Goal: Information Seeking & Learning: Learn about a topic

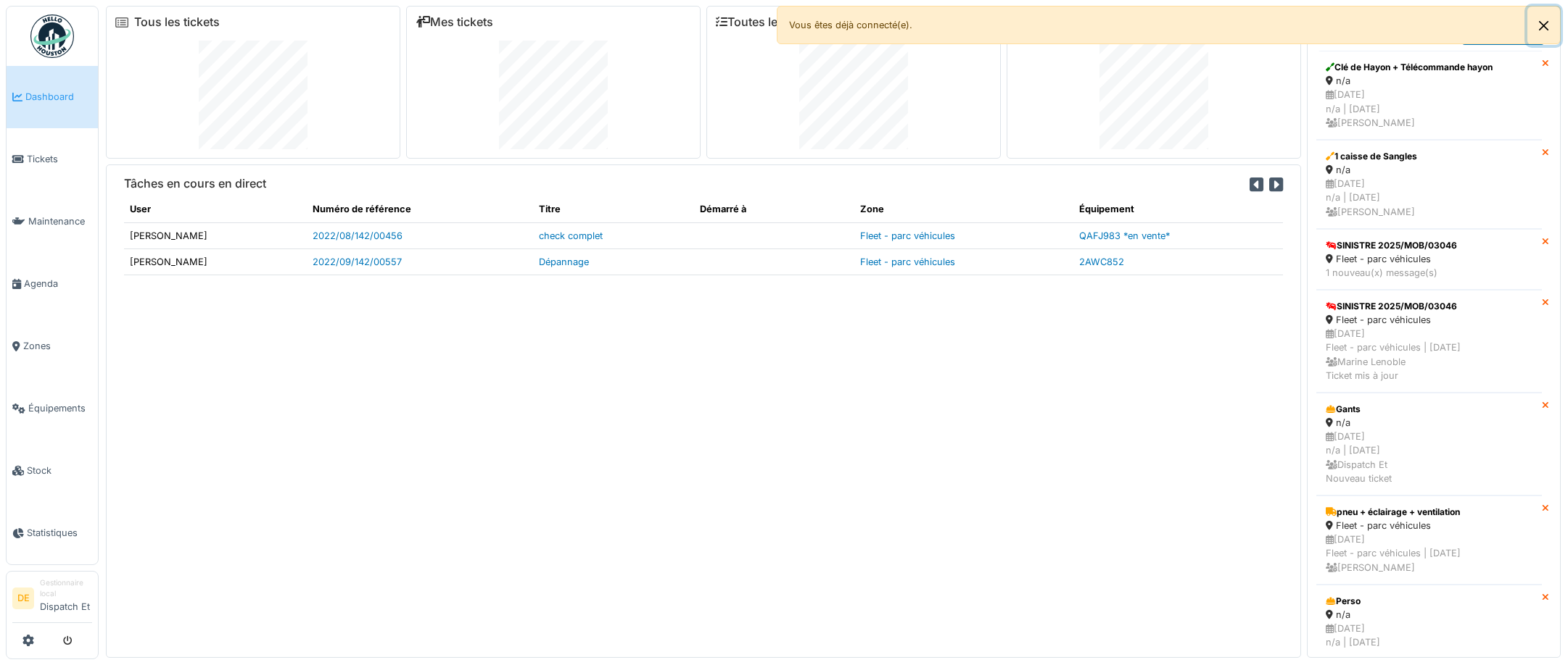
click at [1544, 18] on button "Close" at bounding box center [1543, 26] width 33 height 39
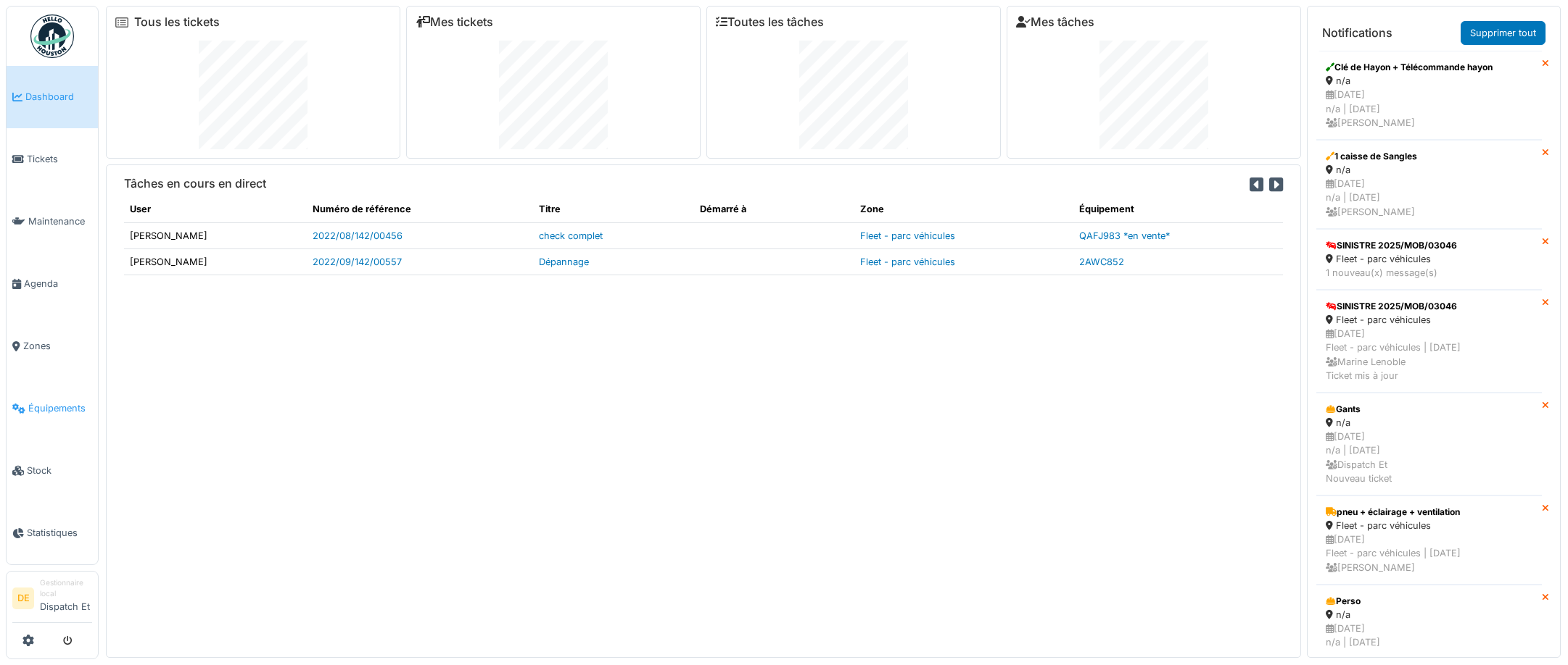
click at [66, 415] on span "Équipements" at bounding box center [60, 408] width 64 height 14
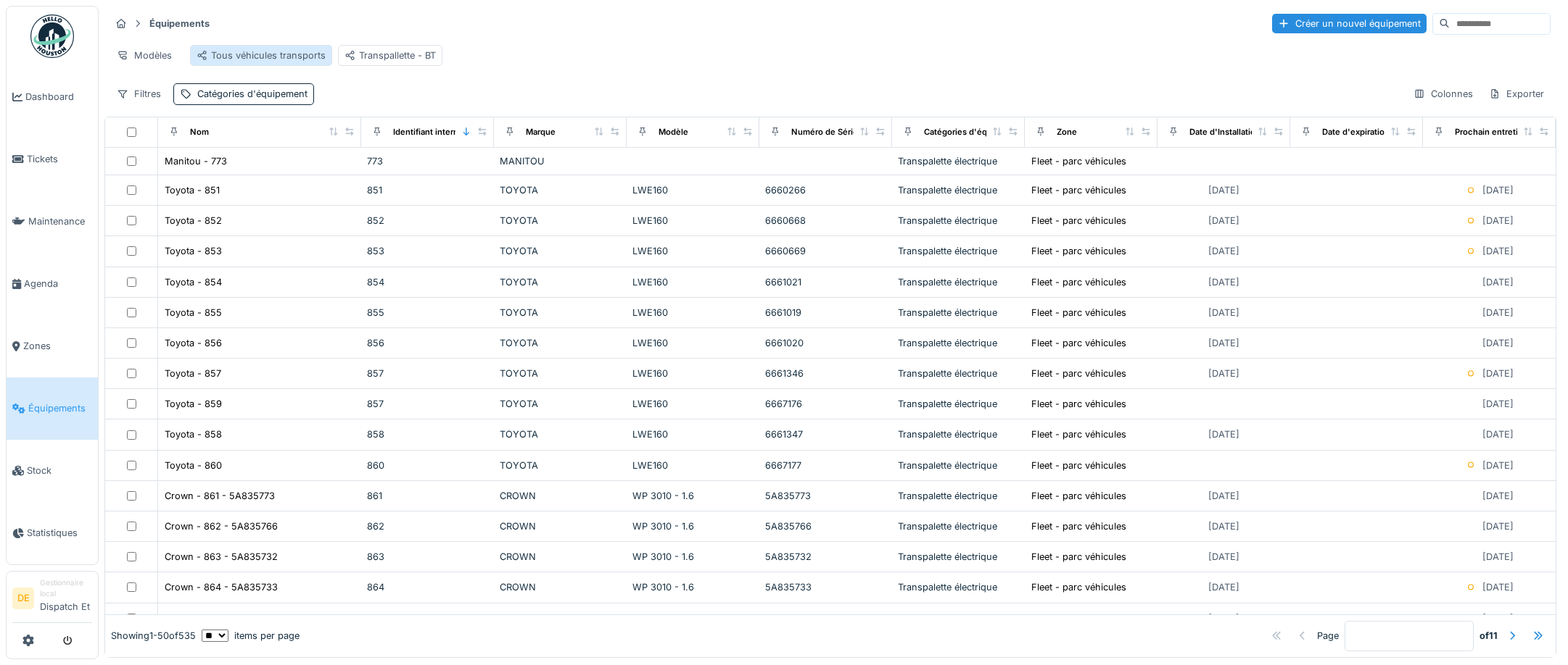
click at [290, 51] on div "Tous véhicules transports" at bounding box center [261, 55] width 129 height 14
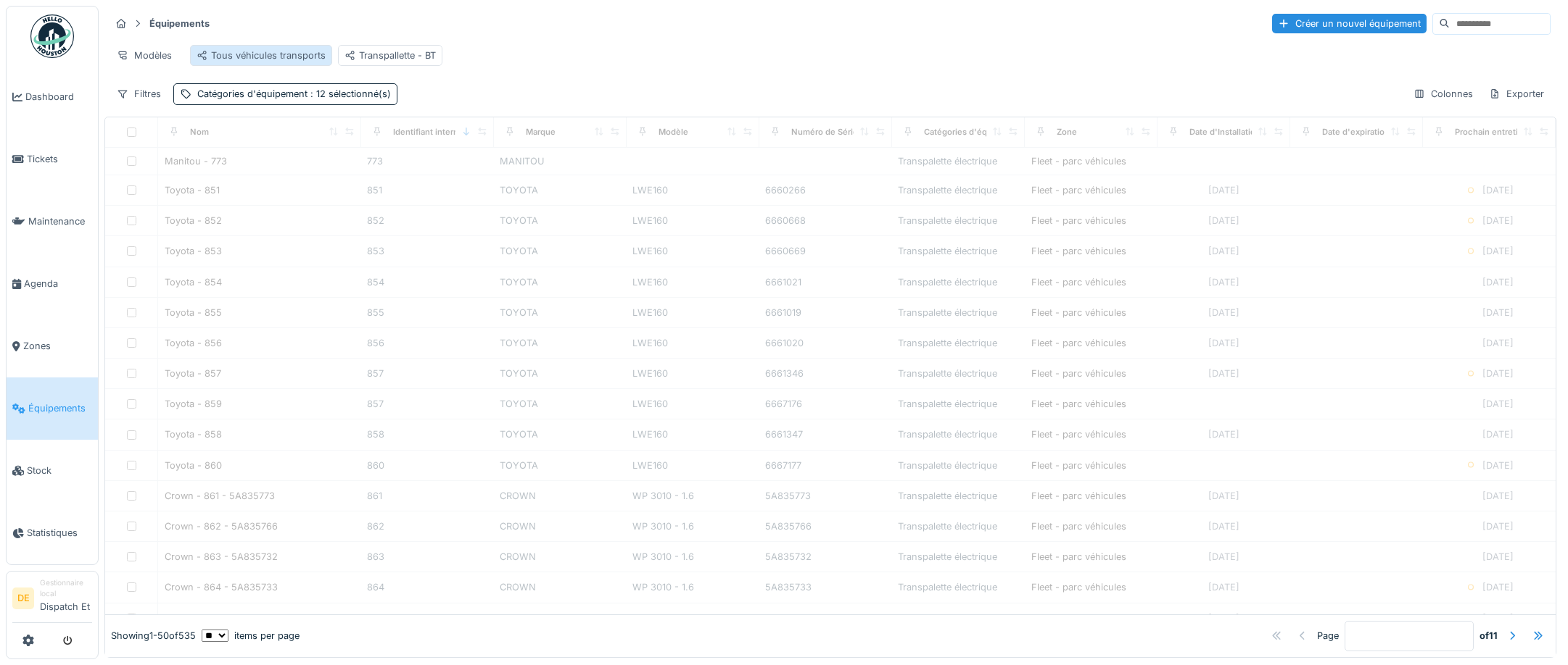
click at [292, 52] on div "Tous véhicules transports" at bounding box center [261, 55] width 129 height 14
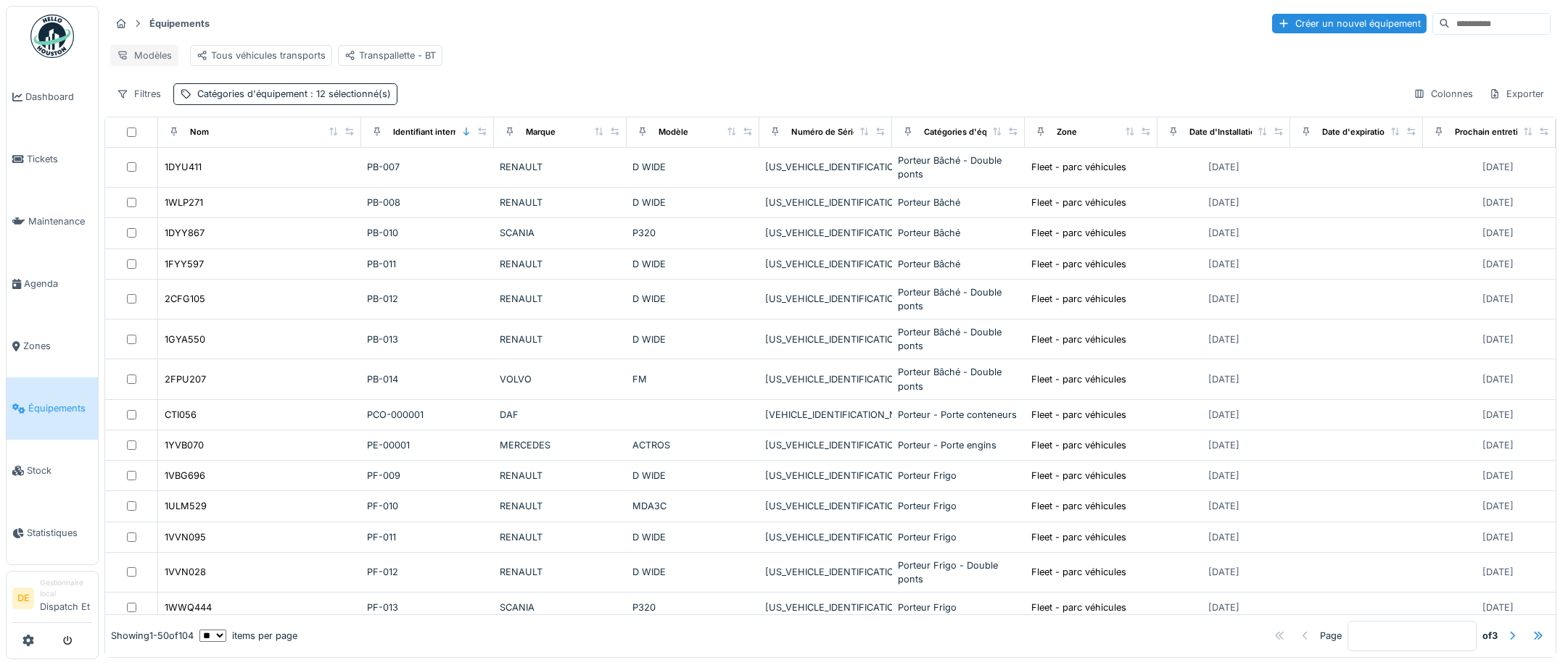
click at [165, 64] on div "Modèles" at bounding box center [144, 55] width 68 height 21
click at [360, 99] on span ": 12 sélectionné(s)" at bounding box center [349, 94] width 84 height 11
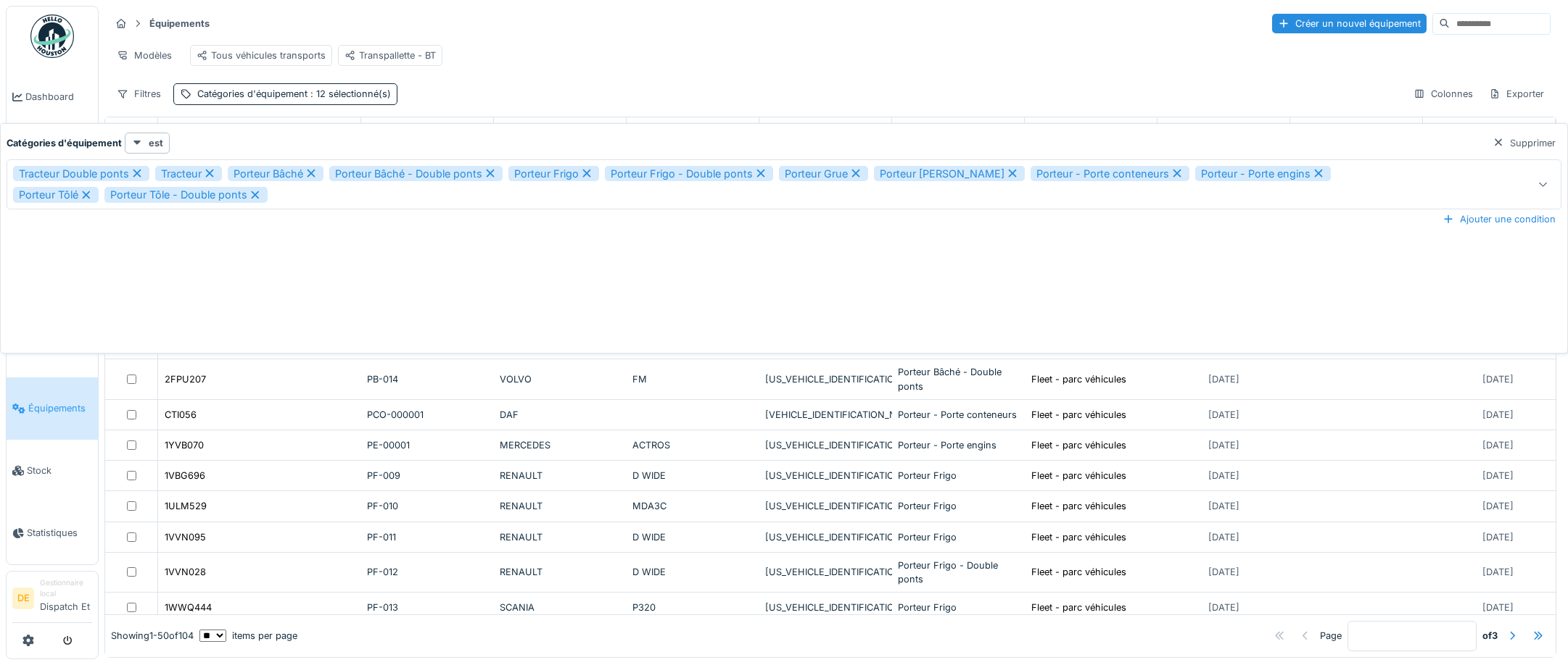
click at [139, 173] on icon at bounding box center [137, 173] width 13 height 10
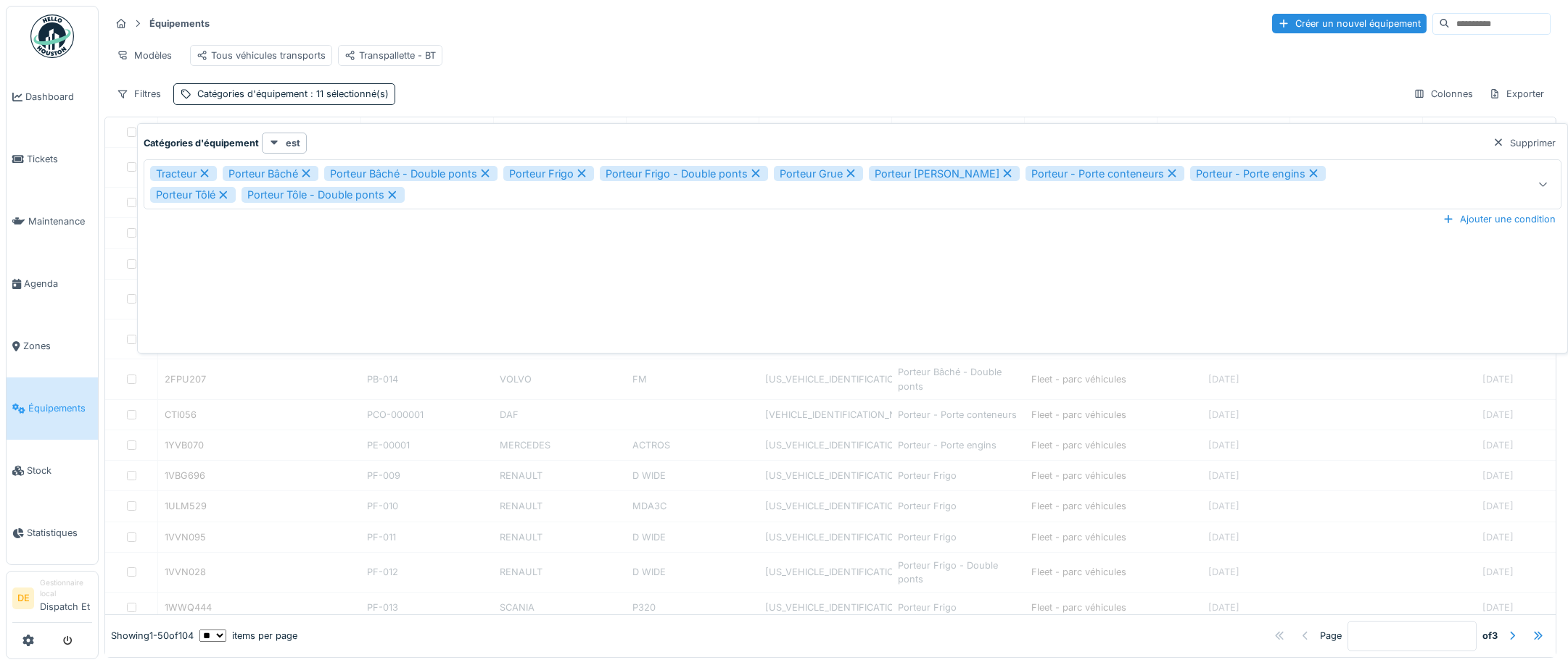
click at [139, 173] on div "**********" at bounding box center [852, 238] width 1430 height 231
click at [207, 173] on icon at bounding box center [205, 174] width 8 height 8
click at [206, 173] on div "Tracteur" at bounding box center [183, 174] width 67 height 16
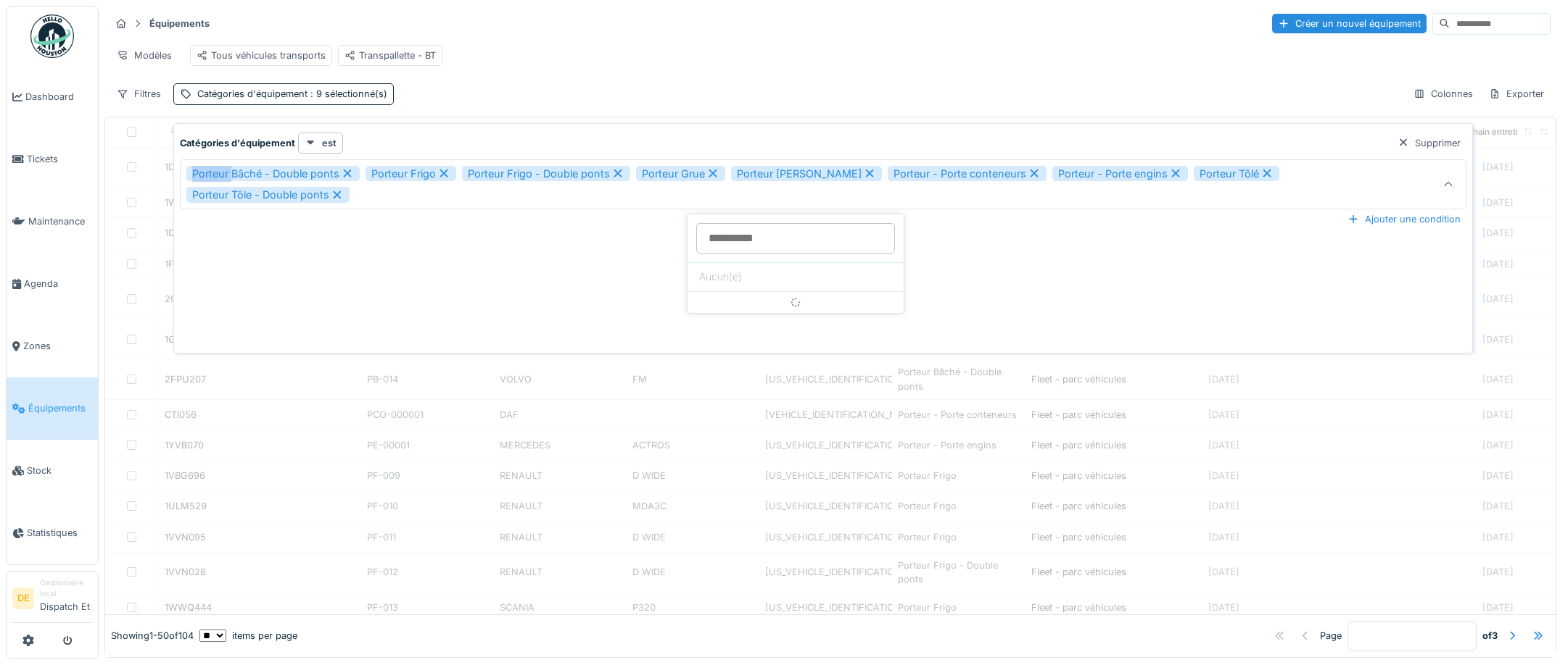
click at [204, 173] on div "Porteur Bâché - Double ponts" at bounding box center [273, 174] width 173 height 16
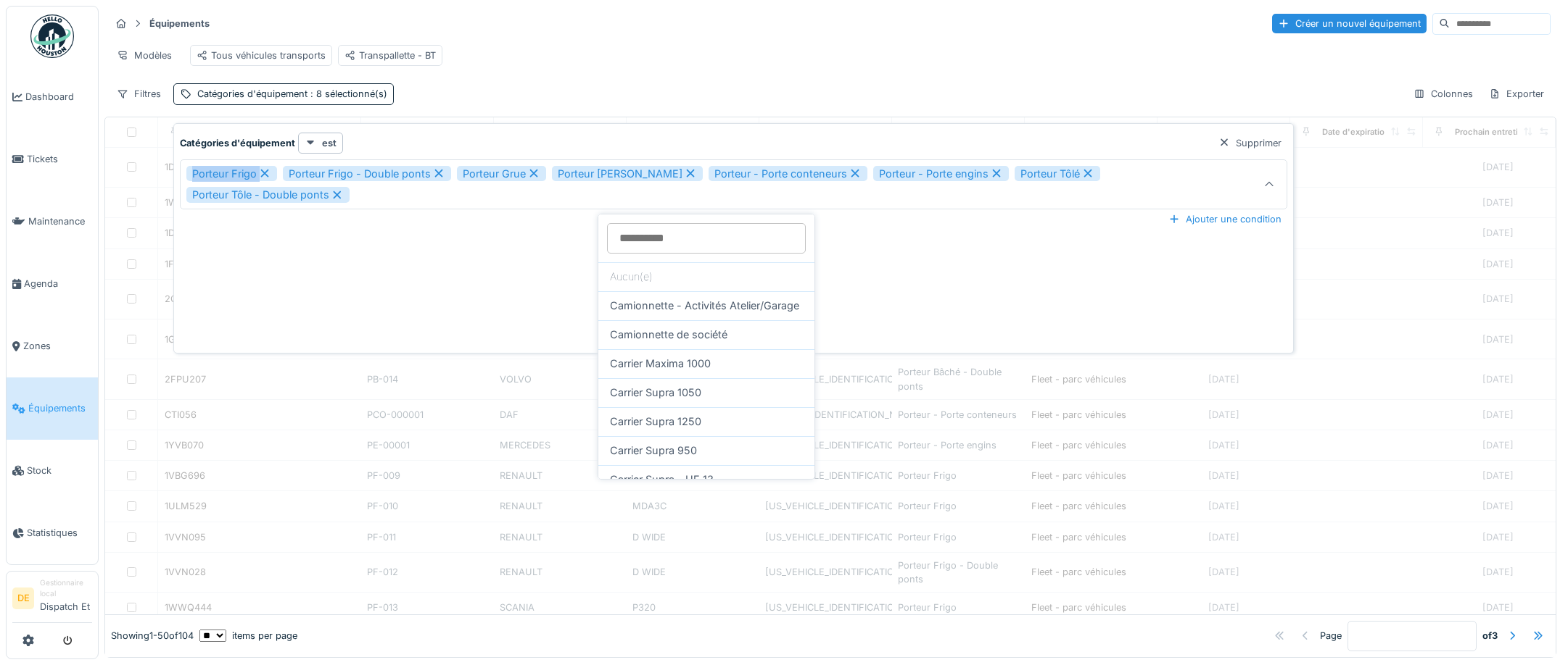
click at [205, 173] on div "Porteur Frigo" at bounding box center [232, 174] width 91 height 16
click at [206, 173] on div "Porteur Frigo" at bounding box center [232, 174] width 91 height 16
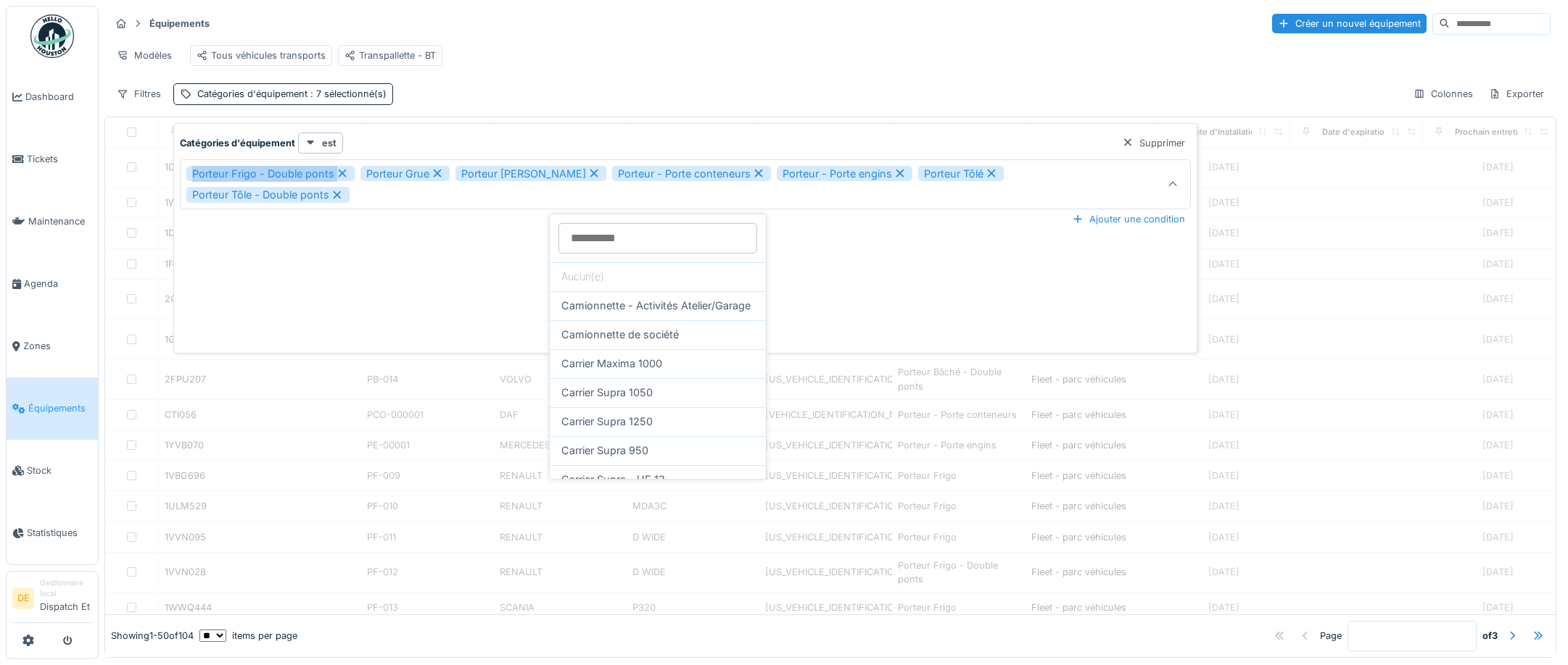
click at [206, 173] on div "Porteur Frigo - Double ponts" at bounding box center [270, 174] width 168 height 16
click at [208, 173] on div "Porteur Frigo - Double ponts" at bounding box center [270, 174] width 168 height 16
click at [209, 173] on div "Porteur Frigo - Double ponts" at bounding box center [270, 174] width 168 height 16
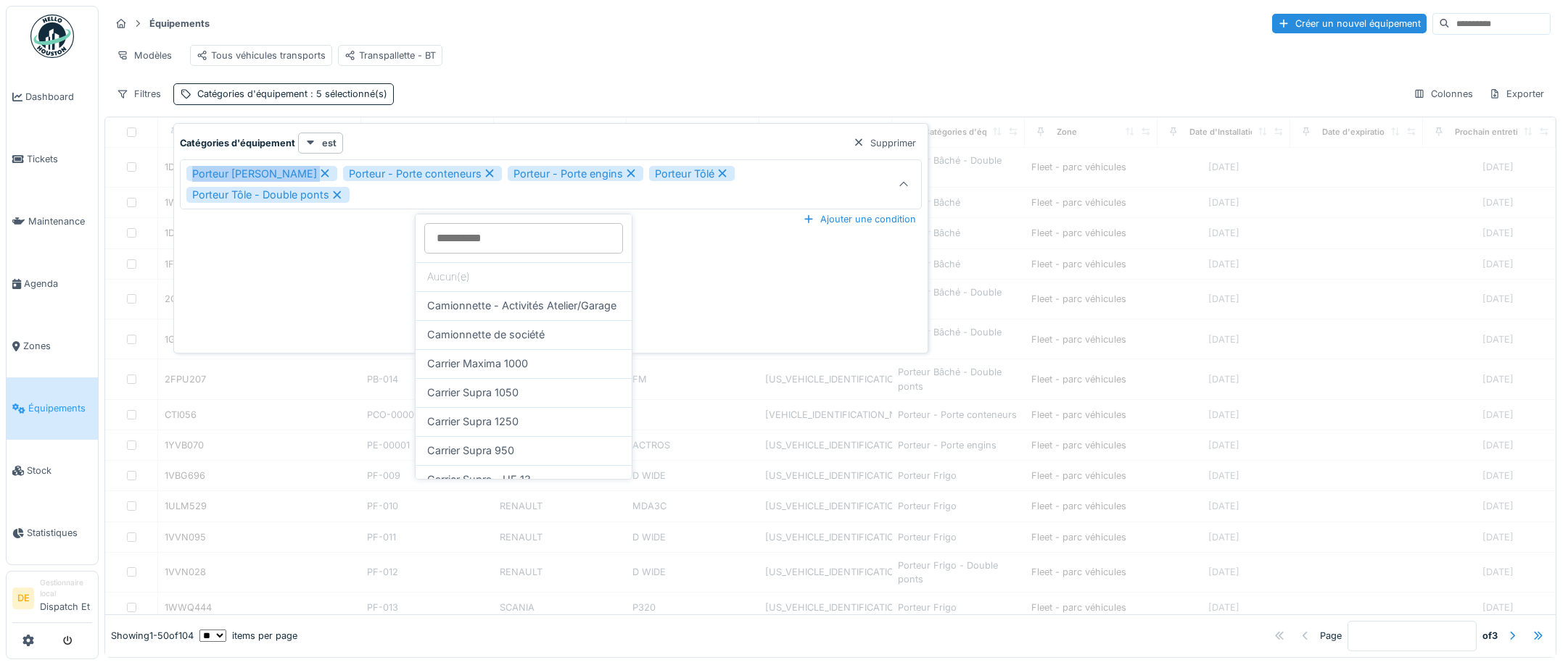
click at [211, 173] on div "Porteur Moffet" at bounding box center [261, 174] width 150 height 16
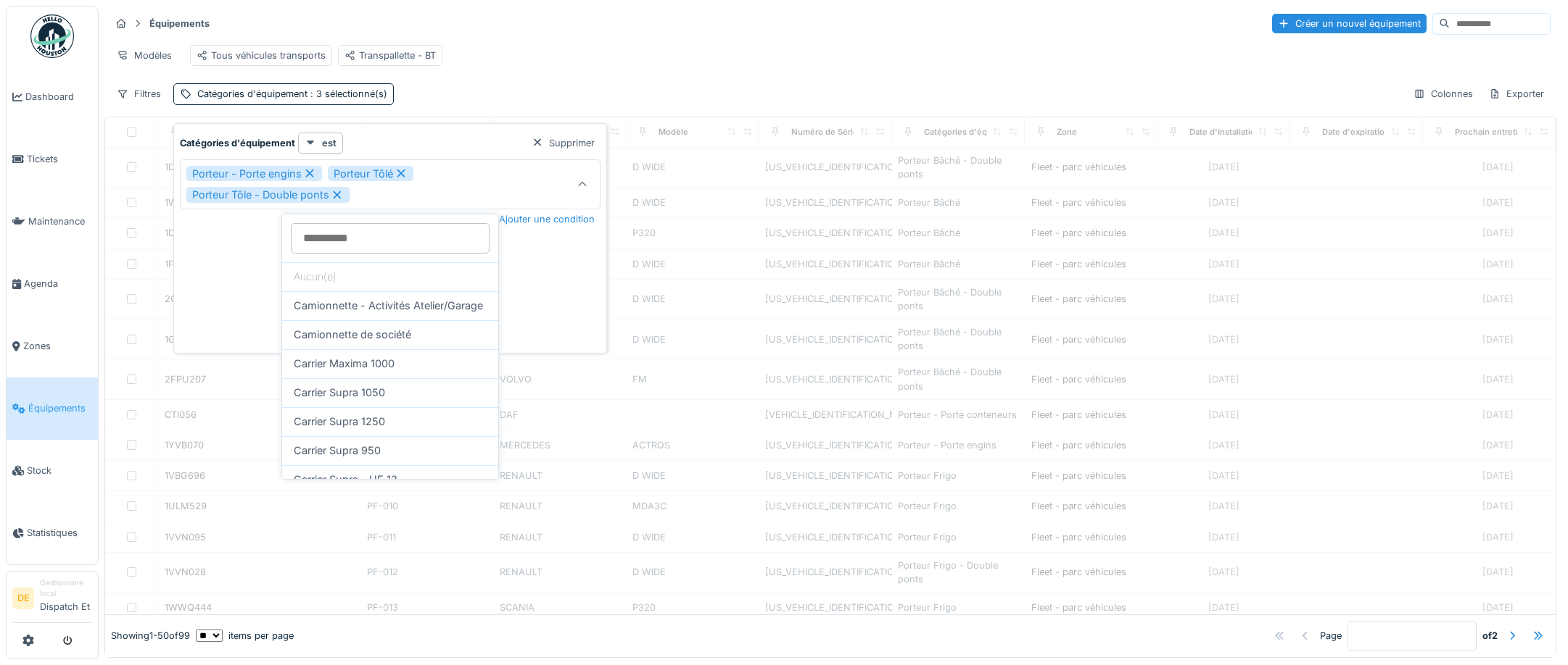
drag, startPoint x: 212, startPoint y: 173, endPoint x: 220, endPoint y: 170, distance: 8.5
click at [213, 173] on div "Porteur - Porte engins" at bounding box center [254, 174] width 136 height 16
click at [220, 171] on div "Porteur - Porte engins" at bounding box center [254, 174] width 136 height 16
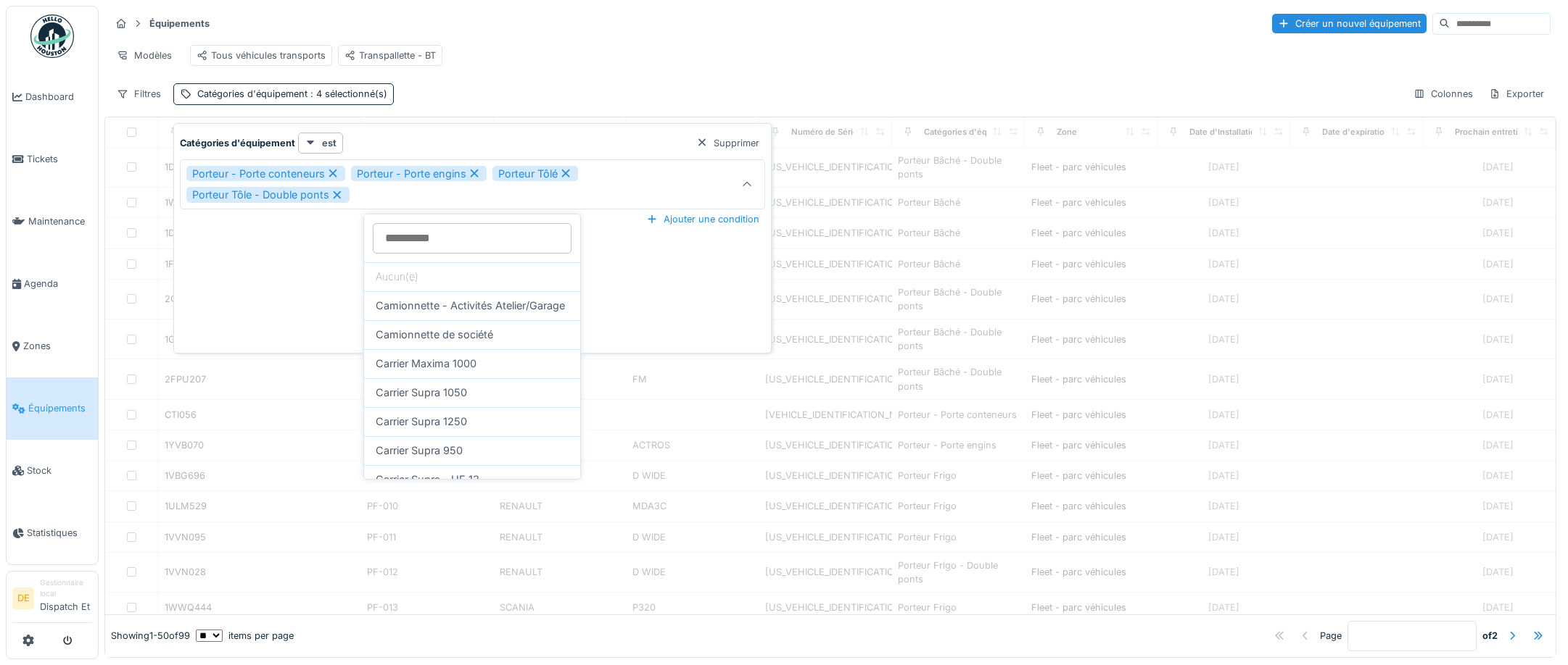
click at [220, 170] on div "Porteur - Porte conteneurs" at bounding box center [265, 174] width 158 height 16
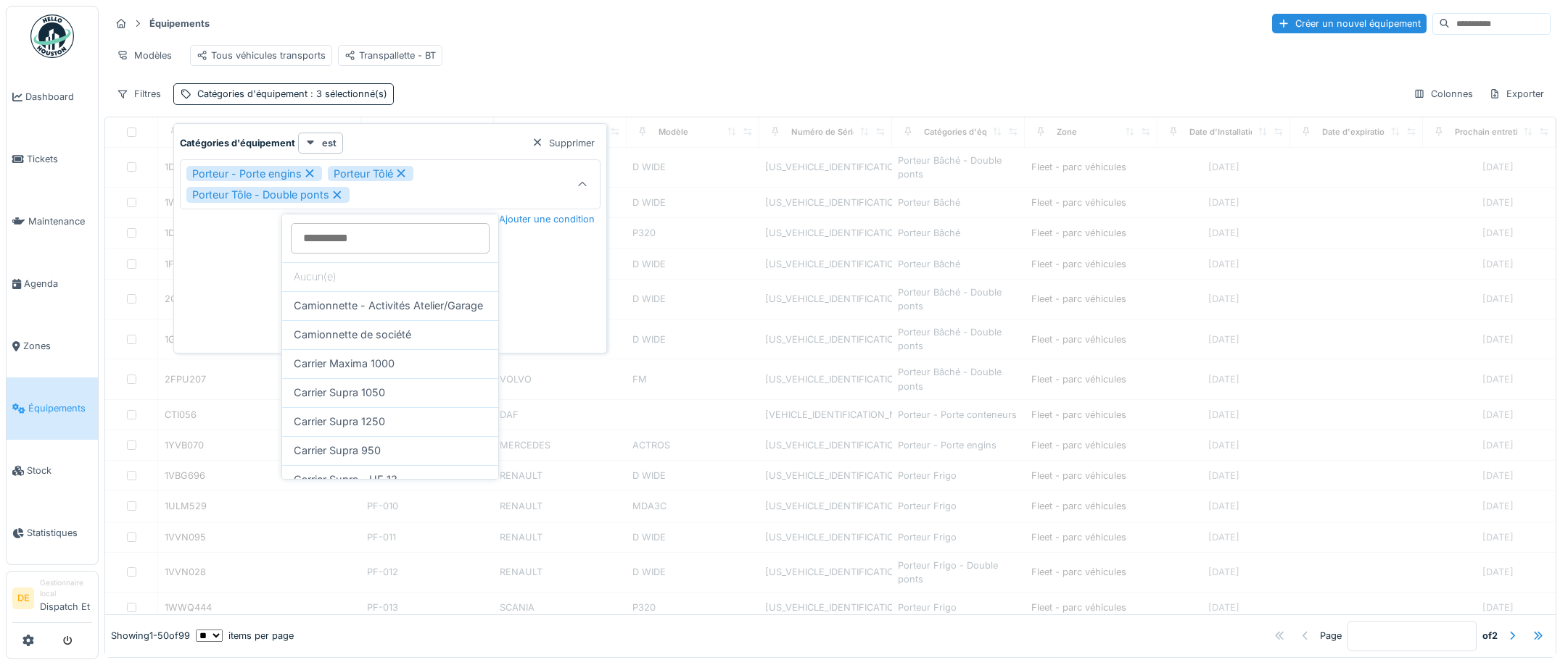
click at [221, 170] on div "Porteur - Porte engins" at bounding box center [254, 174] width 136 height 16
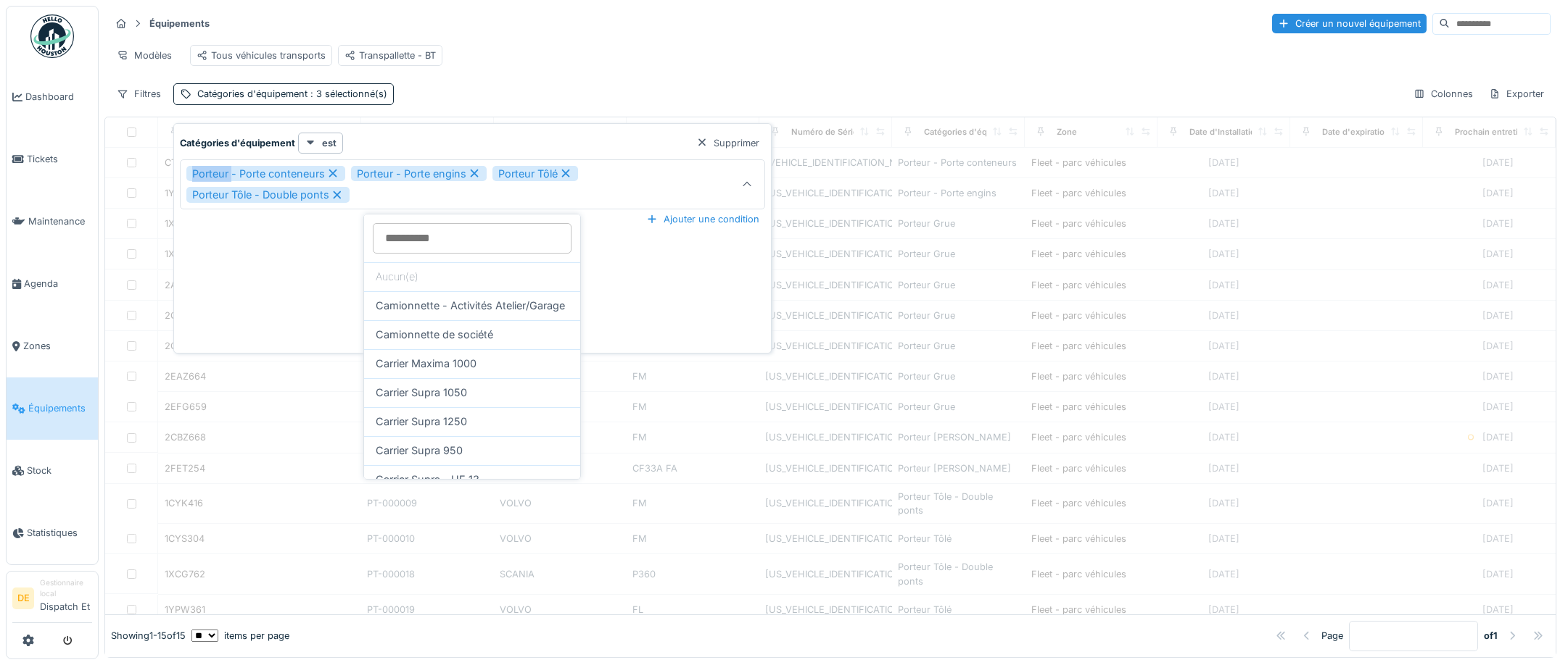
click at [221, 170] on div "Porteur - Porte conteneurs" at bounding box center [265, 174] width 158 height 16
type input "***"
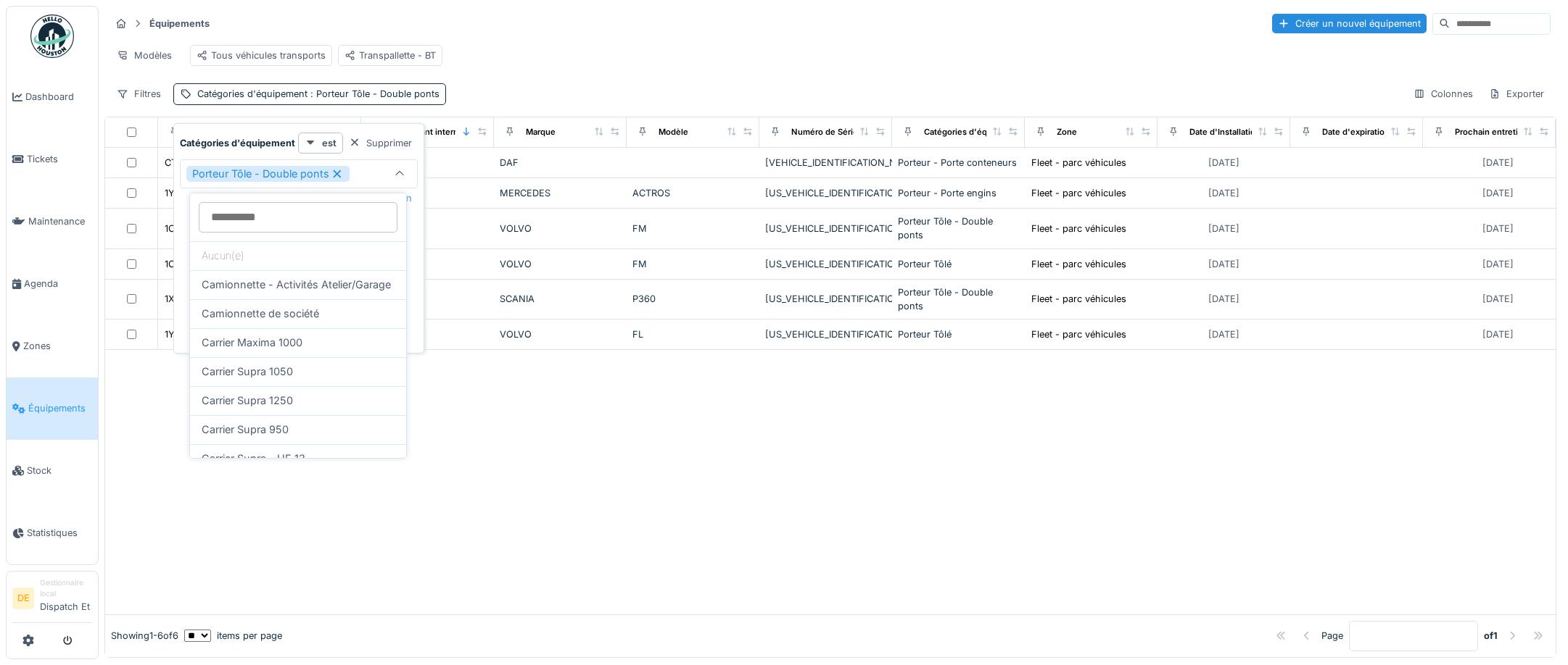
click at [261, 174] on div "Porteur Tôle - Double ponts" at bounding box center [268, 174] width 163 height 16
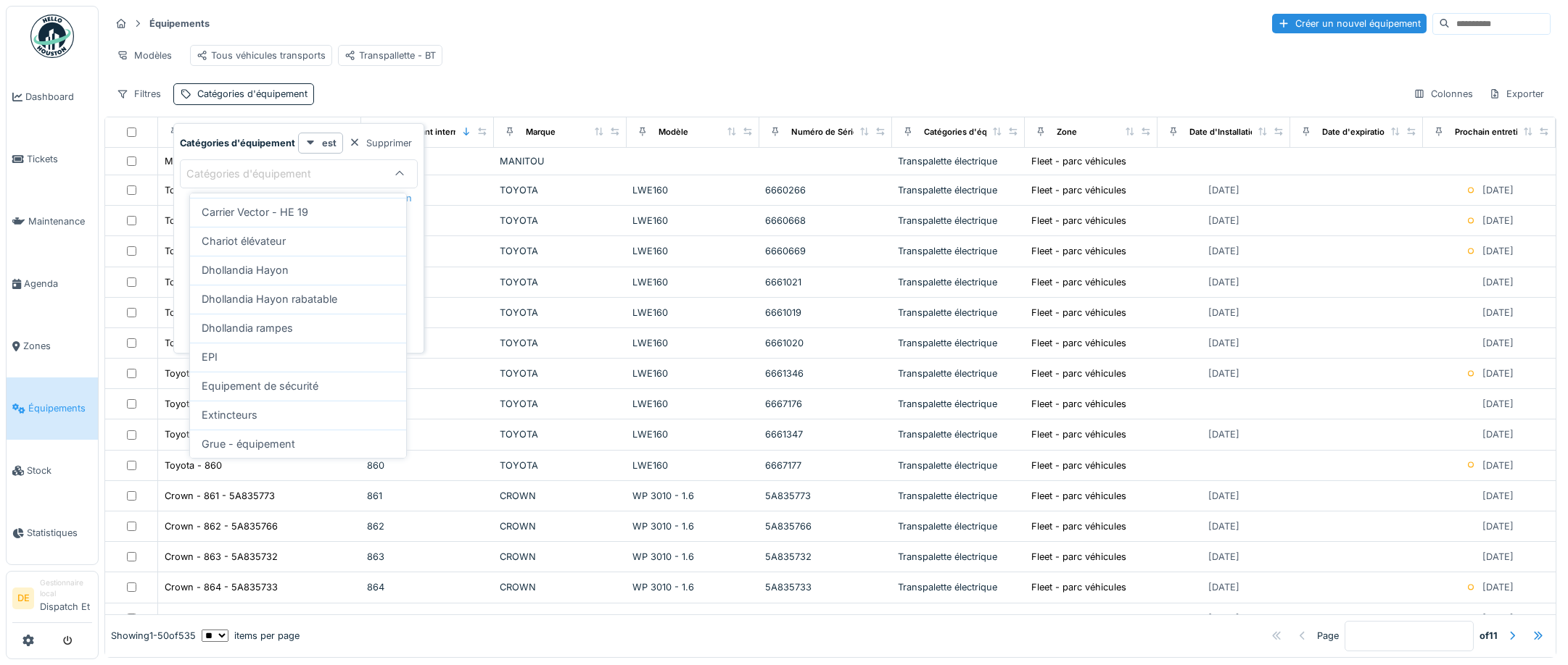
scroll to position [457, 0]
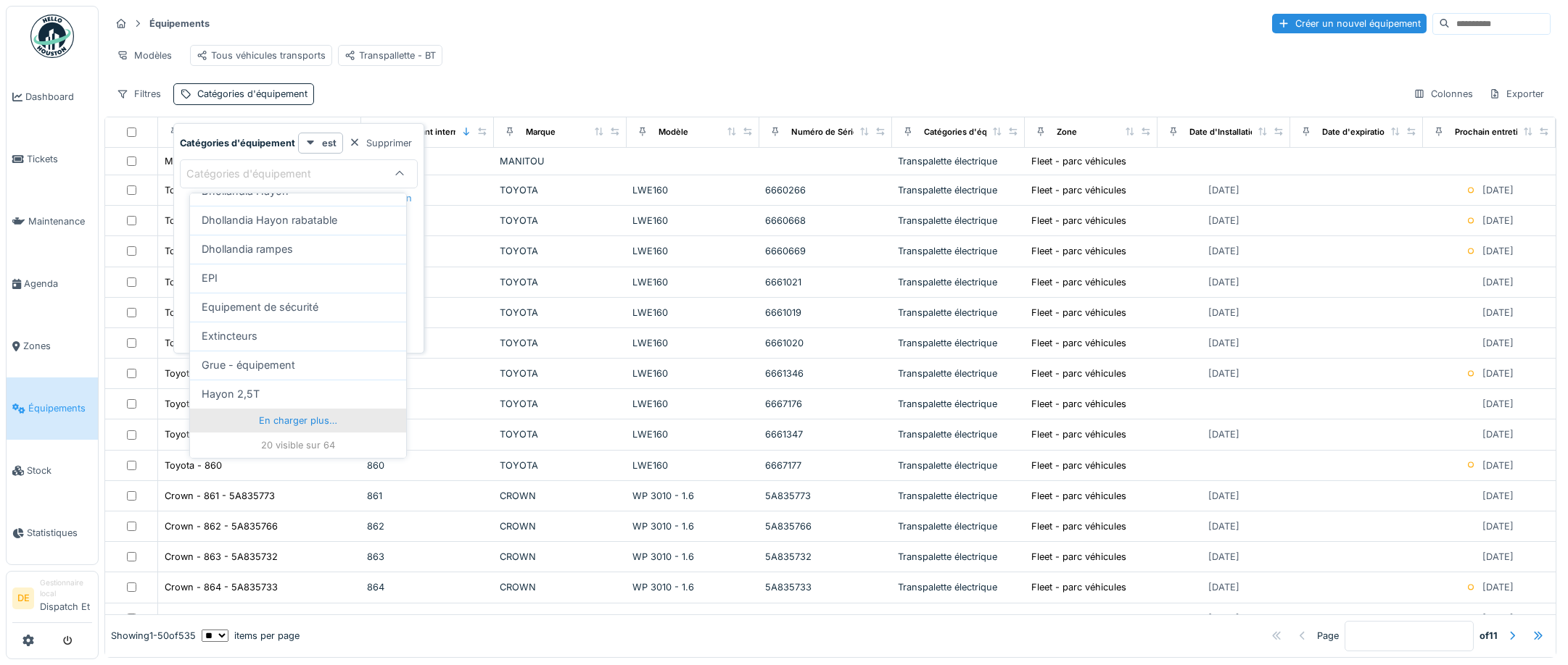
click at [319, 415] on div "En charger plus…" at bounding box center [298, 420] width 216 height 23
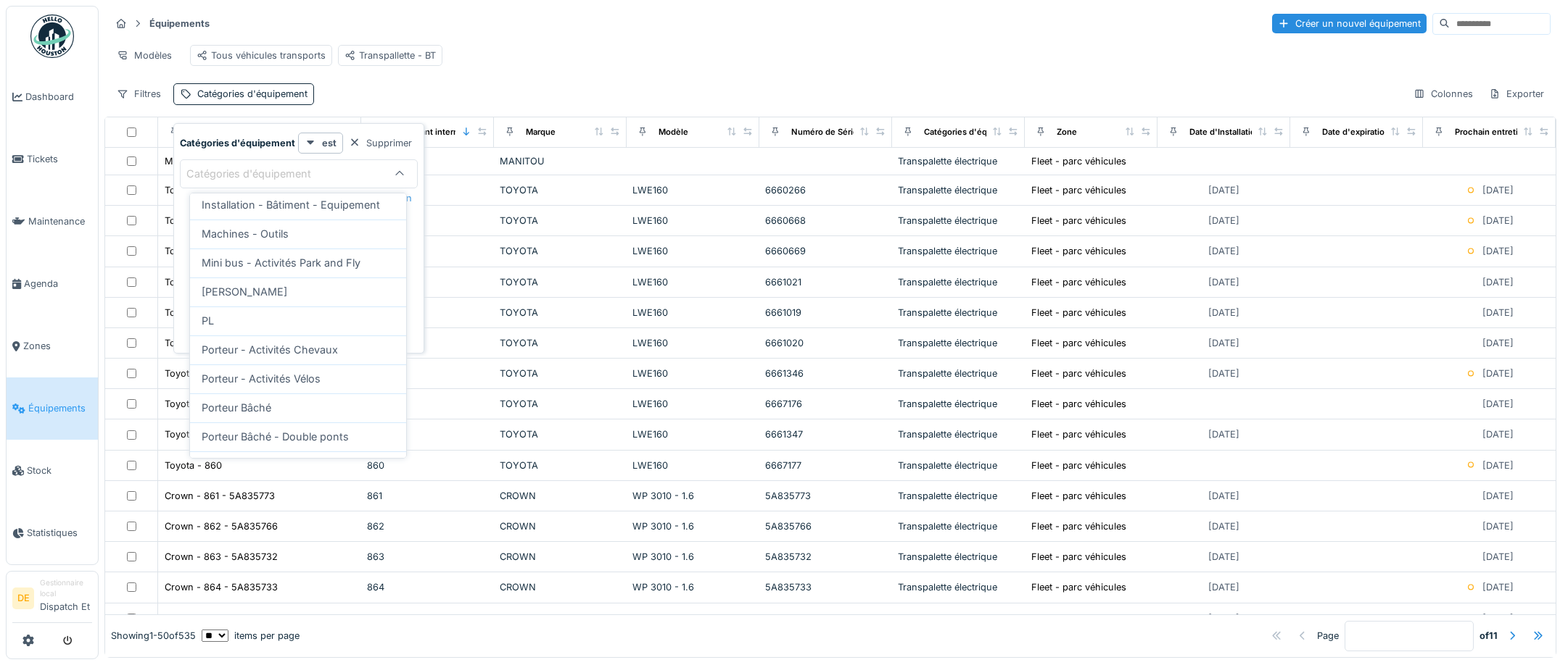
scroll to position [1036, 0]
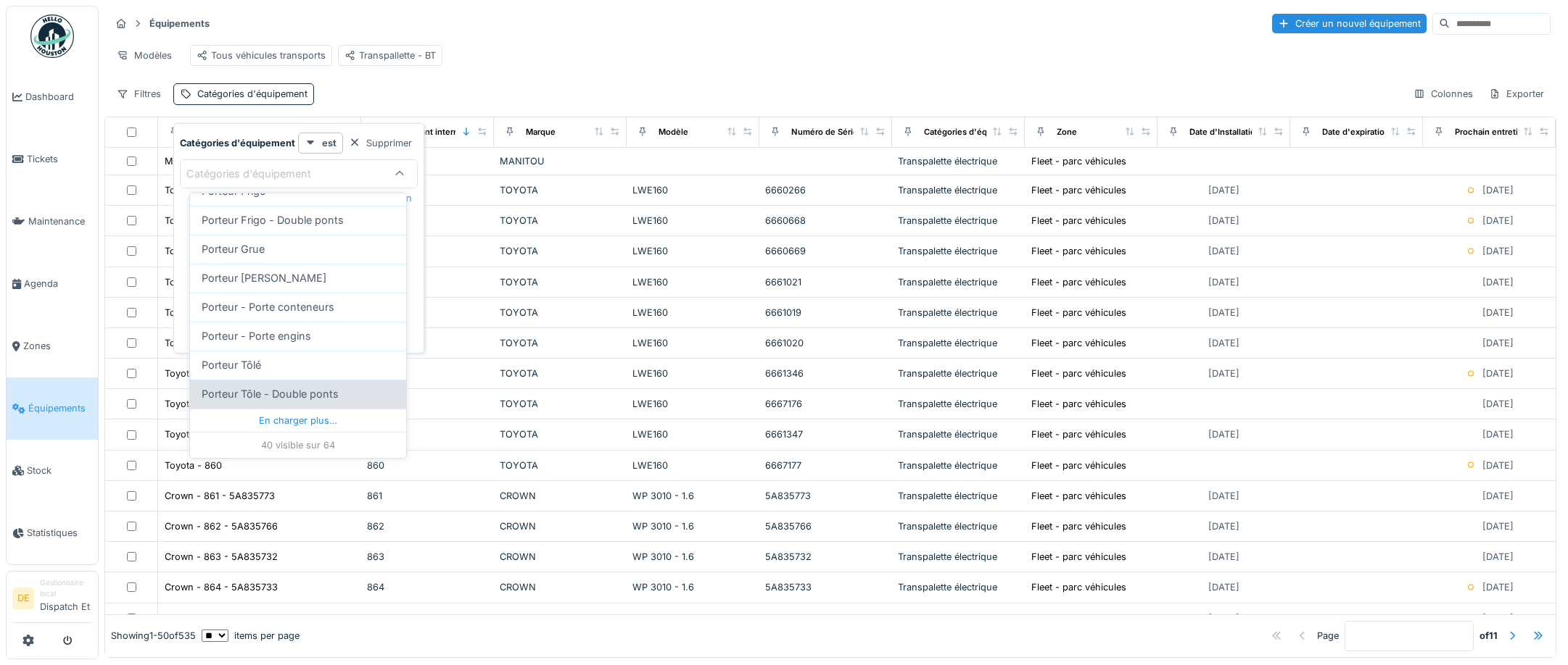
click at [294, 417] on div "En charger plus…" at bounding box center [298, 420] width 216 height 23
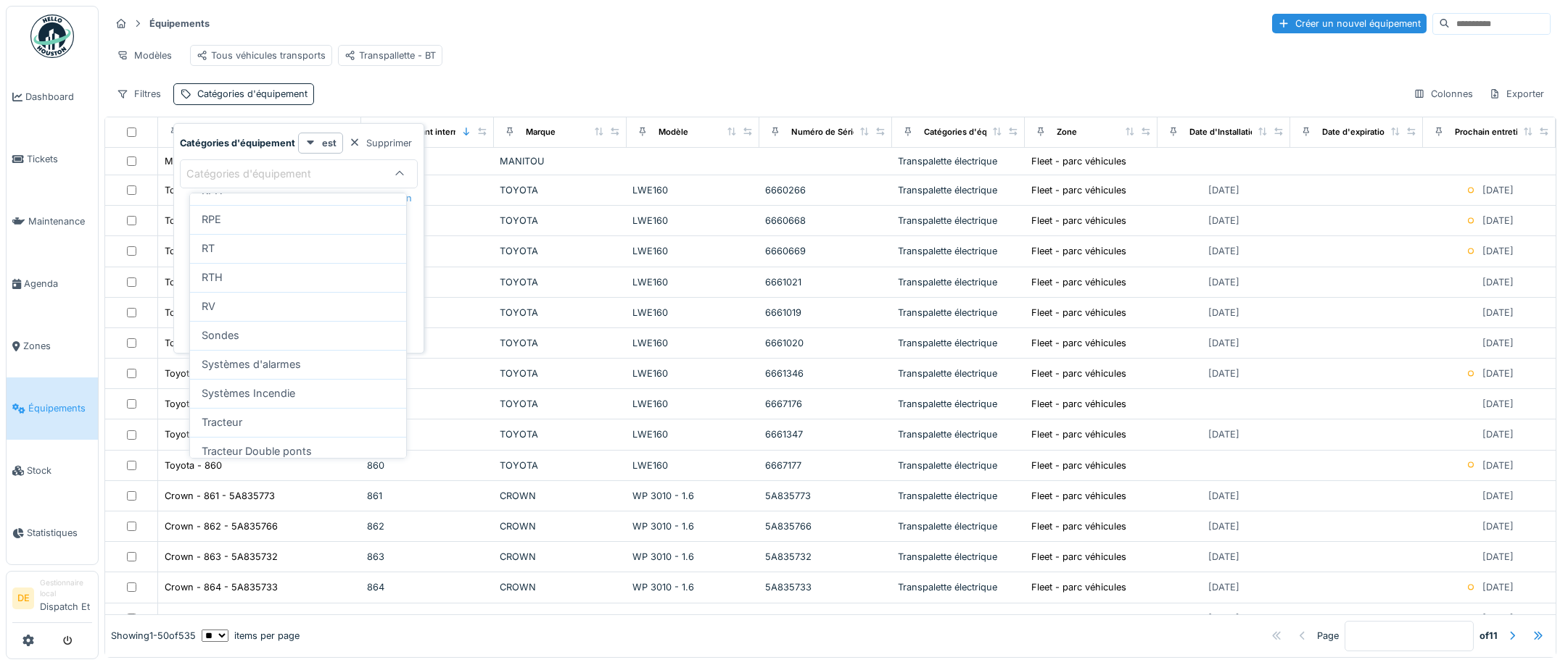
scroll to position [1472, 0]
click at [244, 300] on div "RPE" at bounding box center [298, 292] width 193 height 16
type input "***"
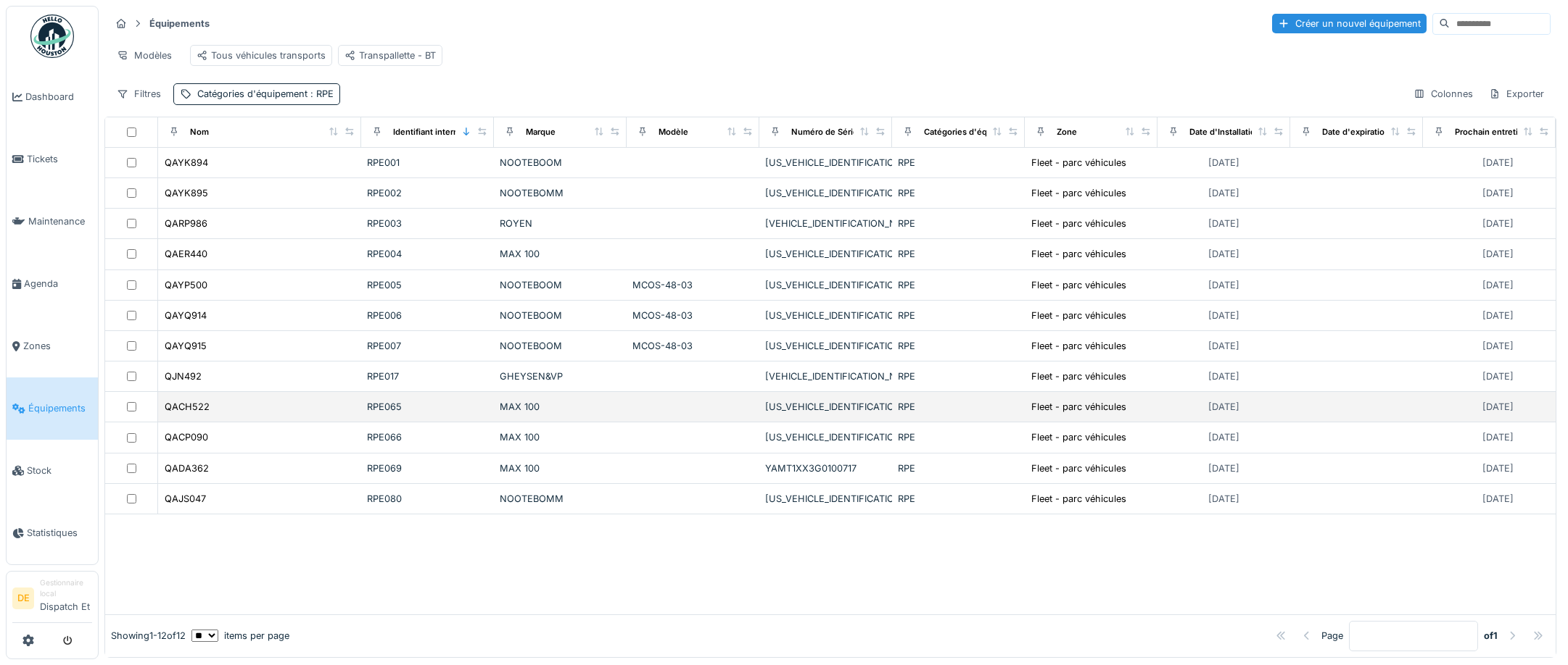
scroll to position [10, 0]
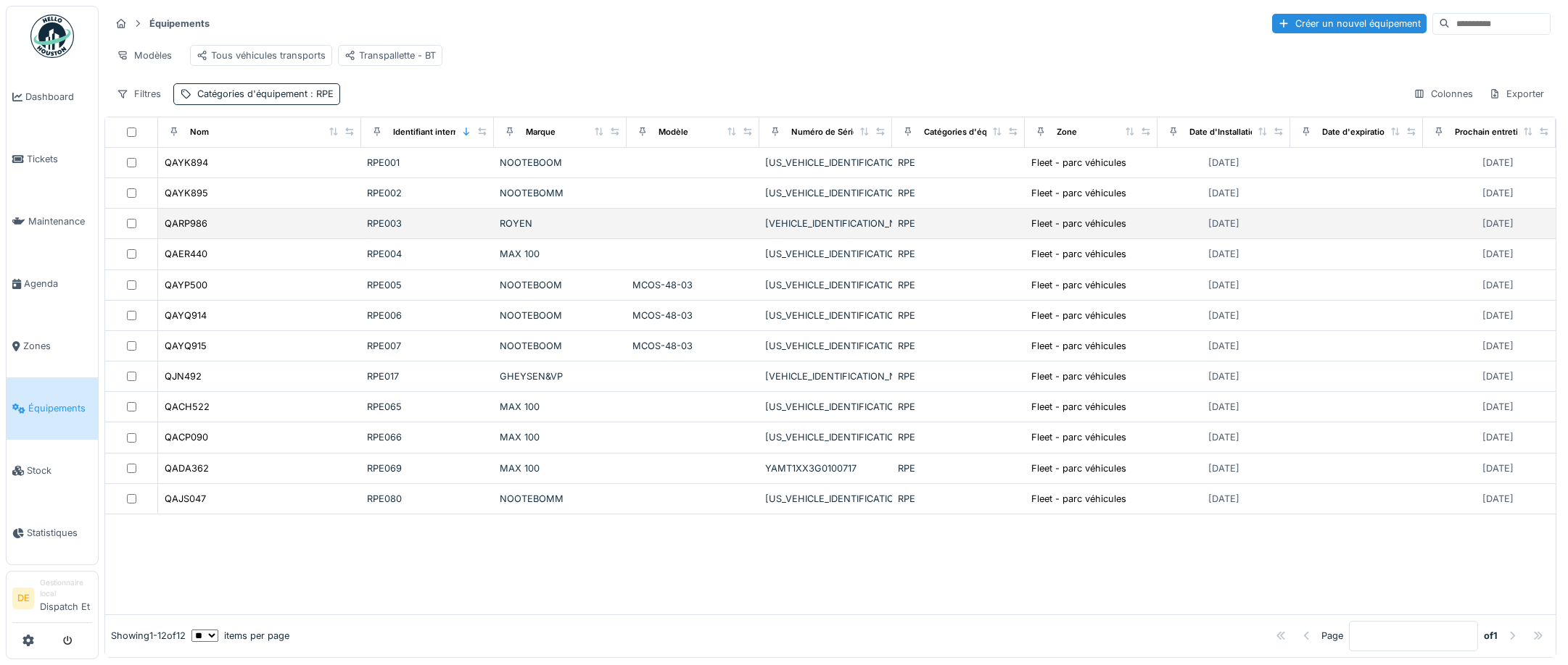
click at [532, 230] on div "ROYEN" at bounding box center [560, 223] width 121 height 14
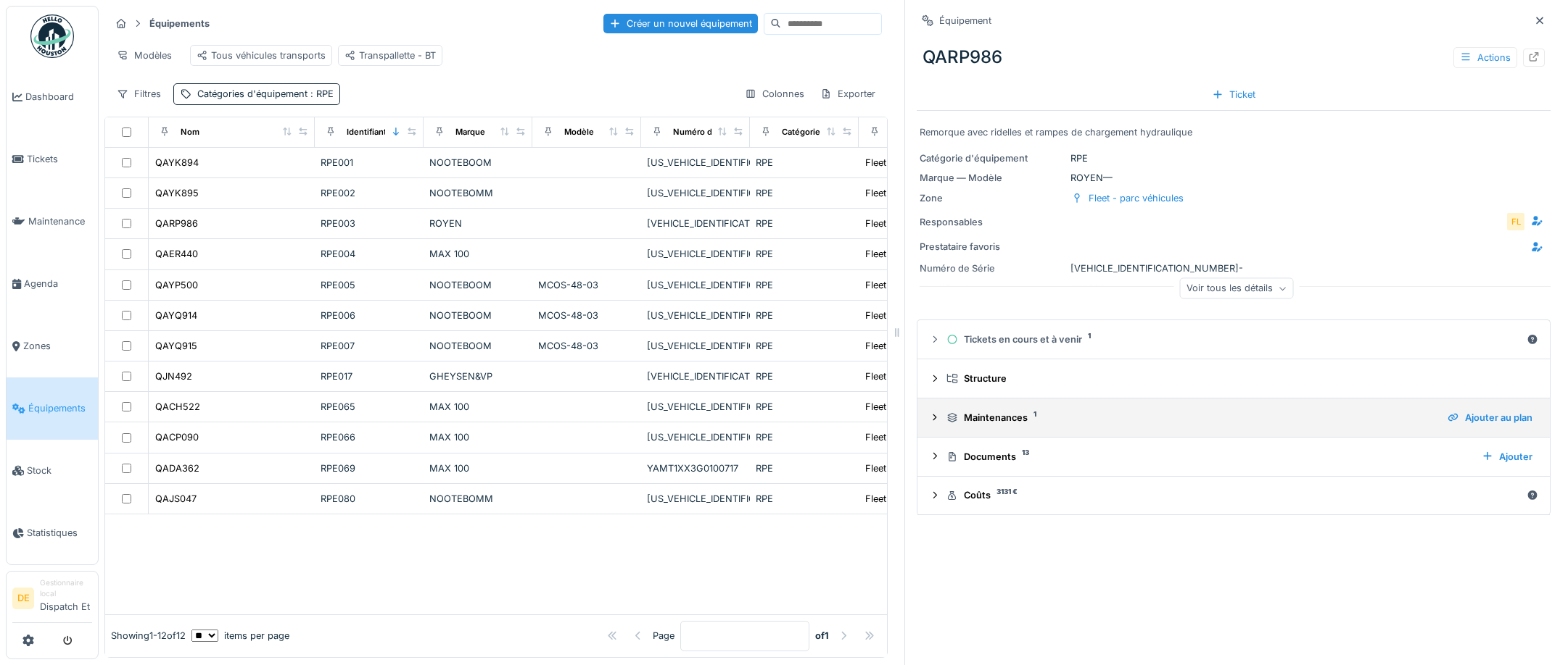
click at [1005, 414] on div "Maintenances 1" at bounding box center [1191, 417] width 489 height 14
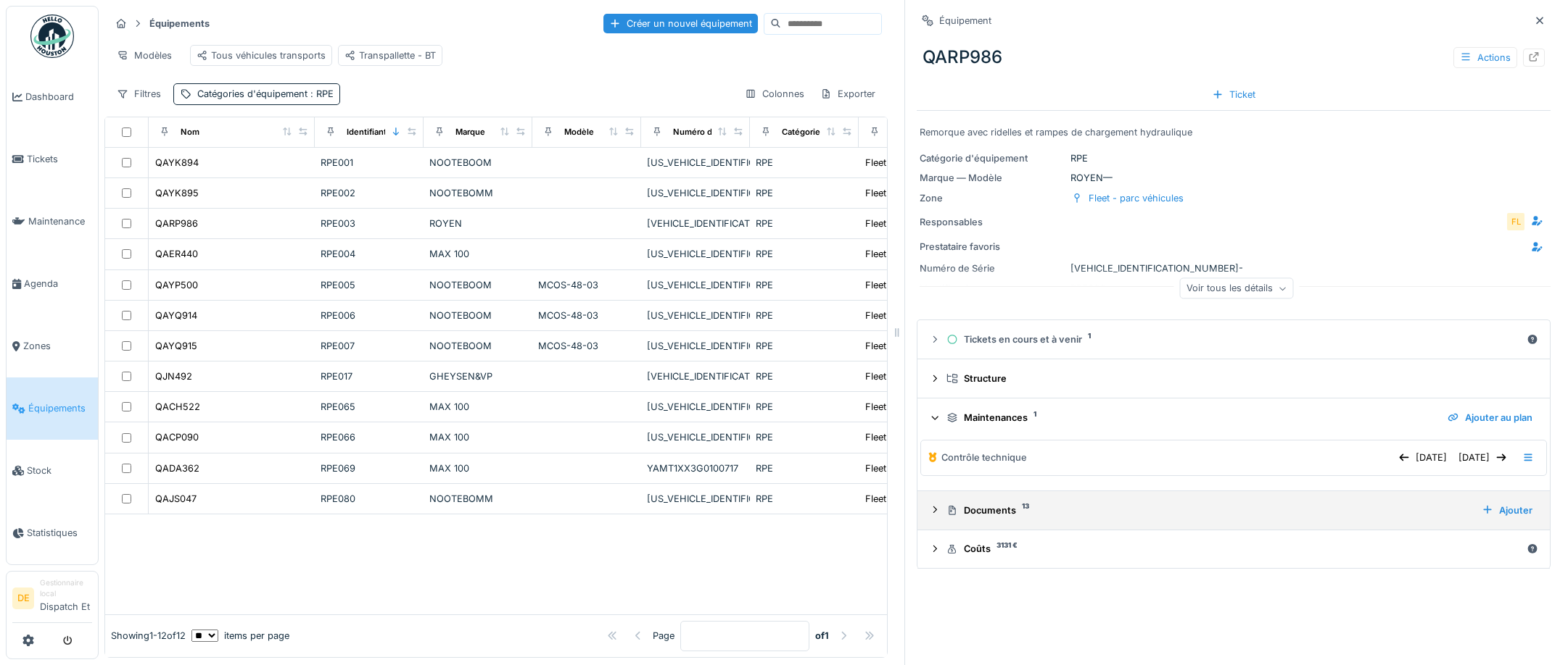
click at [990, 501] on div "Documents 13 Ajouter" at bounding box center [1233, 511] width 609 height 19
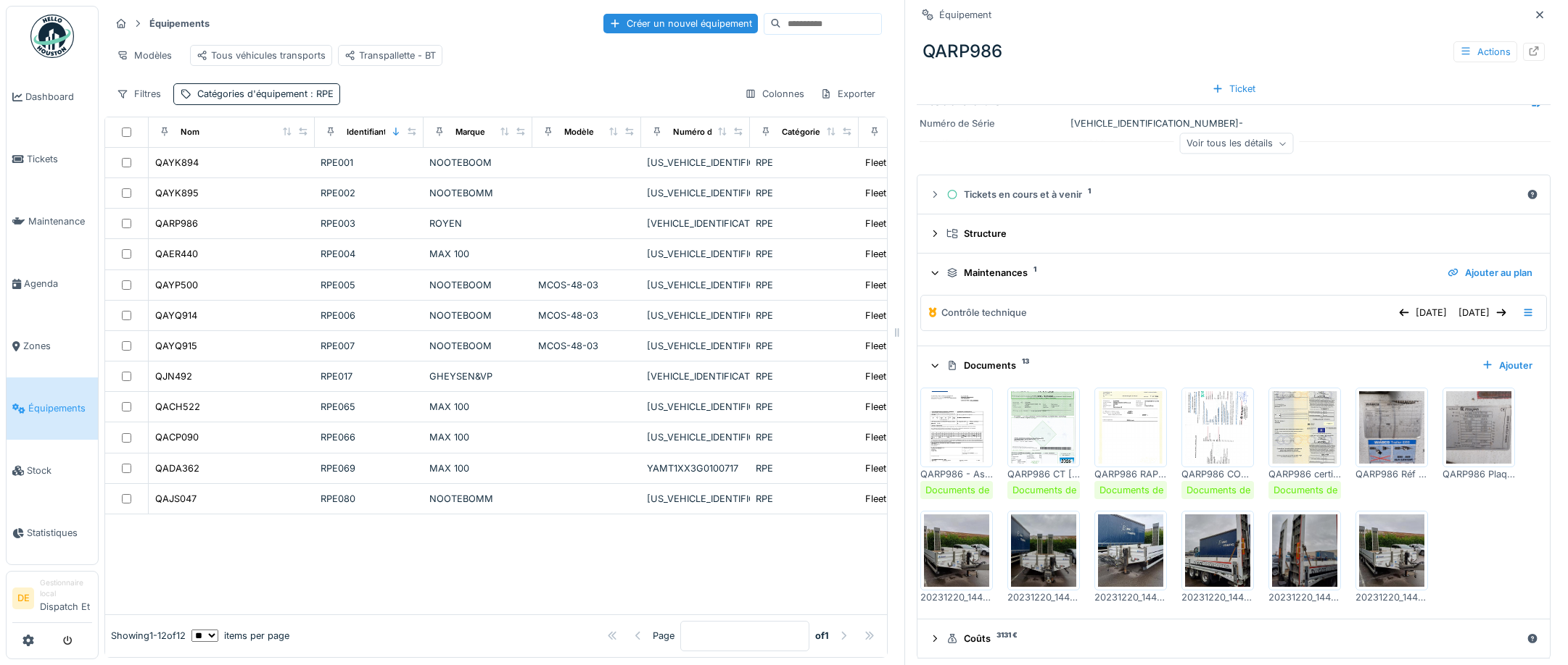
scroll to position [152, 0]
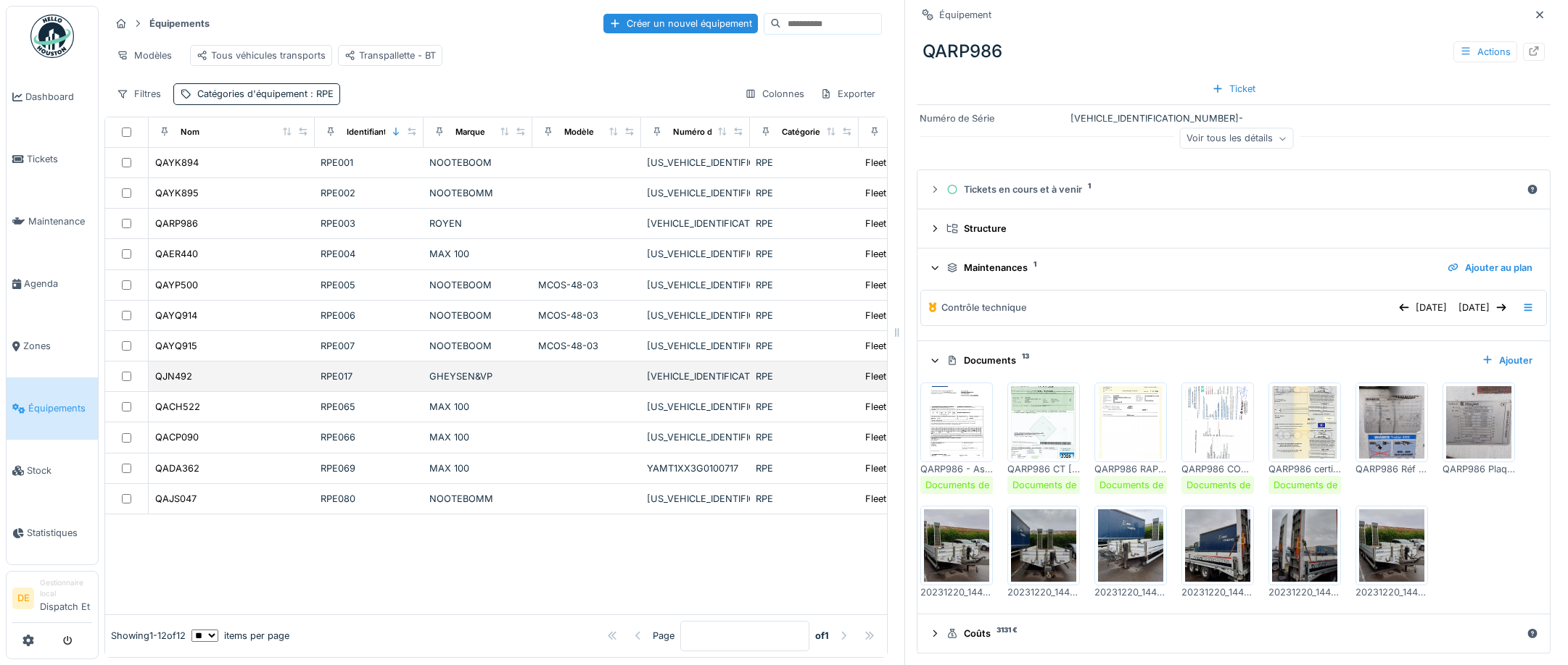
click at [464, 379] on div "GHEYSEN&VP" at bounding box center [478, 376] width 97 height 14
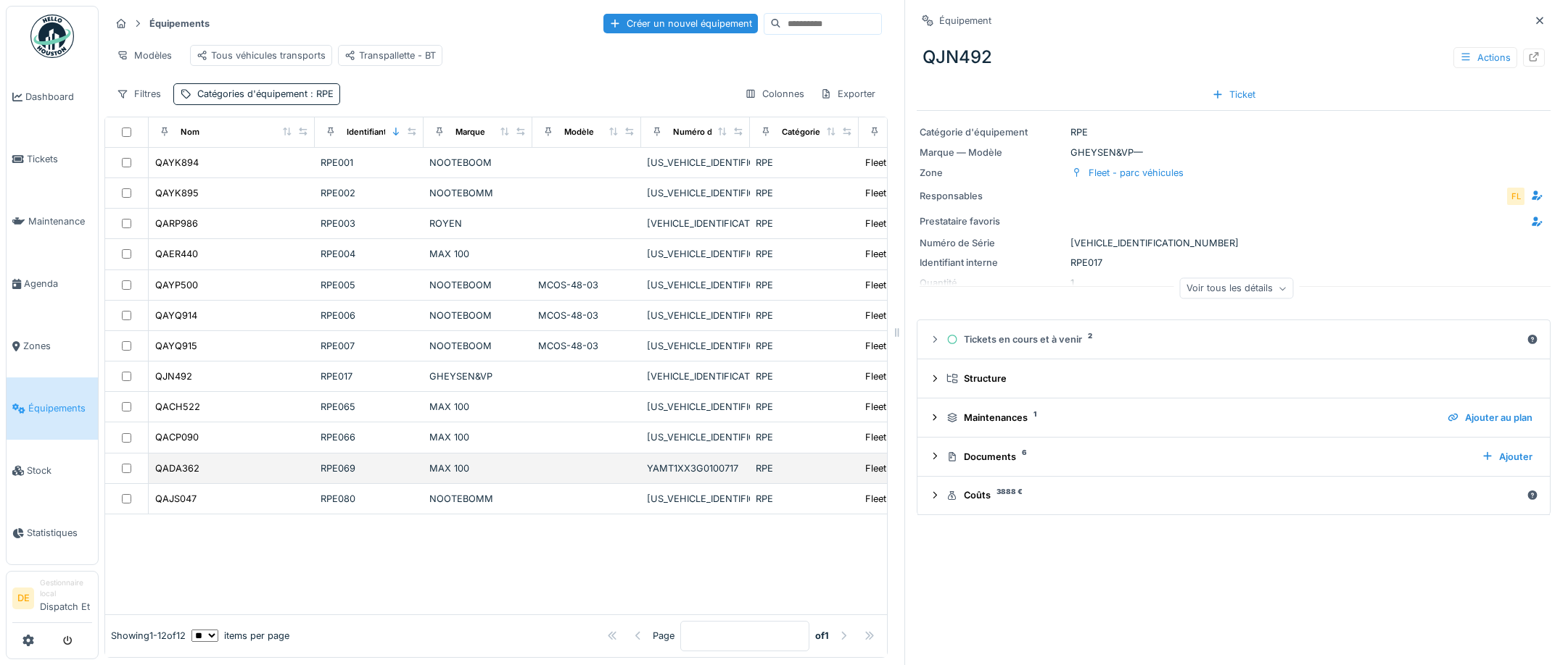
drag, startPoint x: 451, startPoint y: 470, endPoint x: 451, endPoint y: 480, distance: 10.0
click at [451, 474] on div "MAX 100" at bounding box center [478, 468] width 97 height 14
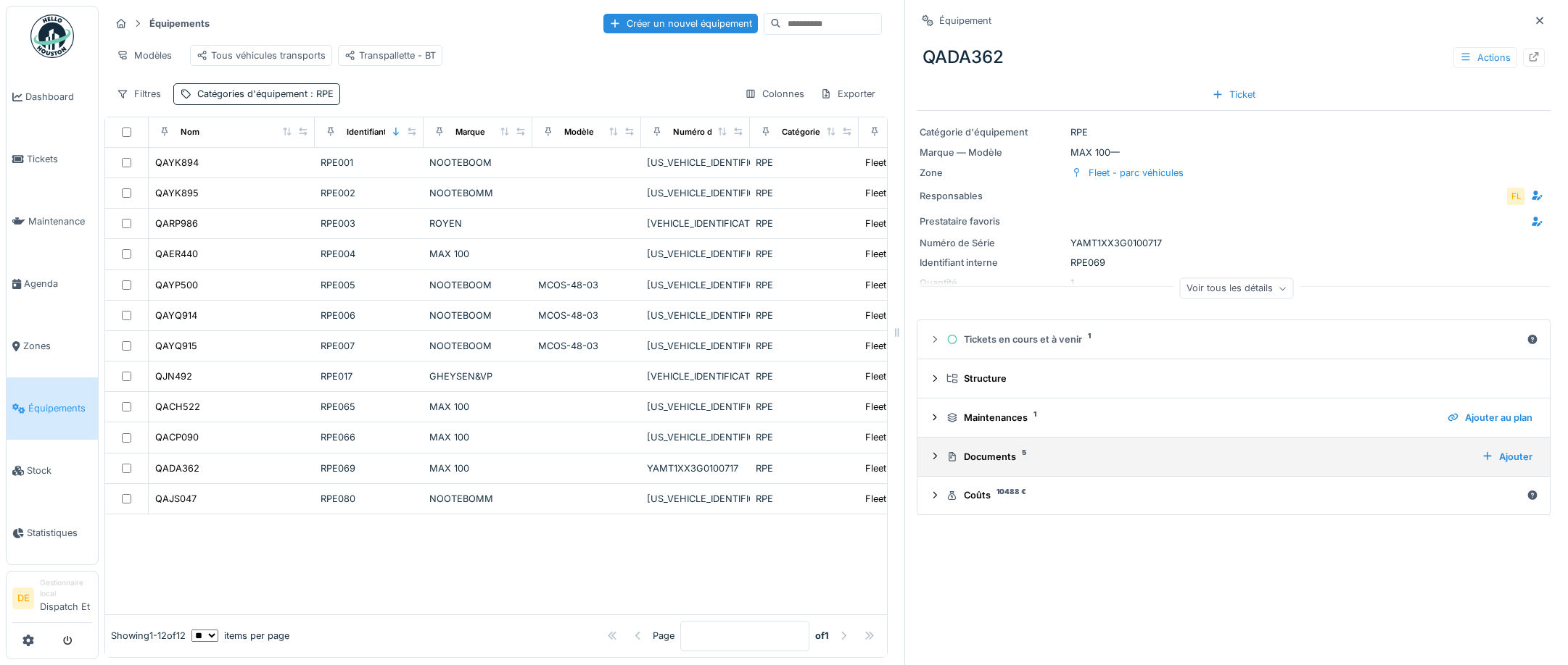
click at [1007, 450] on div "Documents 5" at bounding box center [1208, 457] width 524 height 14
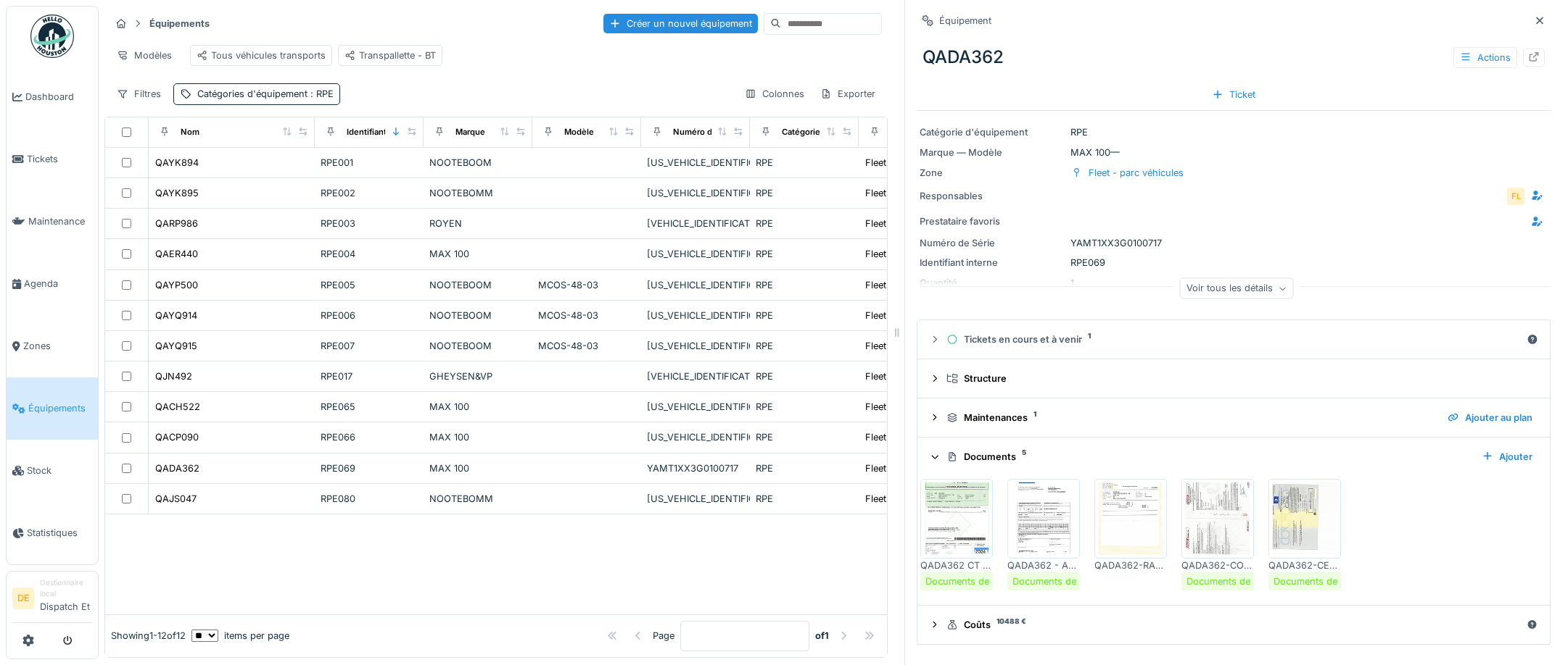
scroll to position [11, 0]
click at [936, 507] on img at bounding box center [956, 519] width 65 height 72
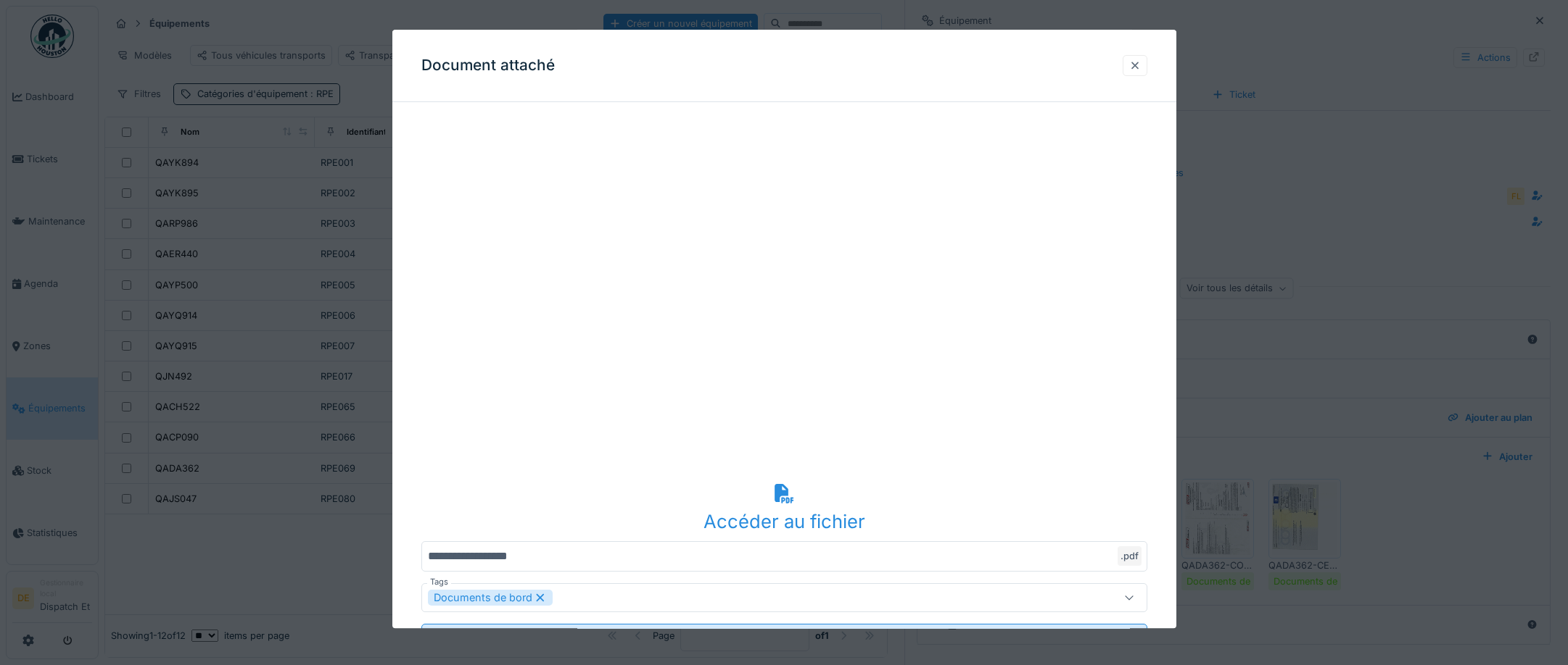
click at [1147, 70] on div at bounding box center [1134, 65] width 25 height 21
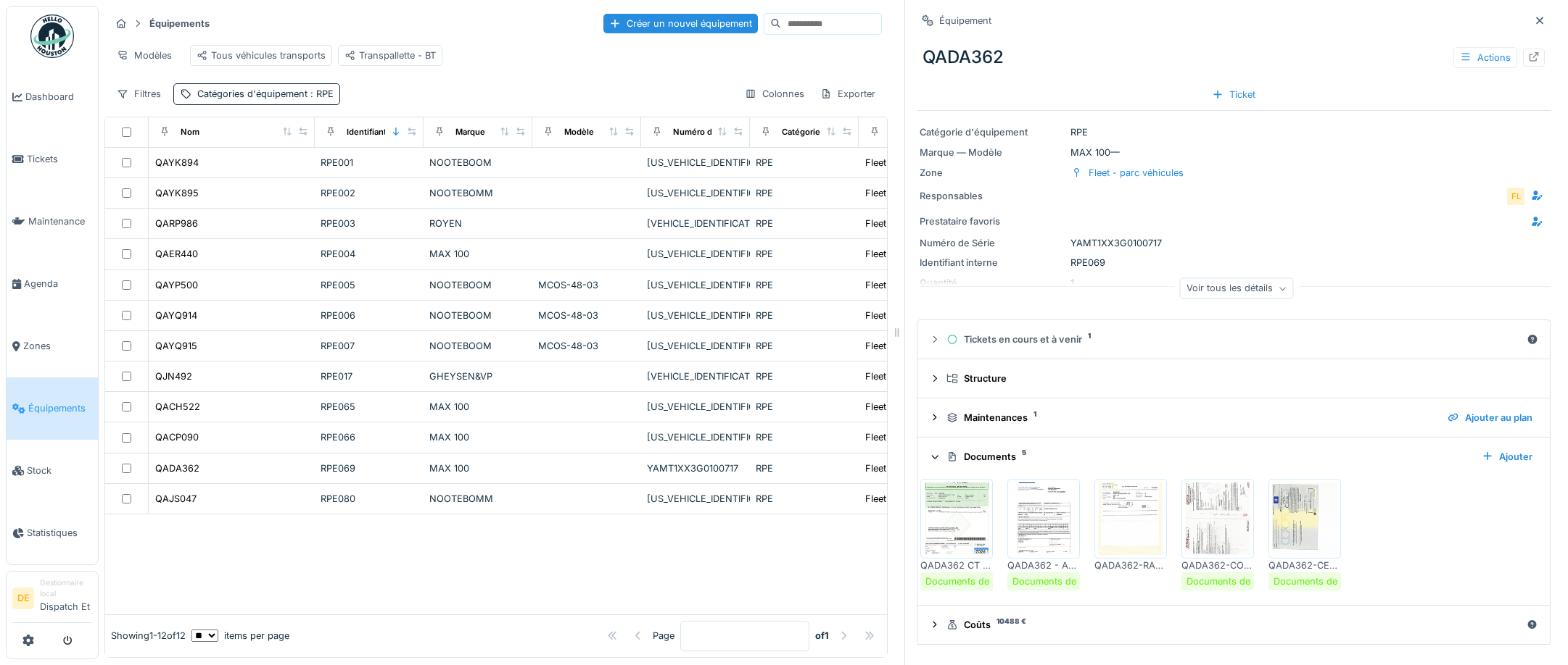
scroll to position [0, 0]
click at [1529, 19] on div at bounding box center [1539, 20] width 22 height 18
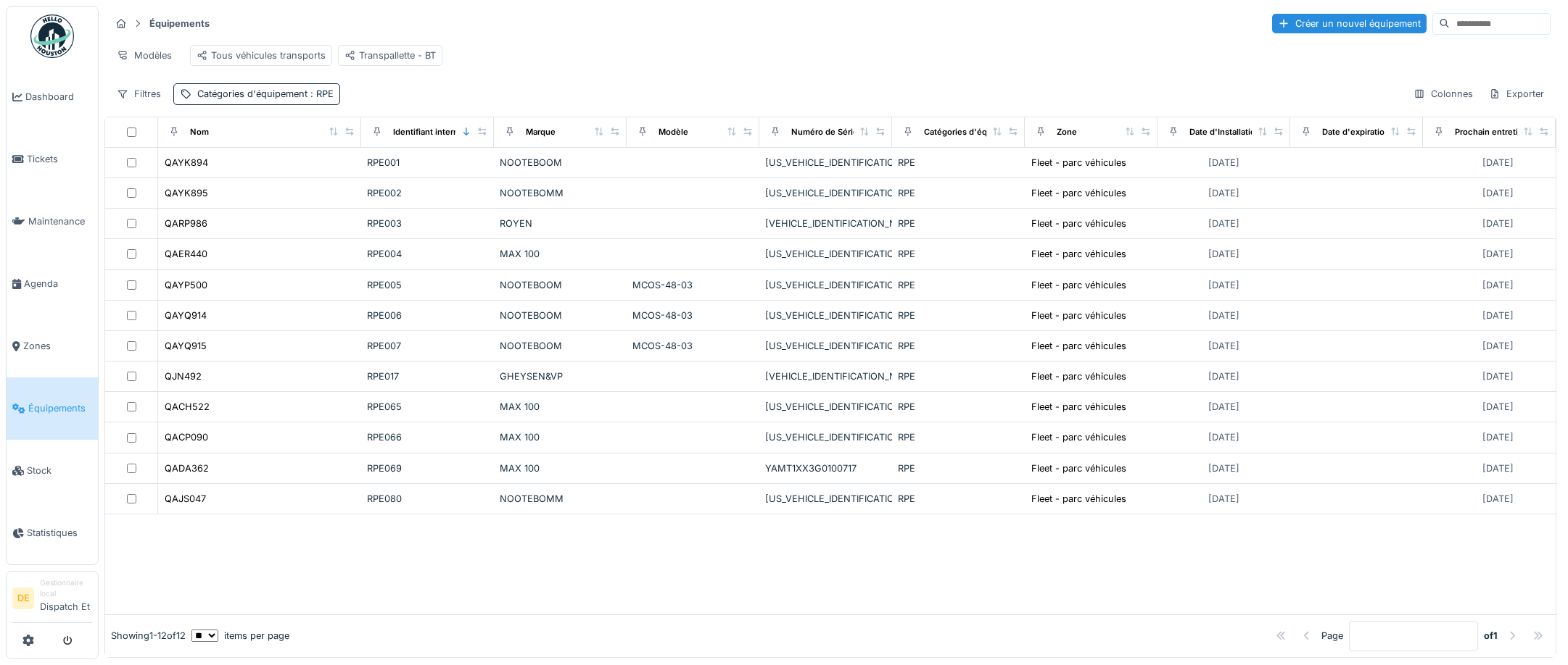
click at [1450, 31] on input at bounding box center [1500, 23] width 100 height 20
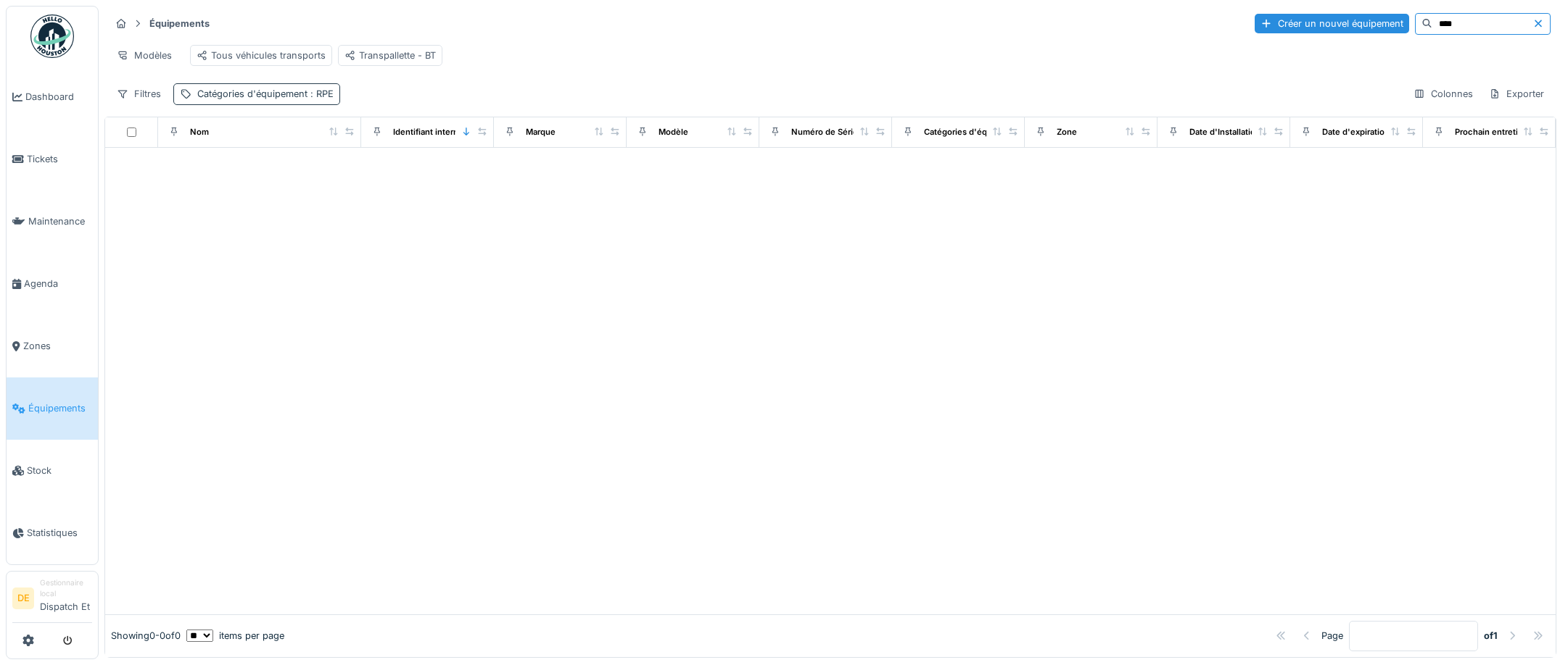
type input "****"
click at [240, 96] on div "Catégories d'équipement : RPE" at bounding box center [256, 94] width 167 height 21
click at [243, 99] on div "Catégories d'équipement : RPE" at bounding box center [265, 93] width 136 height 14
drag, startPoint x: 244, startPoint y: 98, endPoint x: 237, endPoint y: 103, distance: 8.6
click at [242, 101] on div "Catégories d'équipement : RPE" at bounding box center [265, 93] width 136 height 14
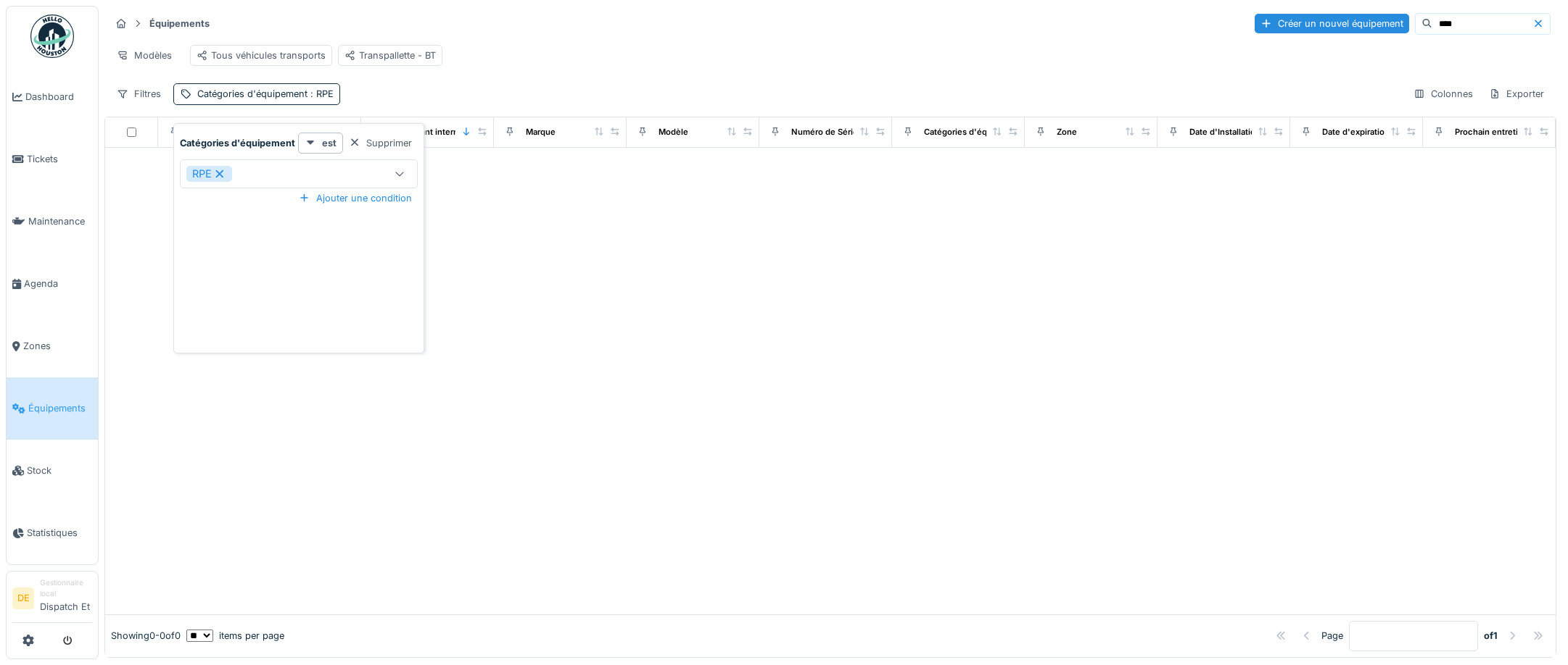
click at [224, 178] on icon at bounding box center [220, 174] width 13 height 10
click at [479, 101] on div "Filtres Catégories d'équipement Colonnes Exporter" at bounding box center [830, 94] width 1440 height 21
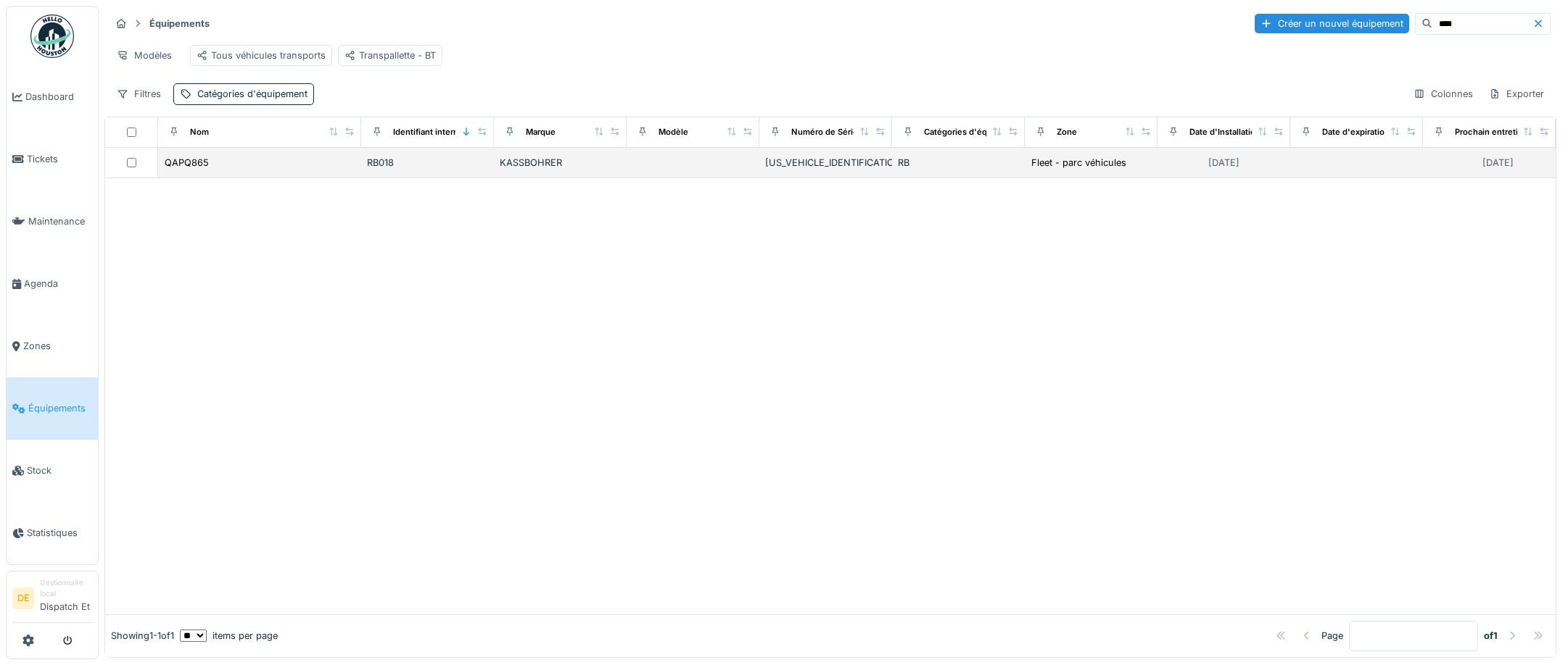
click at [515, 170] on div "KASSBOHRER" at bounding box center [560, 162] width 121 height 14
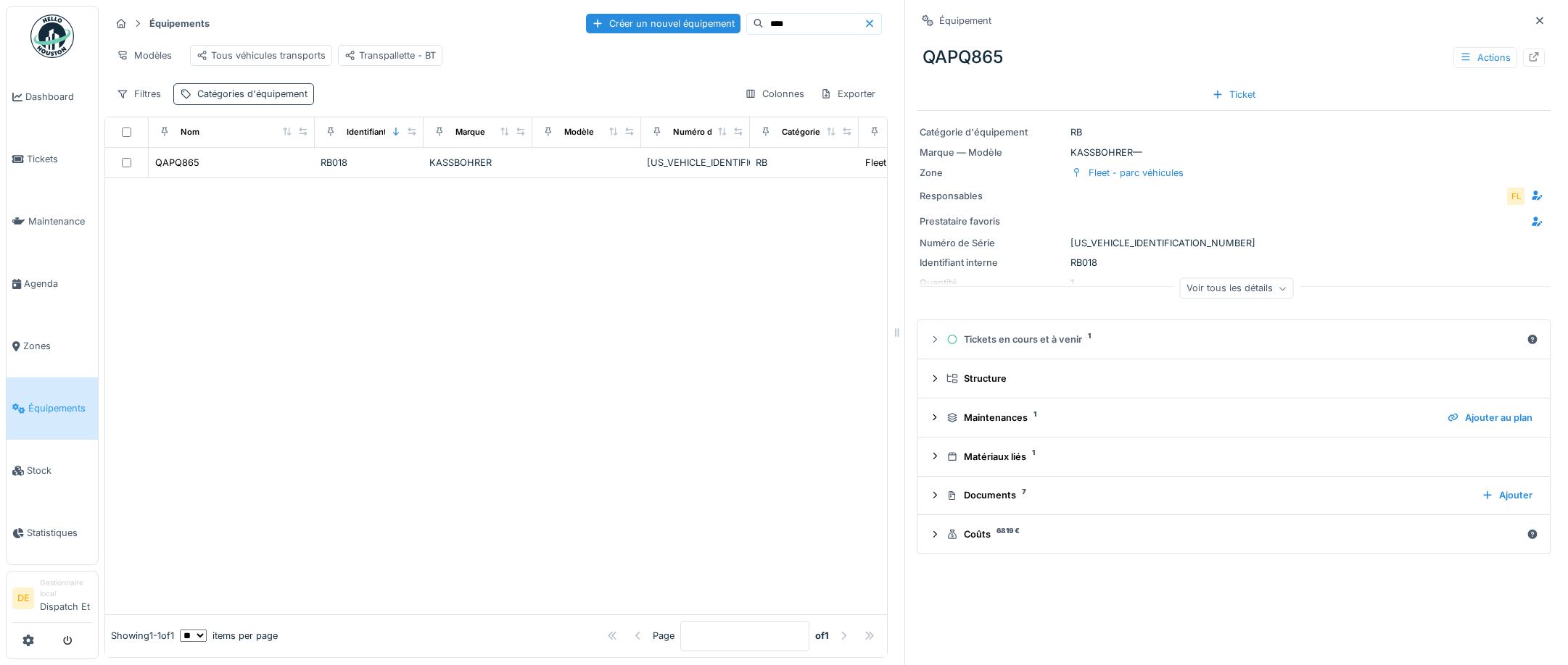
click at [239, 101] on div "Catégories d'équipement" at bounding box center [252, 93] width 110 height 14
click at [355, 131] on div "Catégories d'équipement est Supprimer Catégories d'équipement Ajouter une condi…" at bounding box center [298, 238] width 251 height 231
click at [352, 141] on div at bounding box center [355, 142] width 11 height 14
drag, startPoint x: 218, startPoint y: 177, endPoint x: 156, endPoint y: 209, distance: 69.8
click at [156, 205] on div "Nom Identifiant interne Marque Modèle Numéro de Série Catégories d'équipement Z…" at bounding box center [496, 387] width 783 height 541
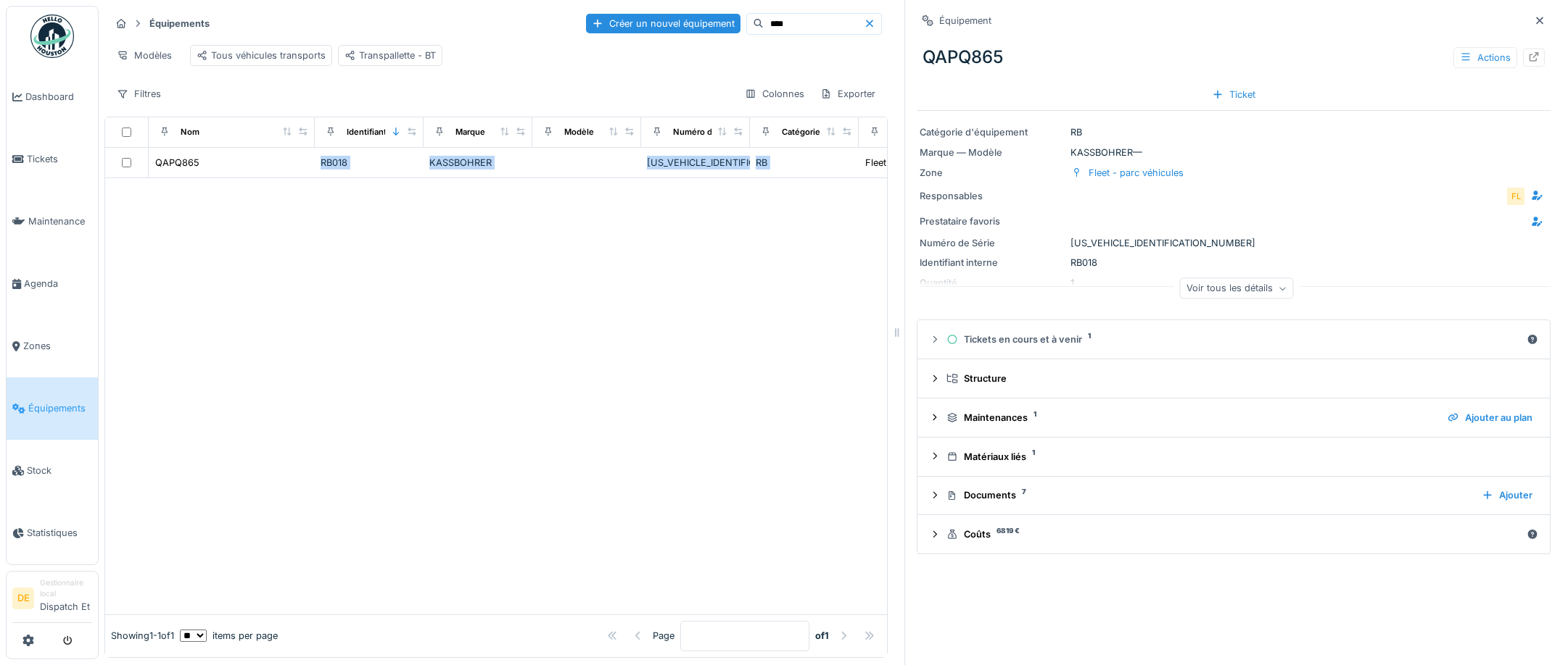
click at [153, 224] on div at bounding box center [496, 396] width 782 height 437
click at [272, 214] on div at bounding box center [496, 396] width 782 height 437
click at [1536, 23] on icon at bounding box center [1539, 20] width 7 height 7
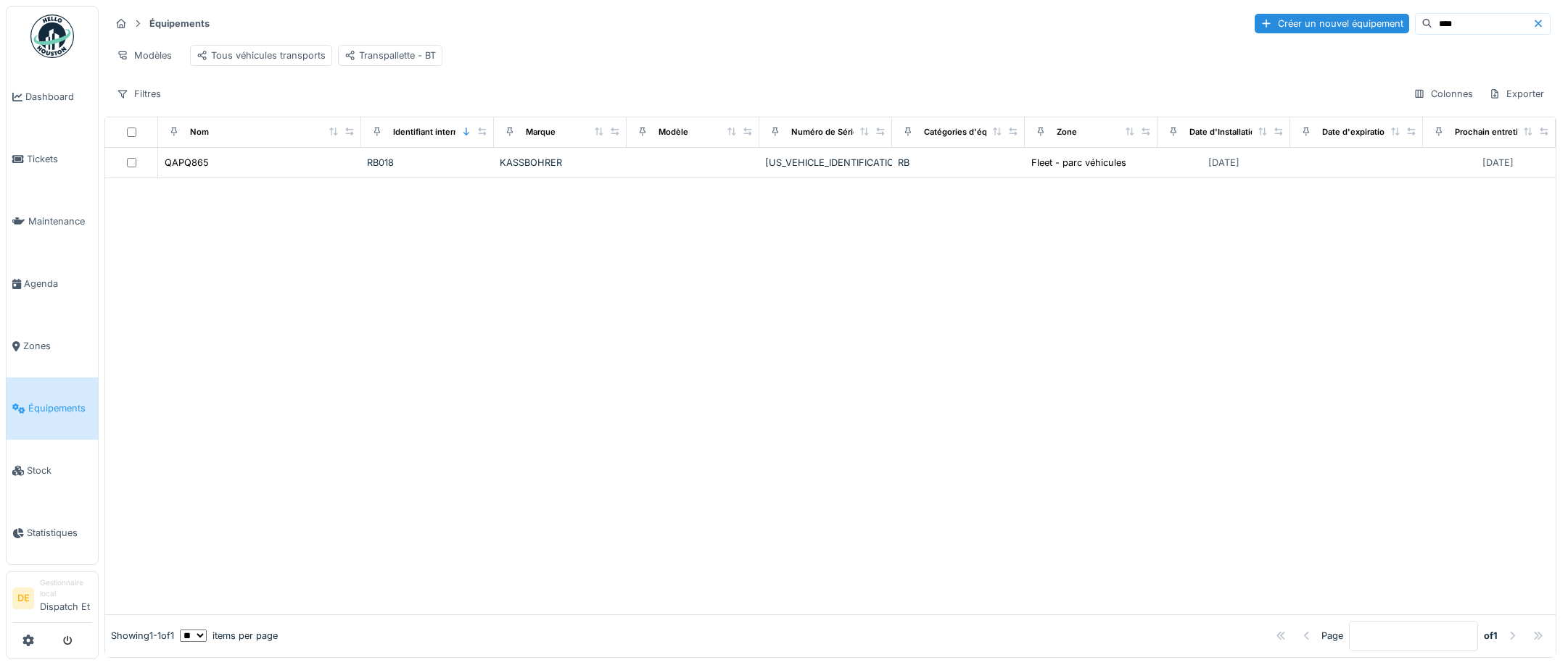
click at [1432, 25] on input "****" at bounding box center [1482, 23] width 100 height 20
click at [1448, 18] on input "****" at bounding box center [1482, 23] width 100 height 20
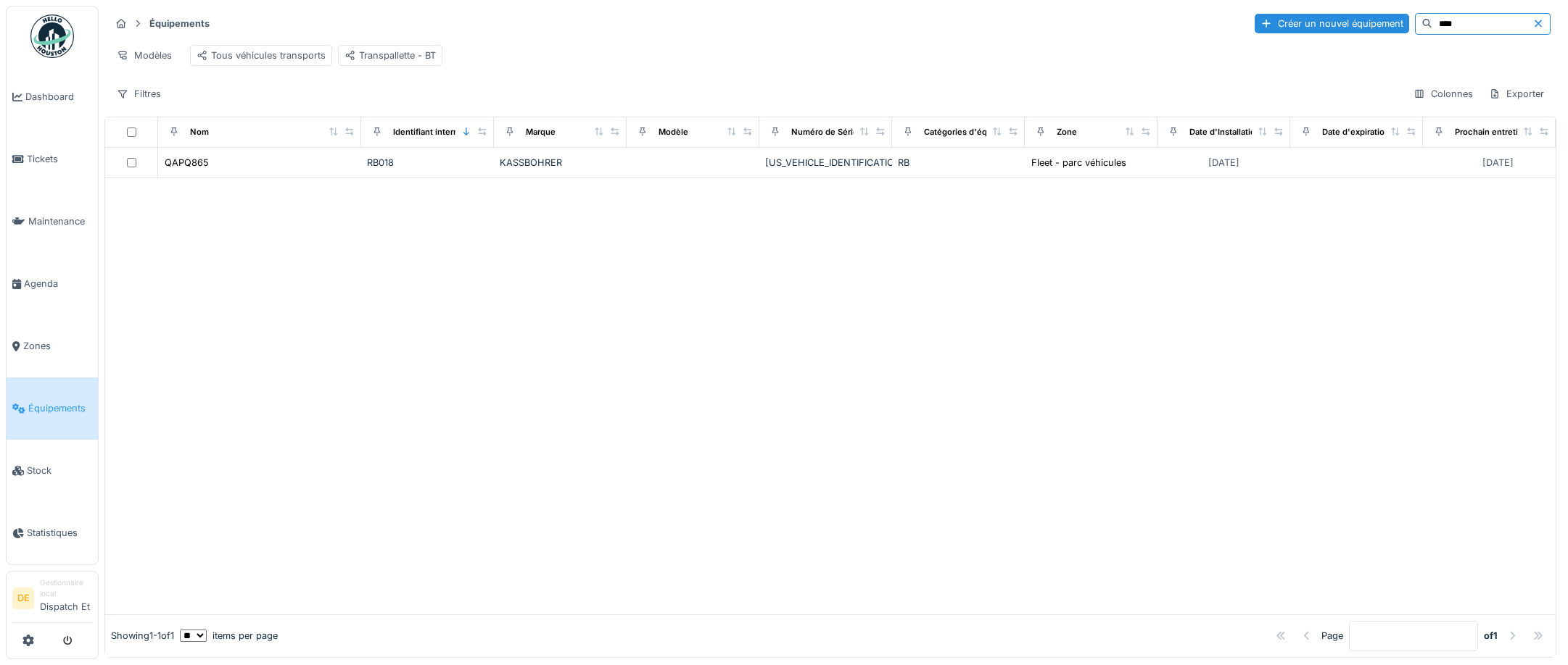
click at [1449, 18] on input "****" at bounding box center [1482, 23] width 100 height 20
type input "*******"
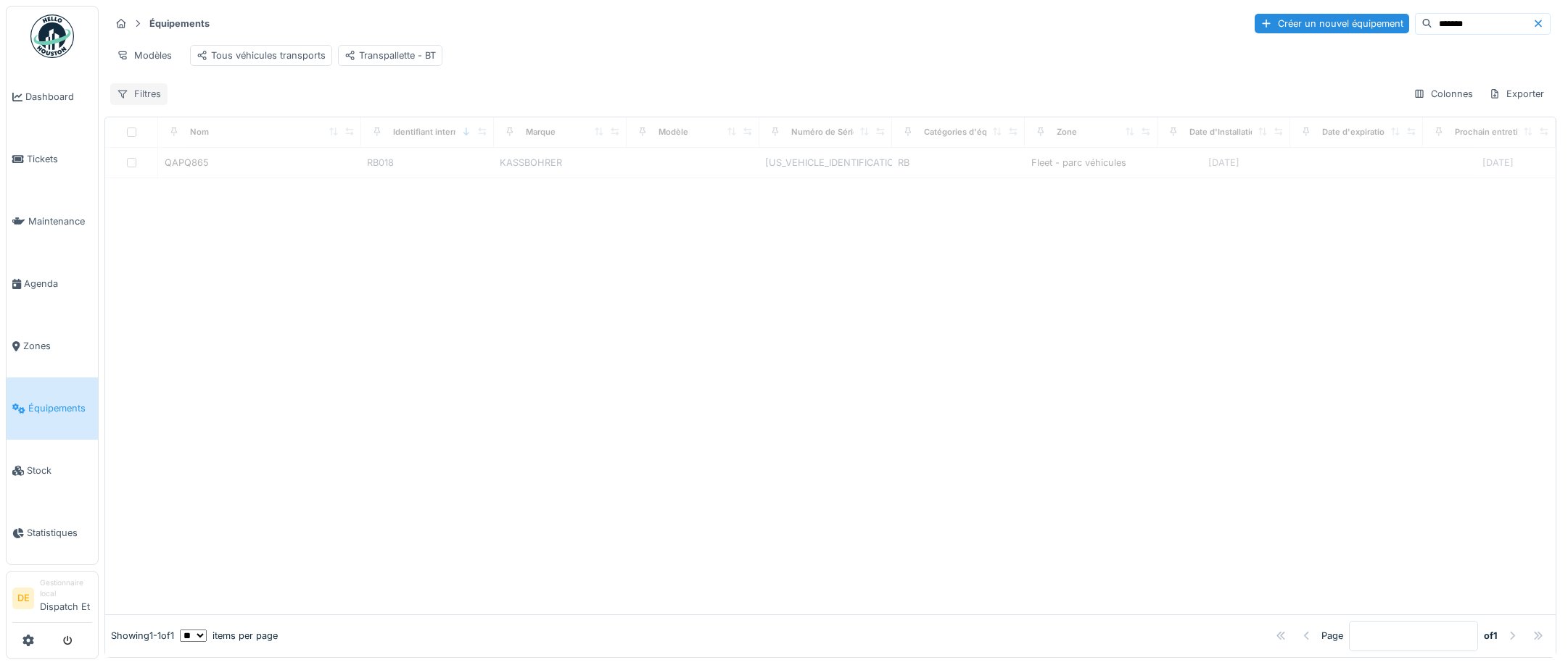
click at [152, 97] on div "Filtres" at bounding box center [138, 94] width 57 height 21
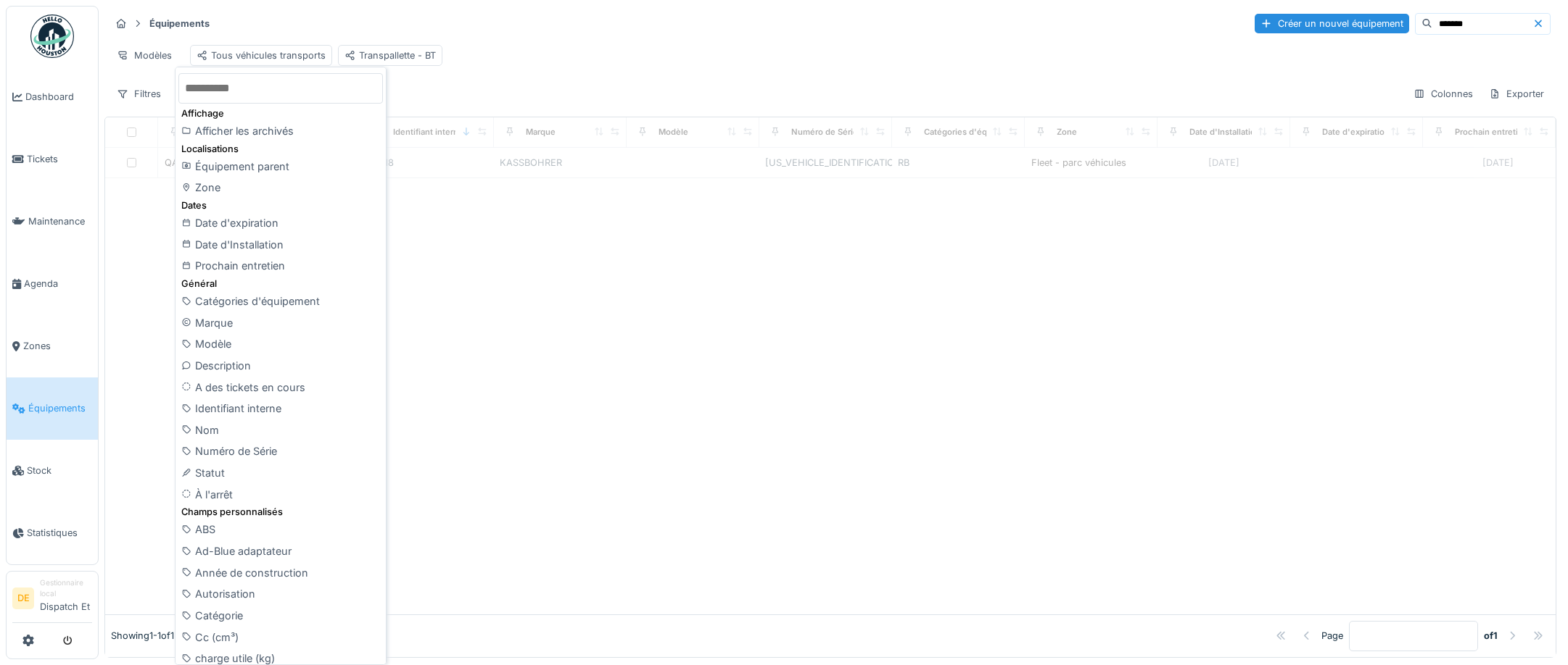
click at [537, 55] on div "Modèles Tous véhicules transports Transpallette - BT" at bounding box center [830, 55] width 1440 height 33
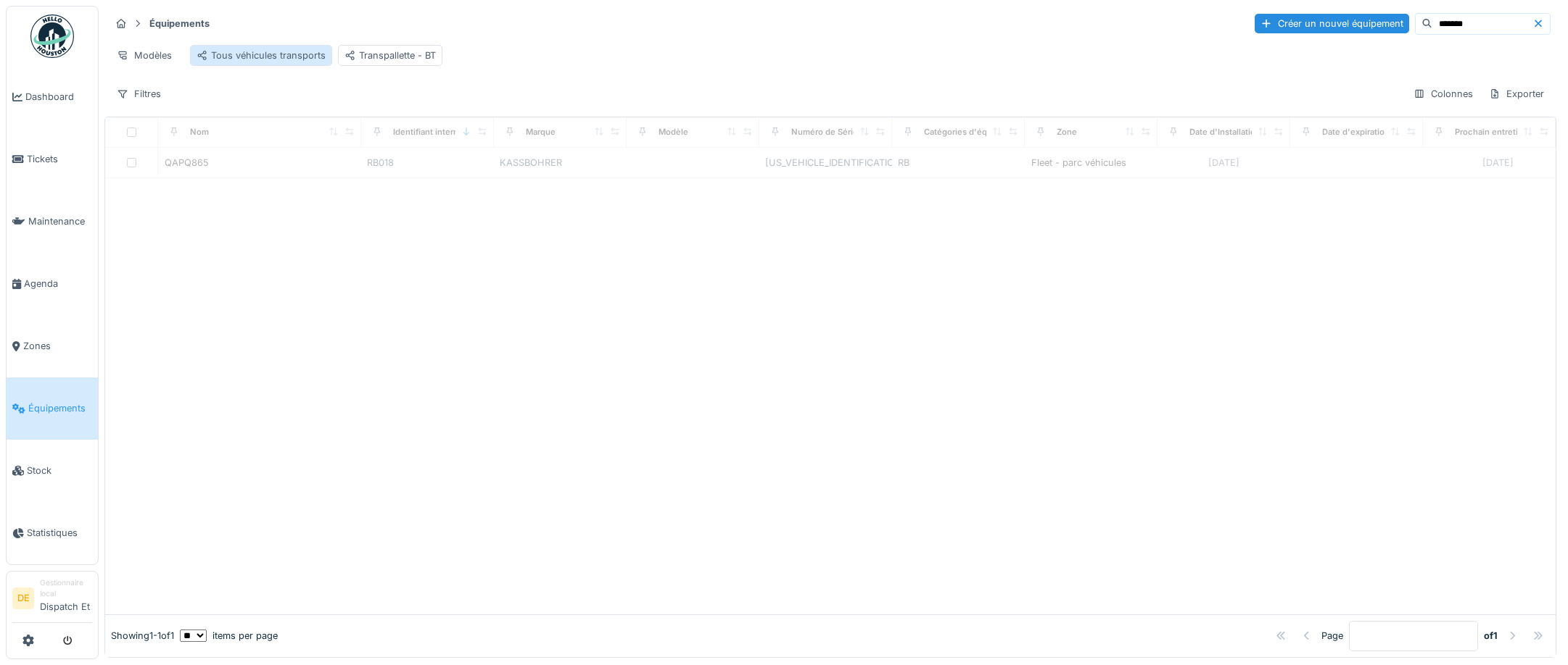
click at [243, 55] on div "Tous véhicules transports" at bounding box center [261, 55] width 129 height 14
click at [254, 63] on div "Tous véhicules transports" at bounding box center [261, 55] width 142 height 21
click at [216, 55] on div "Tous véhicules transports" at bounding box center [261, 55] width 129 height 14
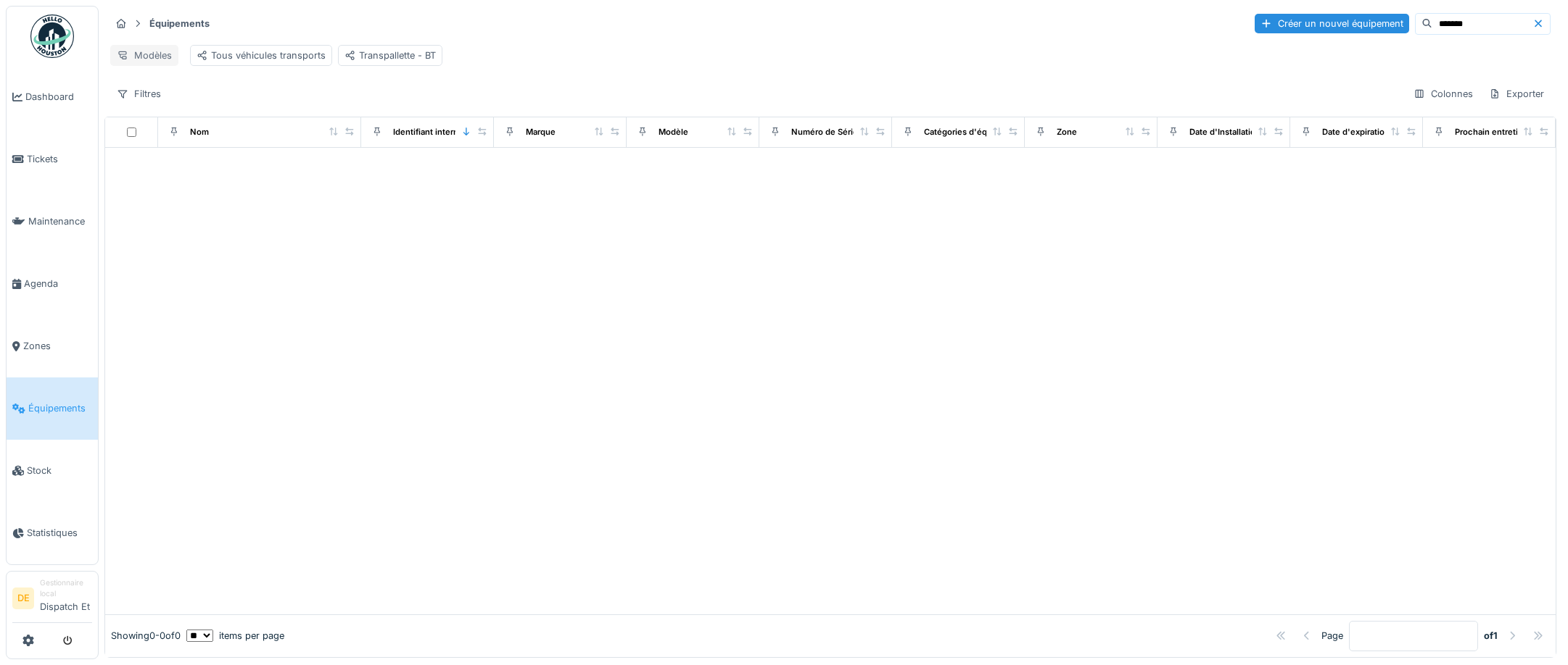
click at [166, 63] on div "Modèles" at bounding box center [144, 55] width 68 height 21
click at [163, 47] on div "Modèles" at bounding box center [144, 55] width 68 height 21
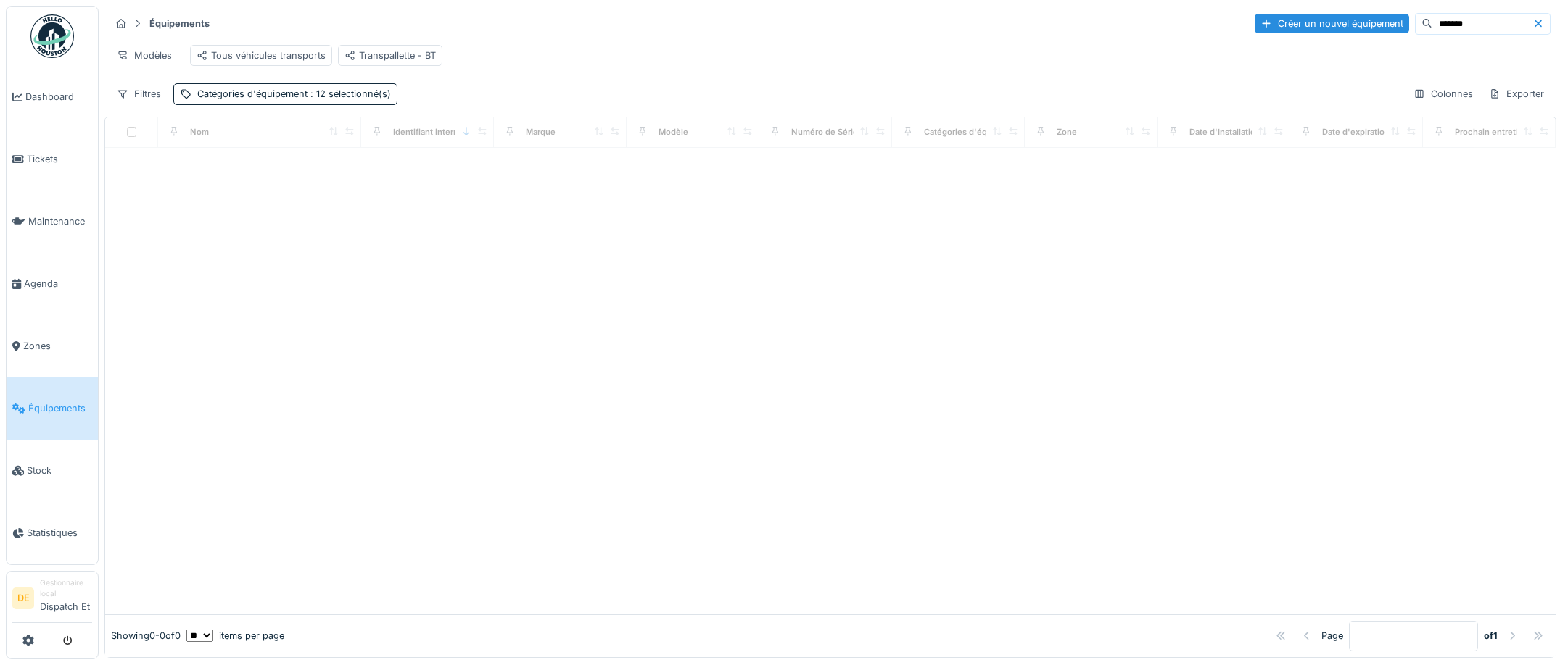
click at [177, 23] on strong "Équipements" at bounding box center [179, 23] width 72 height 14
click at [115, 23] on icon at bounding box center [121, 23] width 11 height 10
click at [248, 96] on div "Catégories d'équipement : 12 sélectionné(s)" at bounding box center [285, 94] width 224 height 21
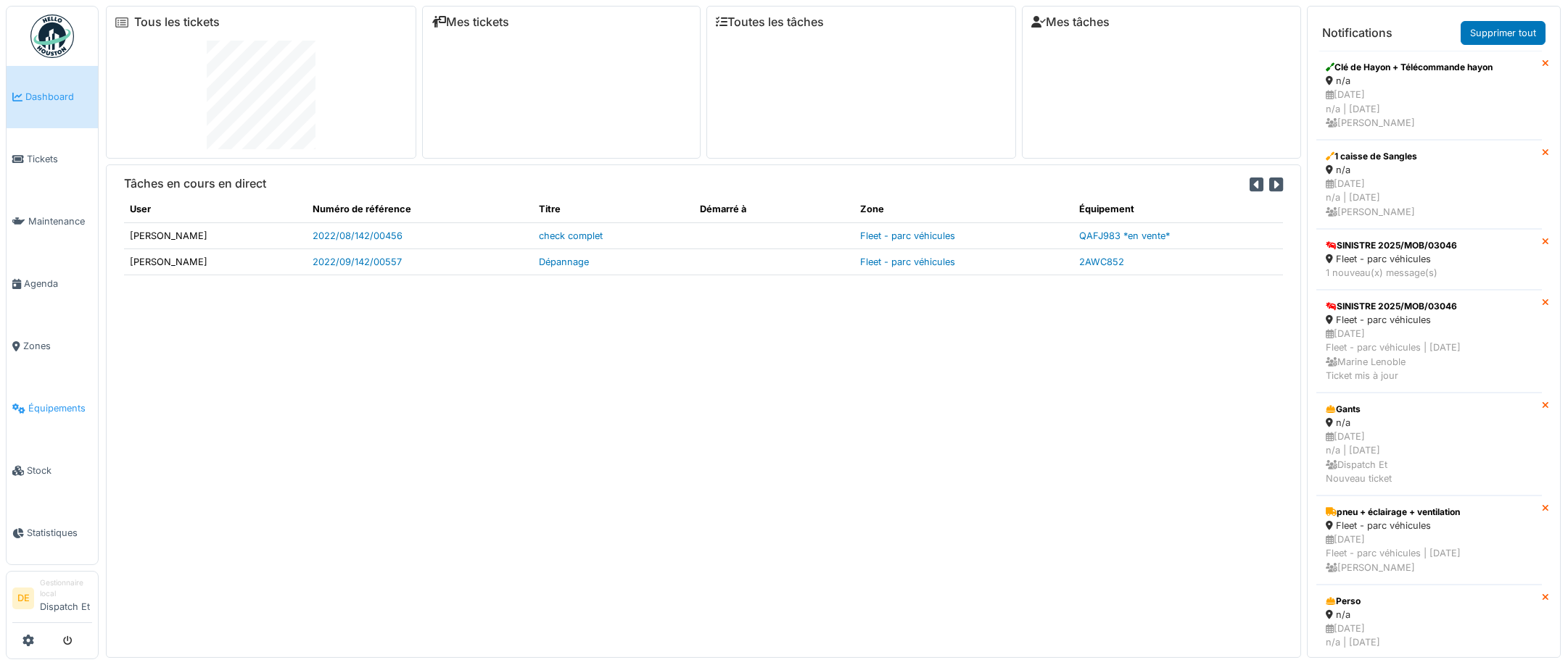
click at [41, 405] on span "Équipements" at bounding box center [60, 408] width 64 height 14
click at [59, 408] on span "Équipements" at bounding box center [60, 408] width 64 height 14
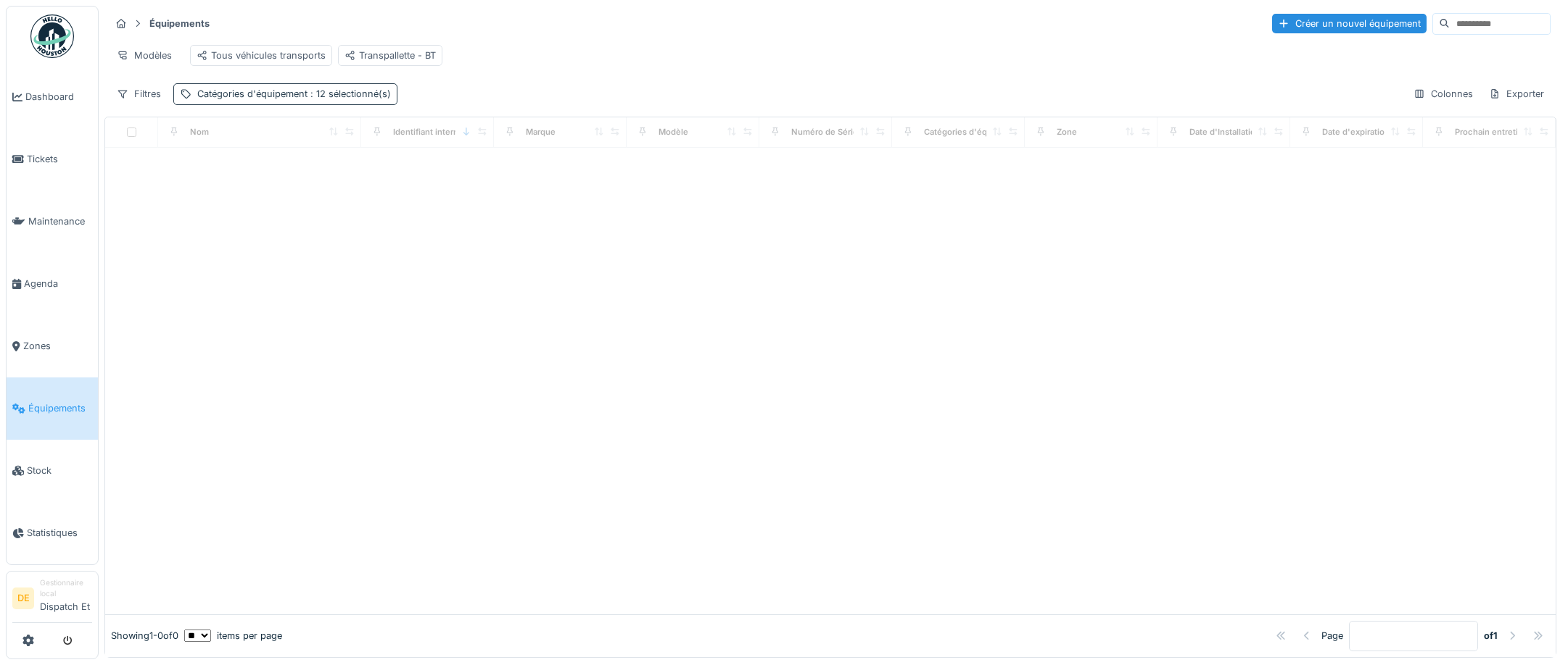
click at [293, 101] on div "Catégories d'équipement : 12 sélectionné(s)" at bounding box center [294, 93] width 194 height 14
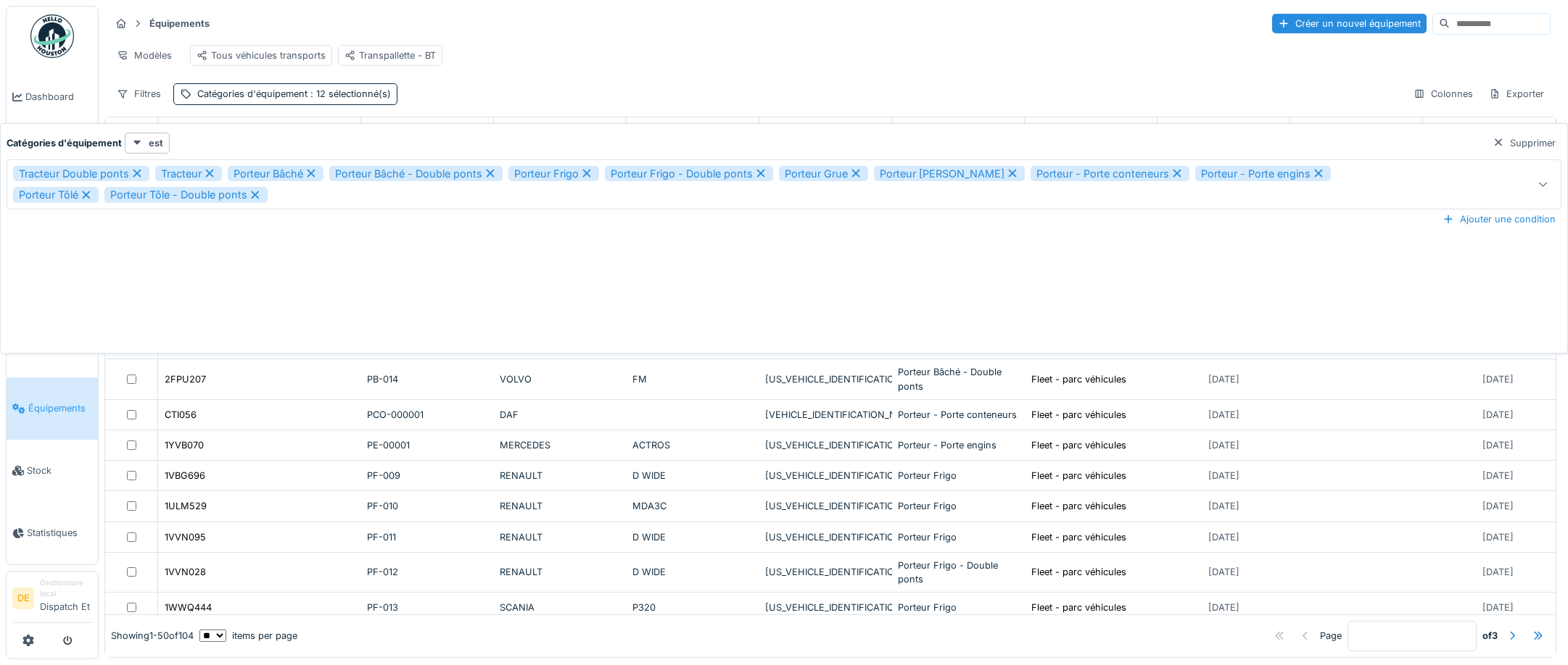
click at [137, 174] on icon at bounding box center [138, 174] width 8 height 8
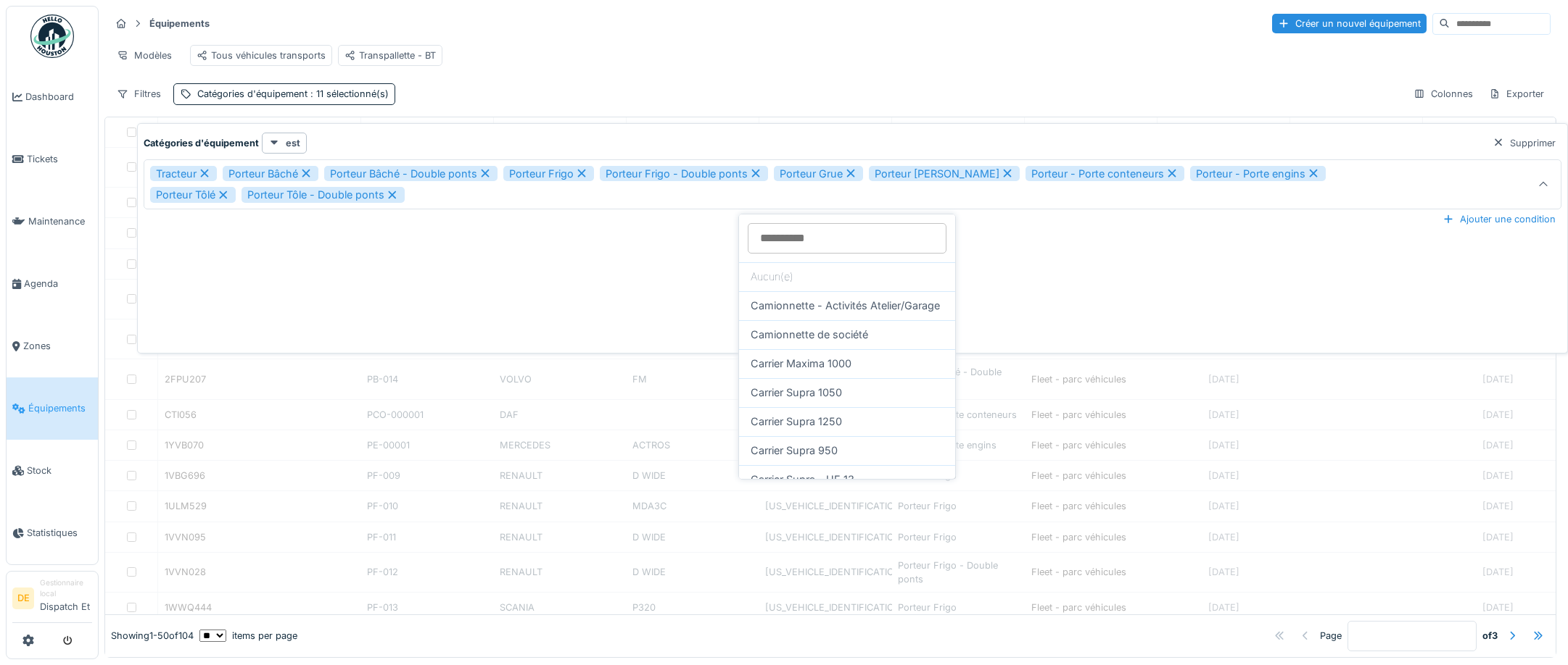
click at [196, 173] on div "Tracteur" at bounding box center [183, 174] width 67 height 16
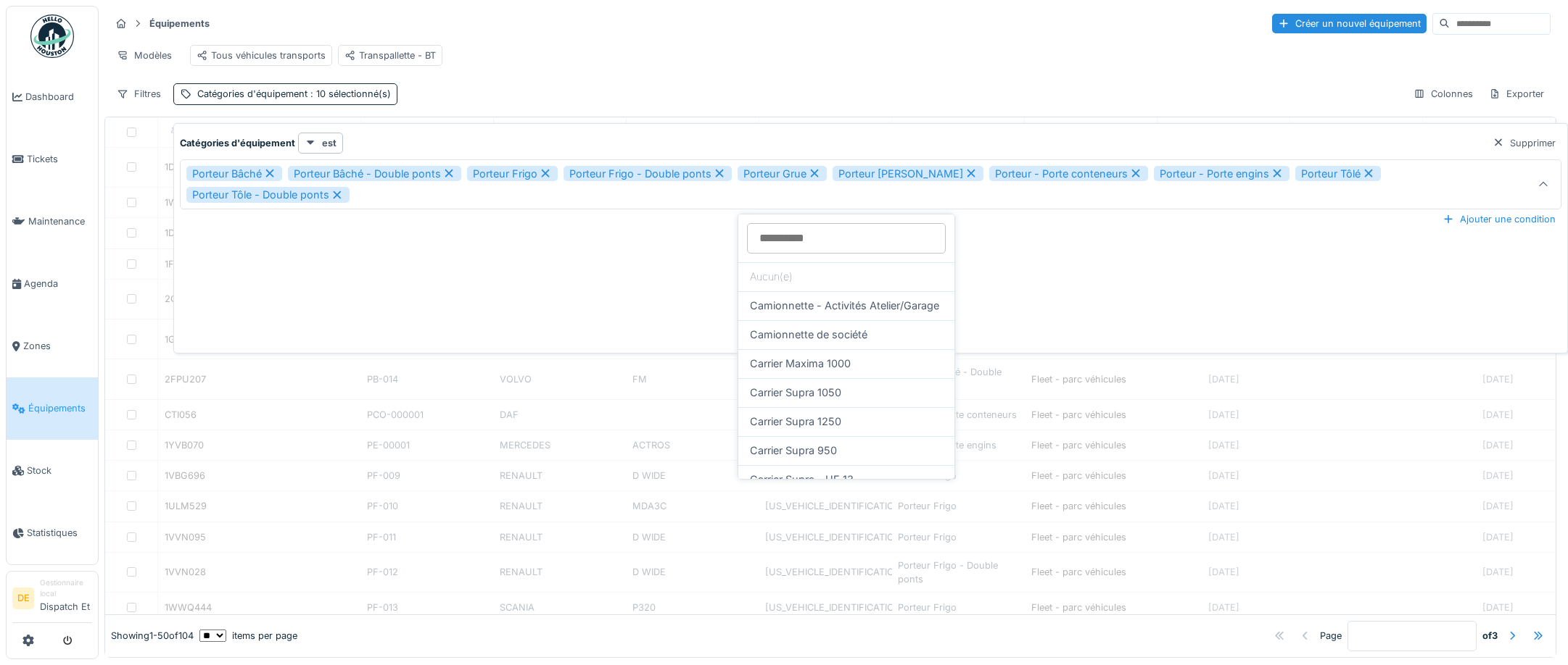
click at [207, 173] on div "Porteur Bâché" at bounding box center [234, 174] width 96 height 16
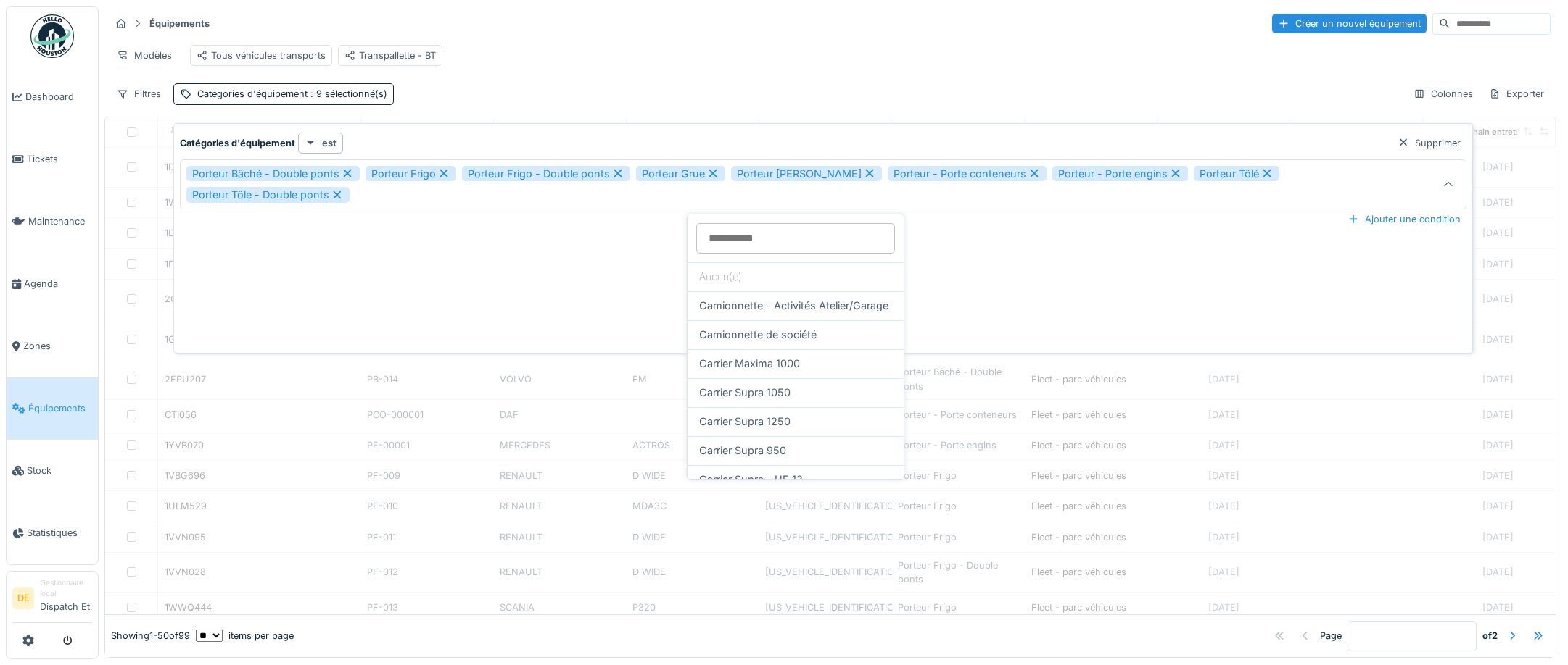
click at [206, 173] on div "Porteur Bâché - Double ponts" at bounding box center [273, 174] width 173 height 16
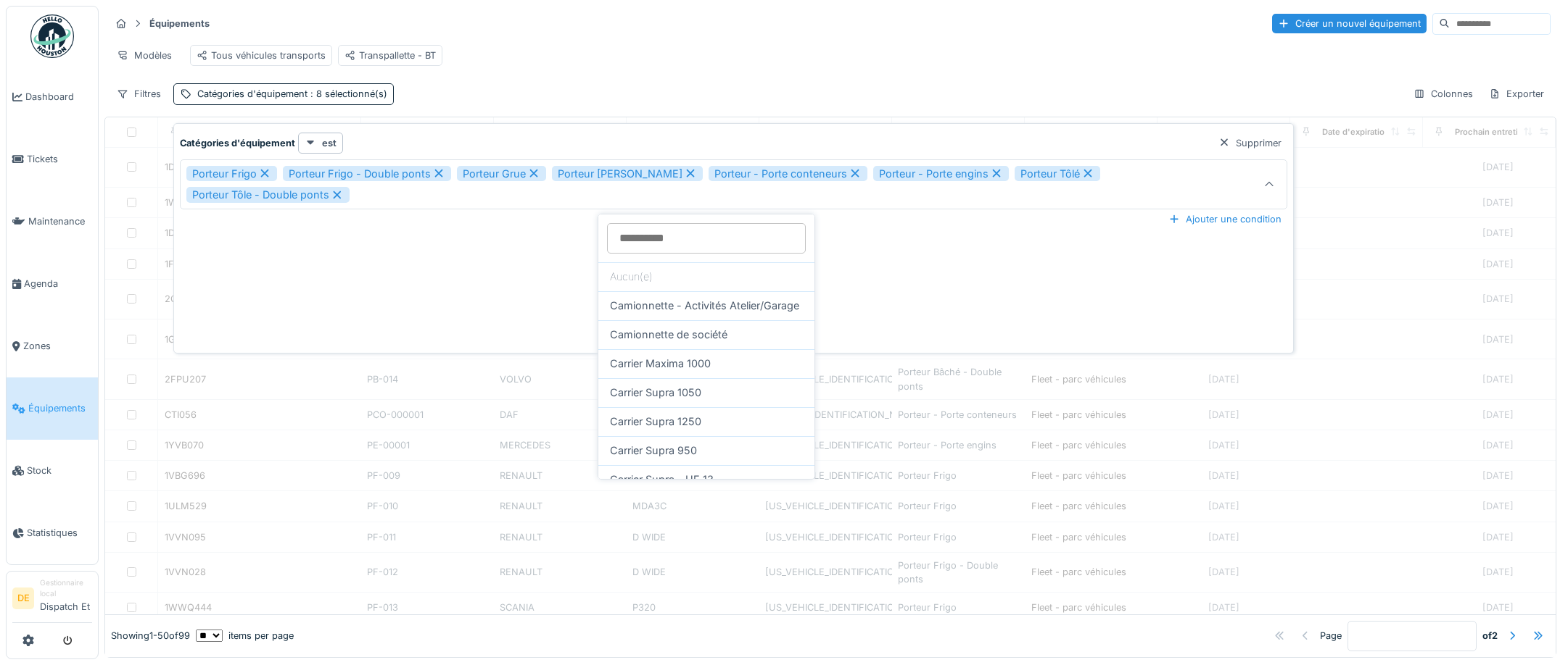
click at [206, 173] on div "Porteur Frigo" at bounding box center [232, 174] width 91 height 16
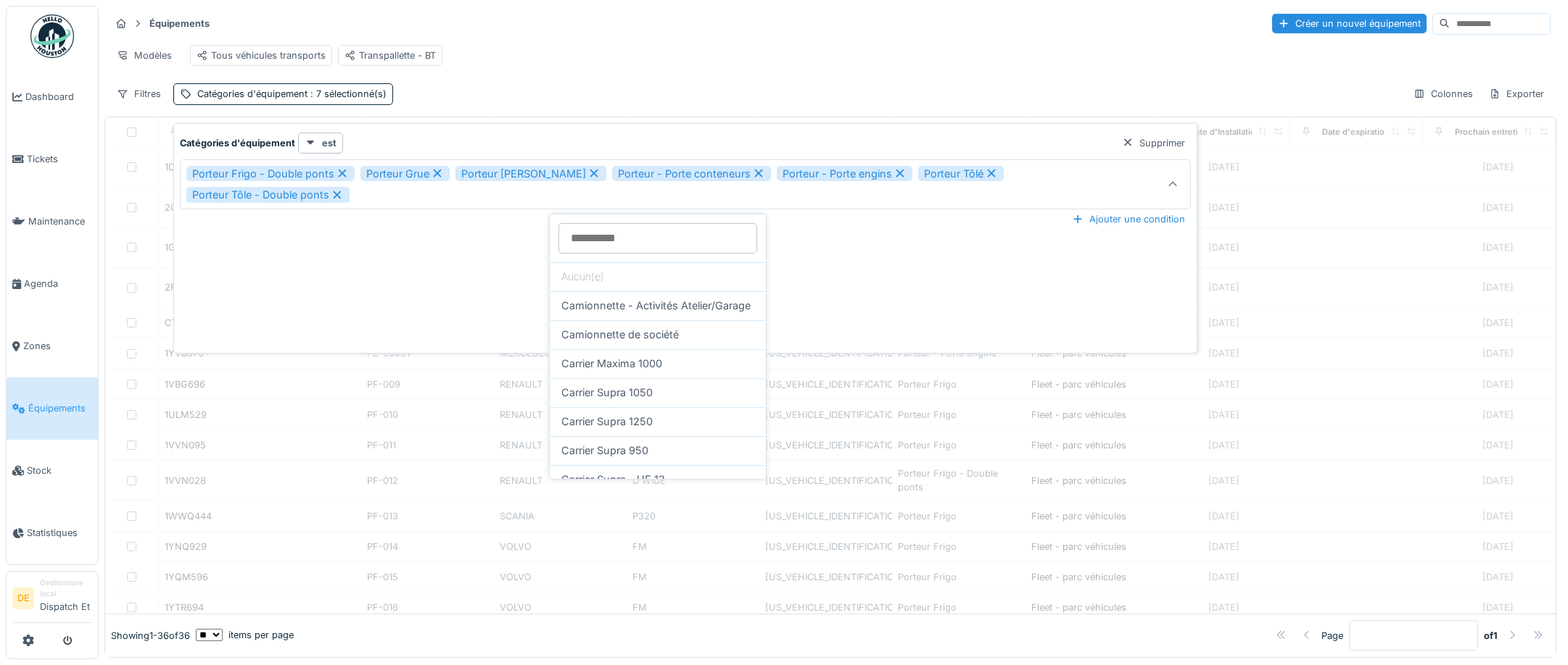
click at [208, 172] on div "Porteur Frigo - Double ponts" at bounding box center [270, 174] width 168 height 16
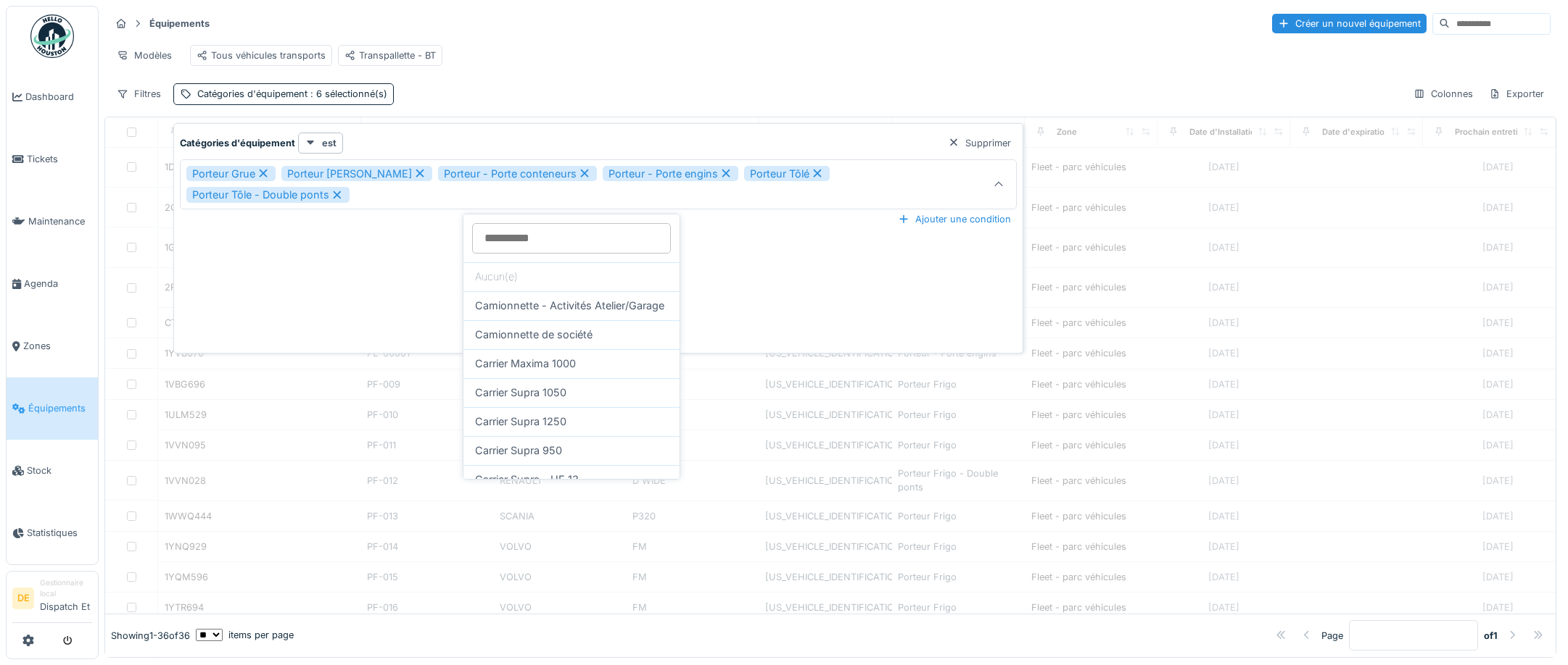
click at [208, 171] on div "Porteur Grue" at bounding box center [231, 174] width 89 height 16
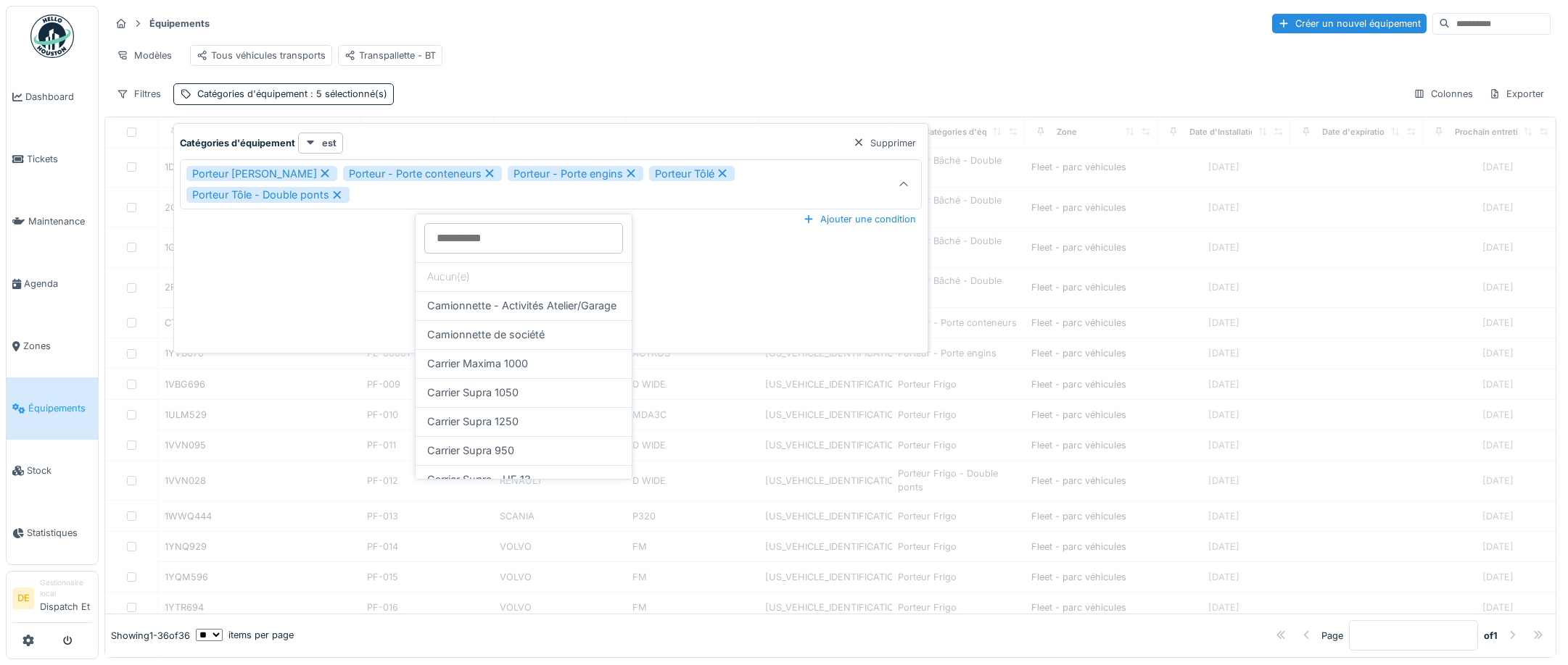
click at [208, 171] on div "Porteur Moffet" at bounding box center [261, 174] width 150 height 16
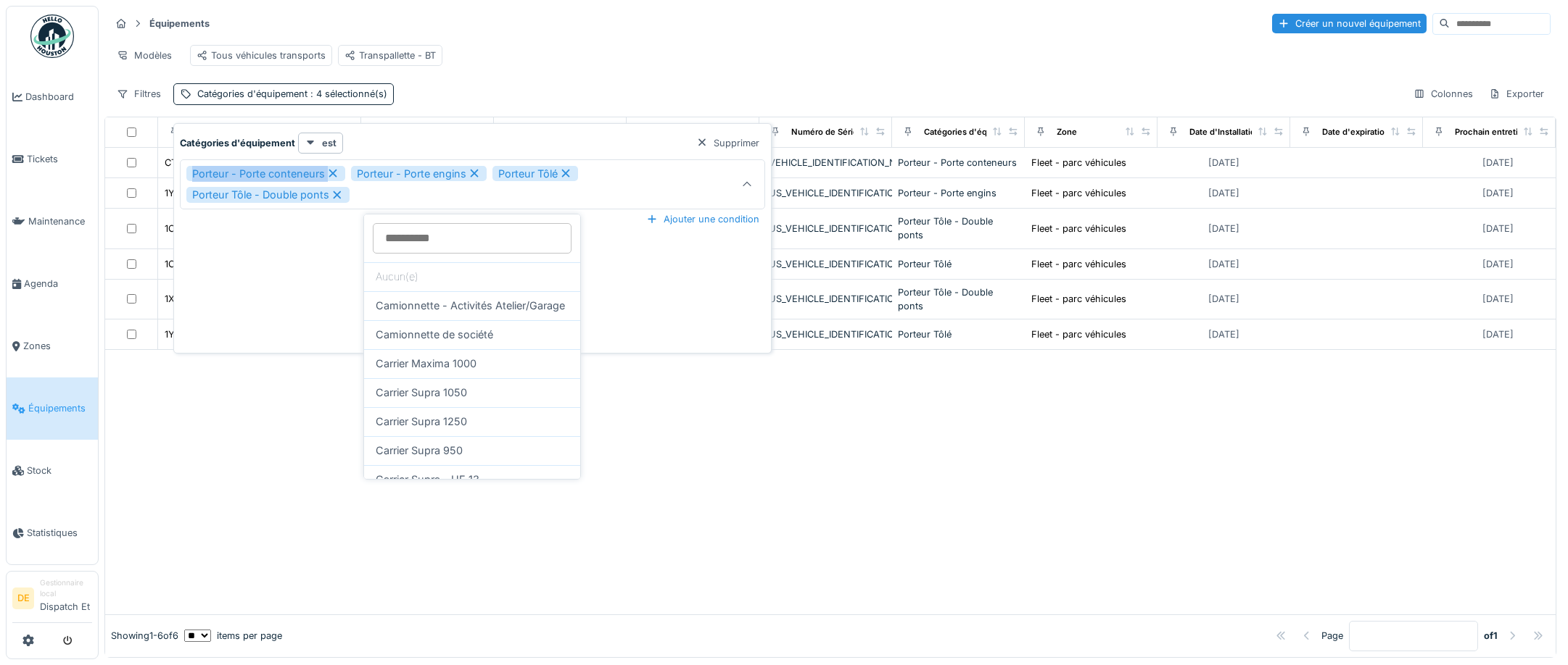
click at [208, 171] on div "Porteur - Porte conteneurs" at bounding box center [265, 174] width 158 height 16
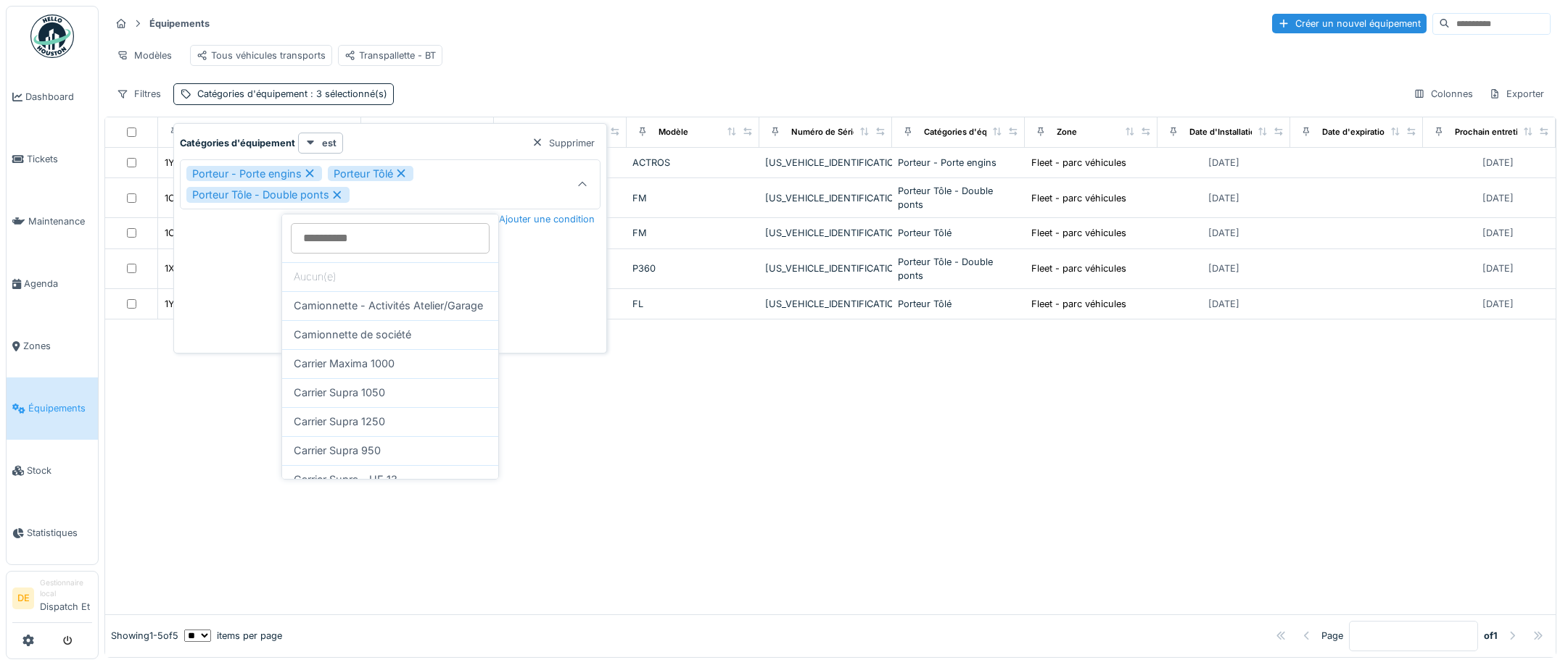
click at [354, 174] on div "Porteur Tôlé" at bounding box center [370, 174] width 85 height 16
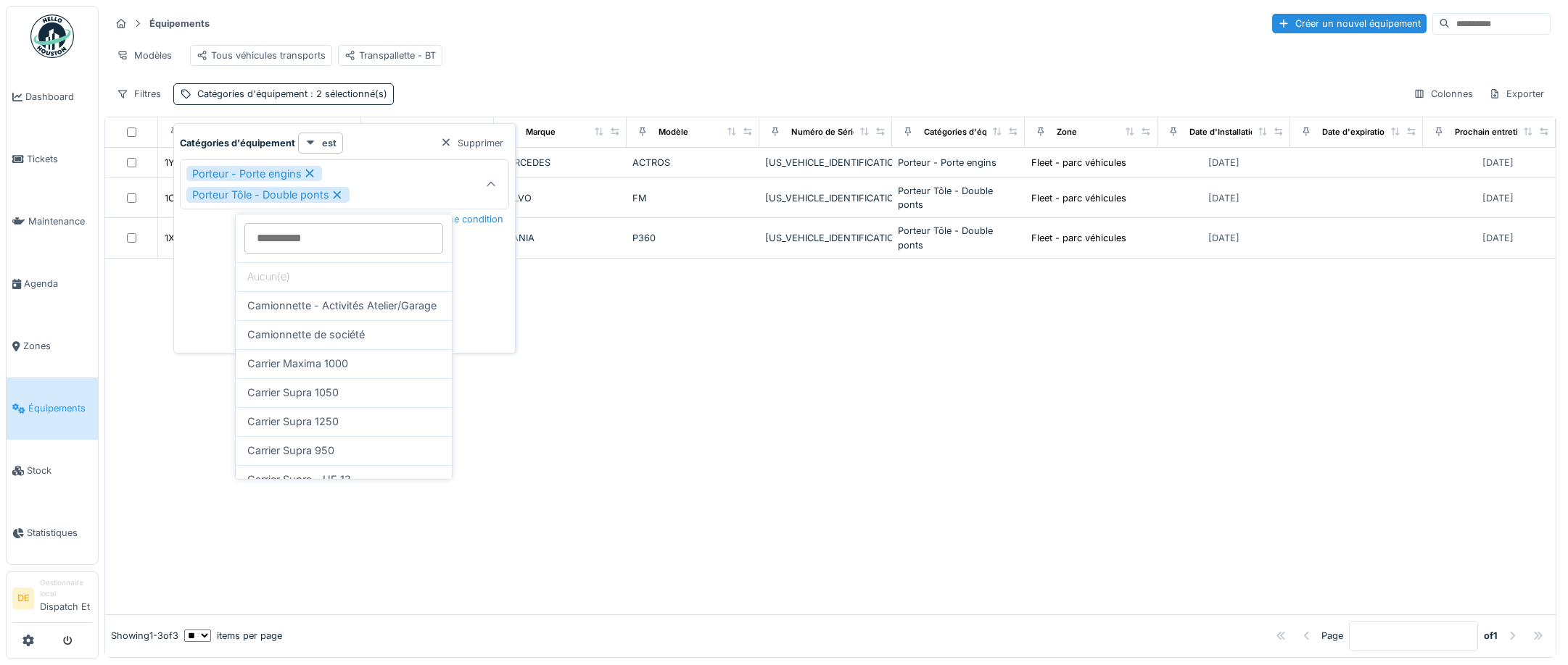
click at [298, 192] on div "Porteur Tôle - Double ponts" at bounding box center [268, 195] width 163 height 16
type input "***"
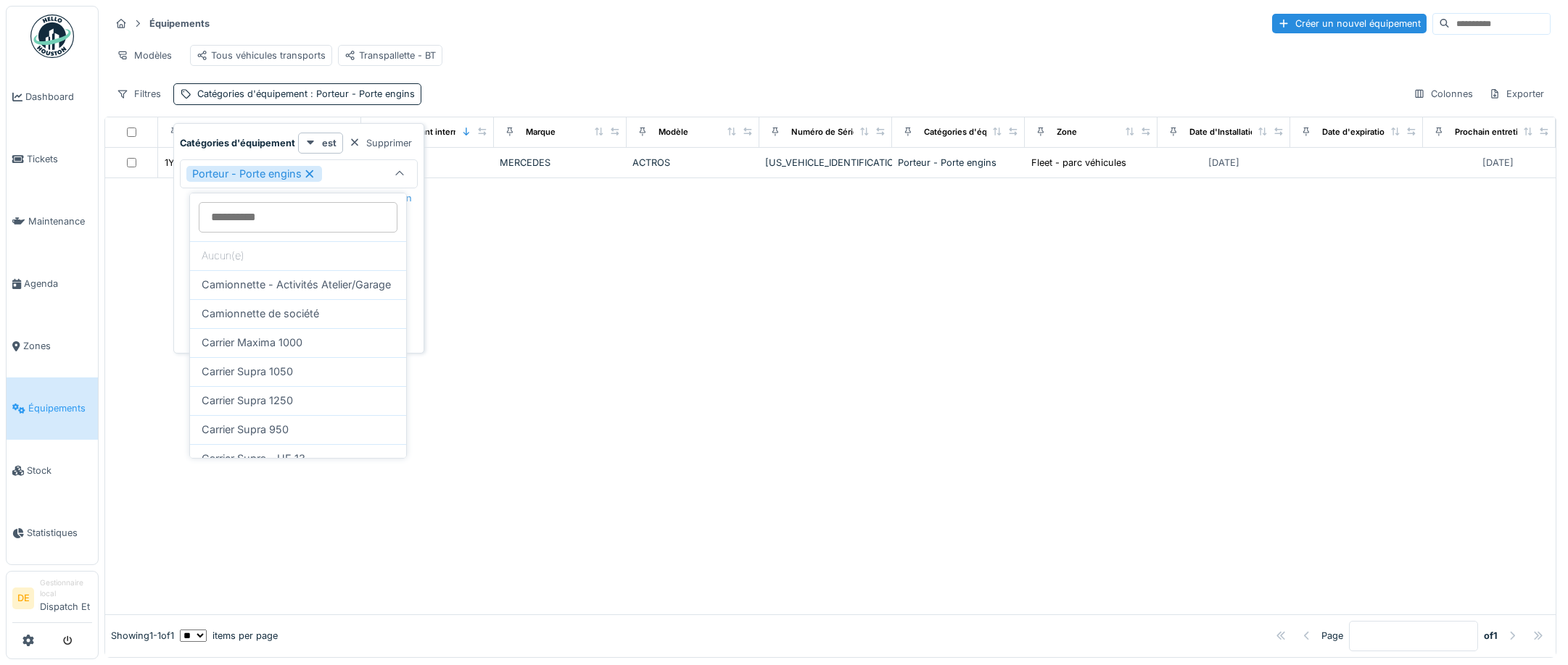
click at [307, 173] on icon at bounding box center [310, 174] width 13 height 10
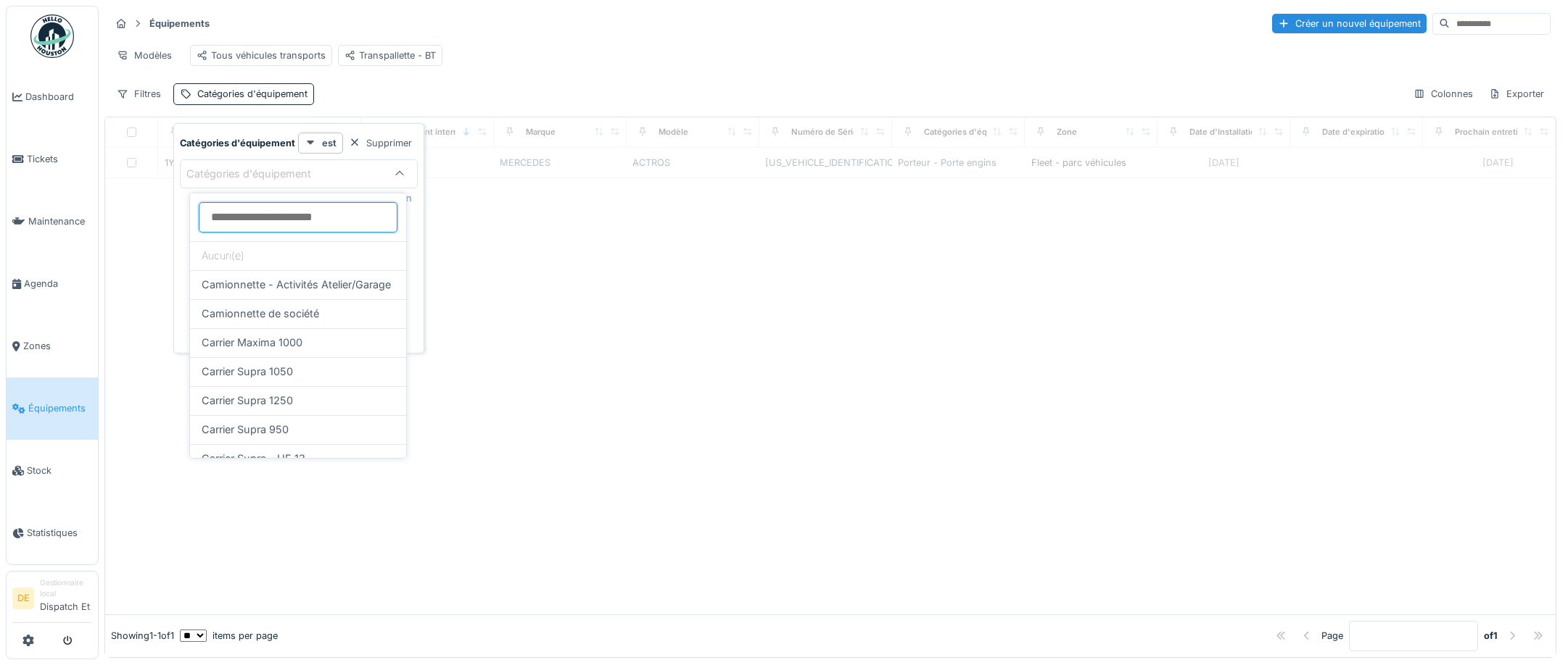
click at [305, 207] on d\'équipement_M4Njk at bounding box center [298, 217] width 199 height 31
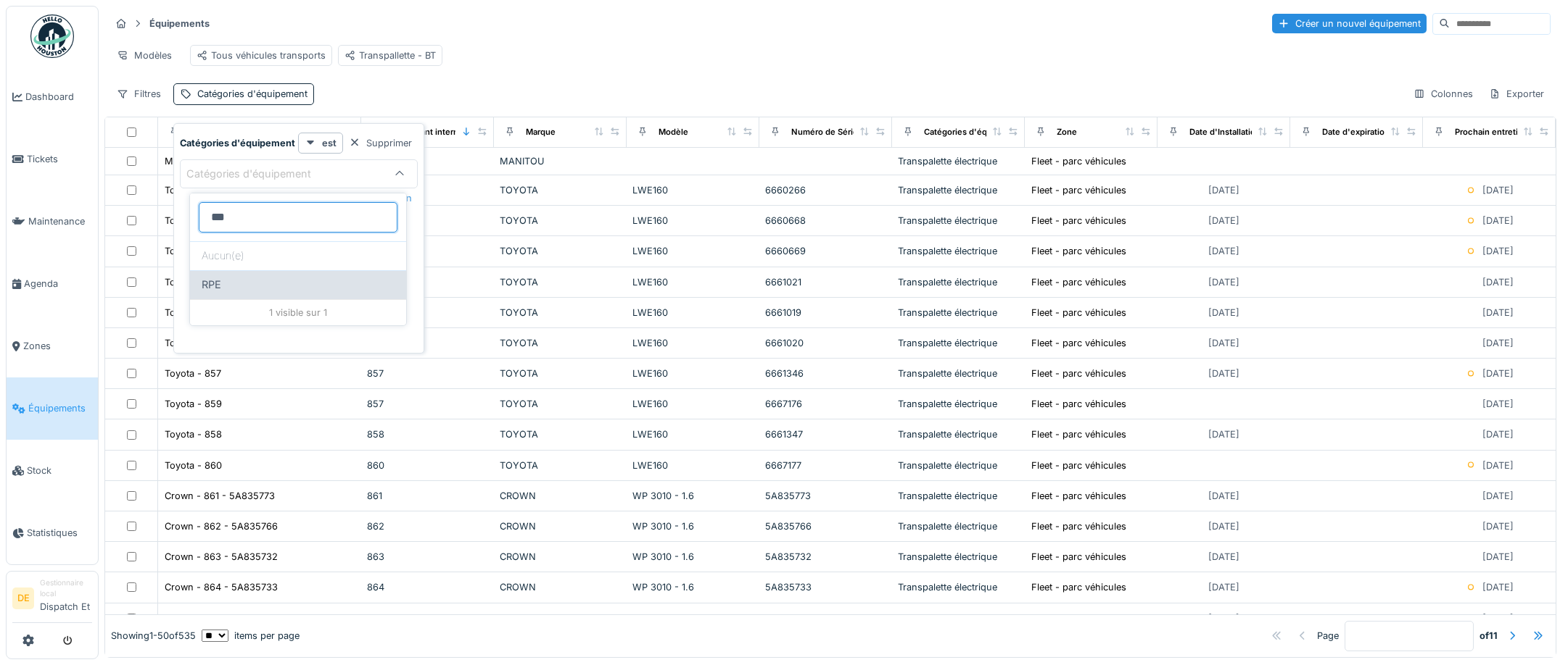
type d\'équipement_M4Njk "***"
click at [349, 298] on div "RPE" at bounding box center [298, 285] width 216 height 29
type input "***"
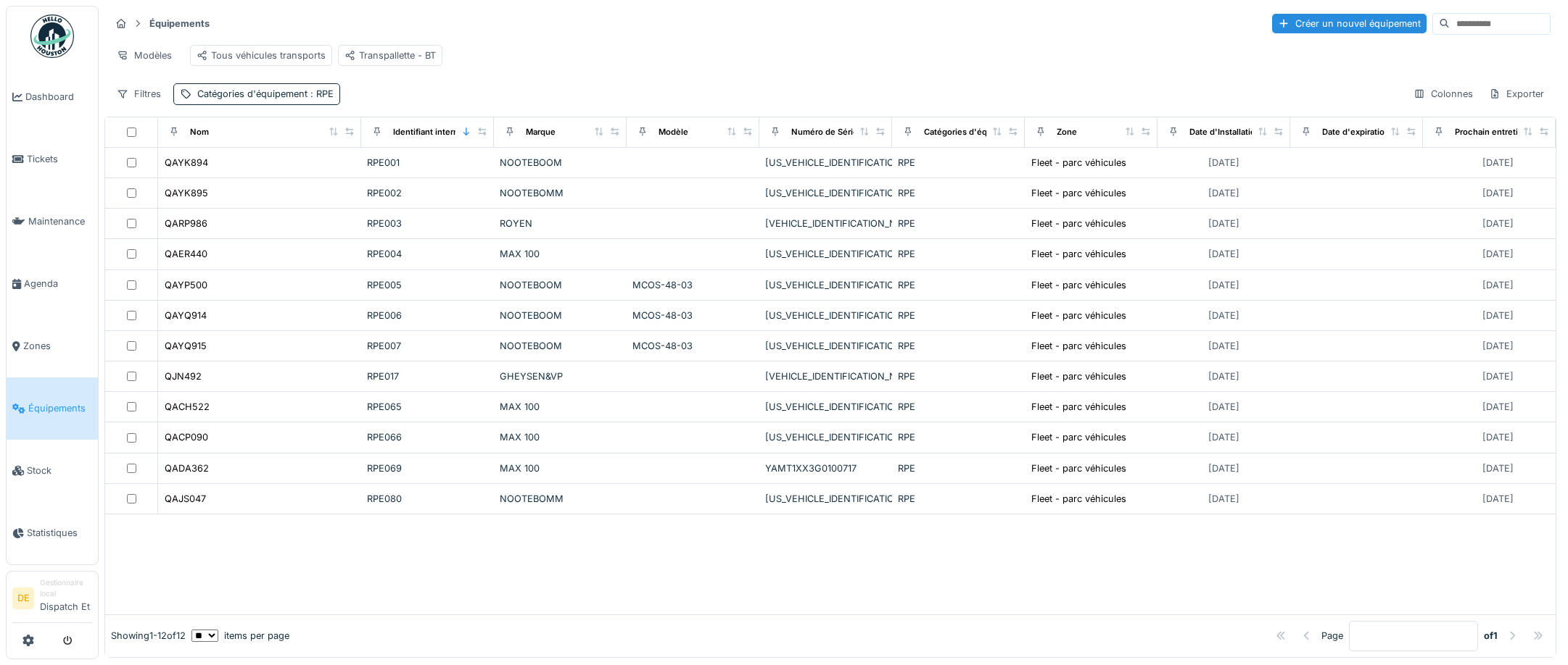
click at [682, 54] on div "Modèles Tous véhicules transports Transpallette - BT" at bounding box center [830, 55] width 1440 height 33
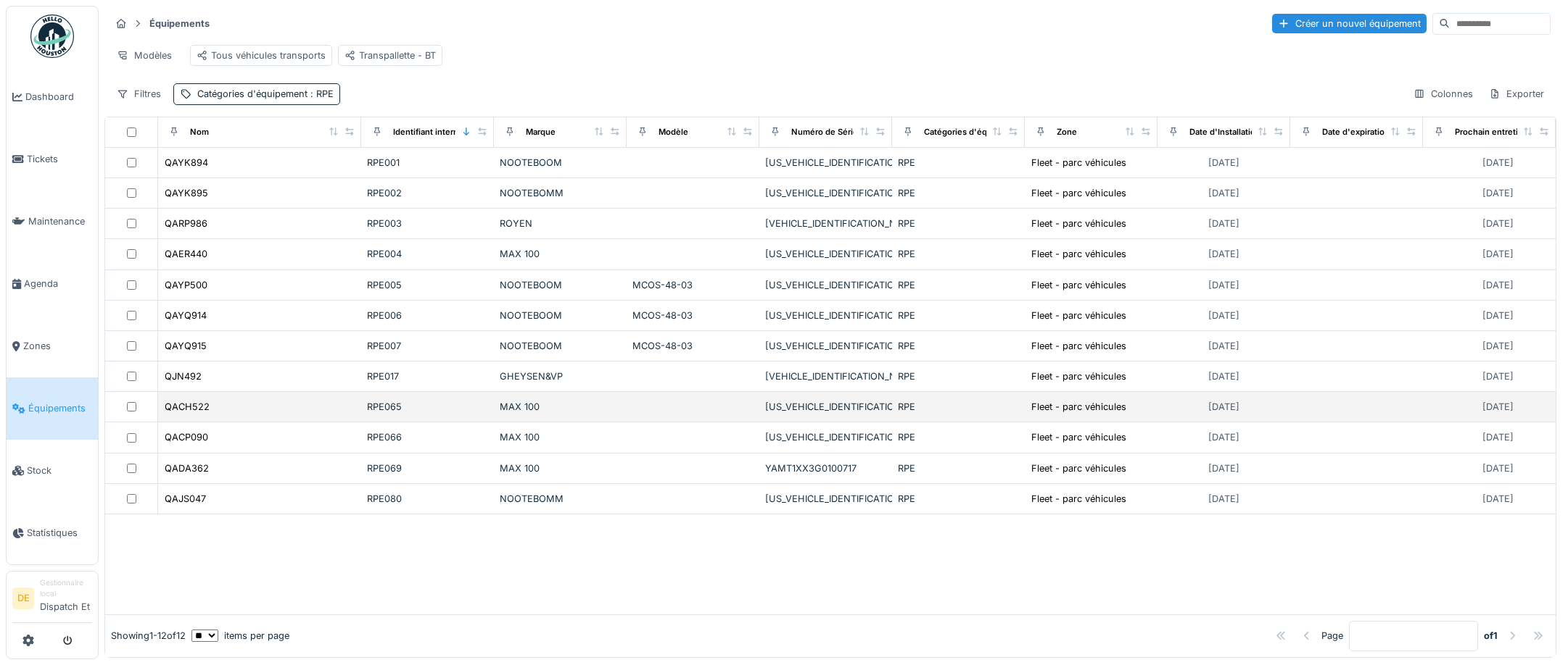
click at [541, 414] on div "MAX 100" at bounding box center [560, 407] width 121 height 14
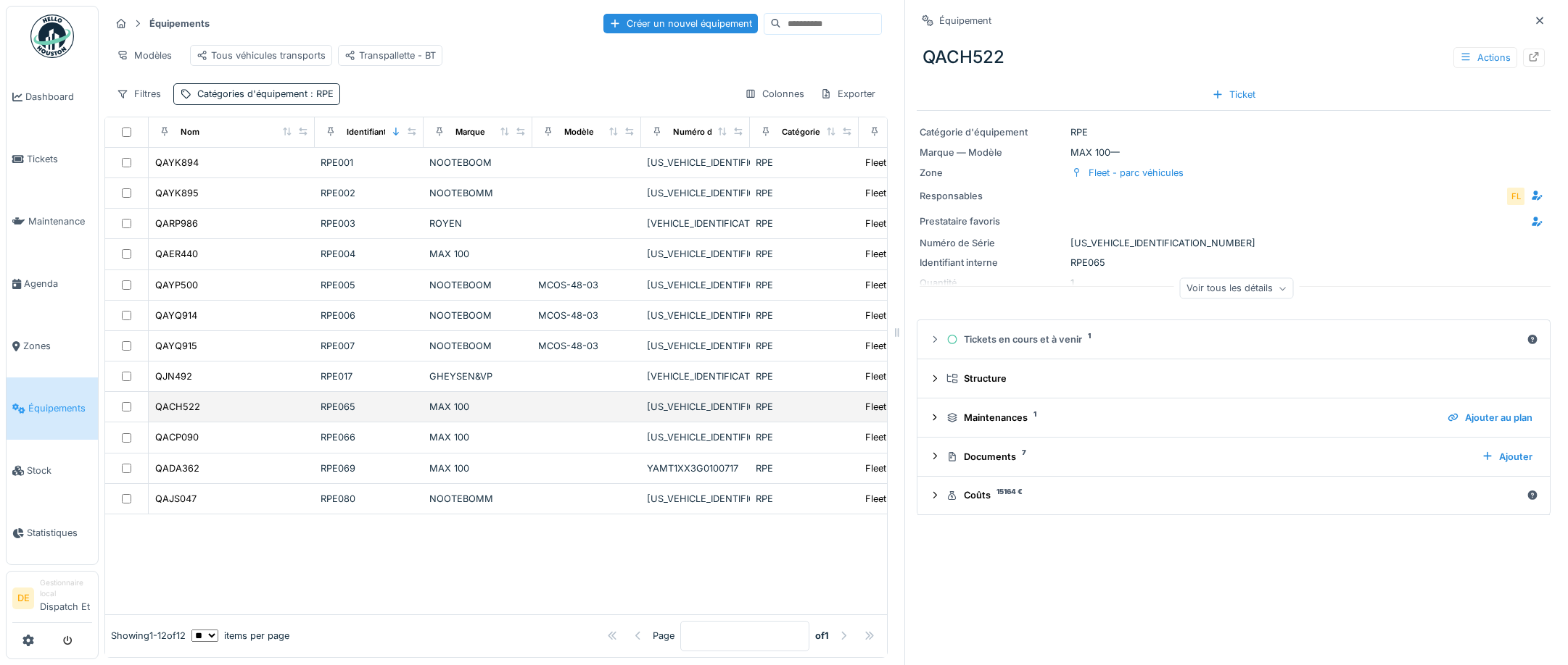
drag, startPoint x: 359, startPoint y: 415, endPoint x: 375, endPoint y: 449, distance: 37.6
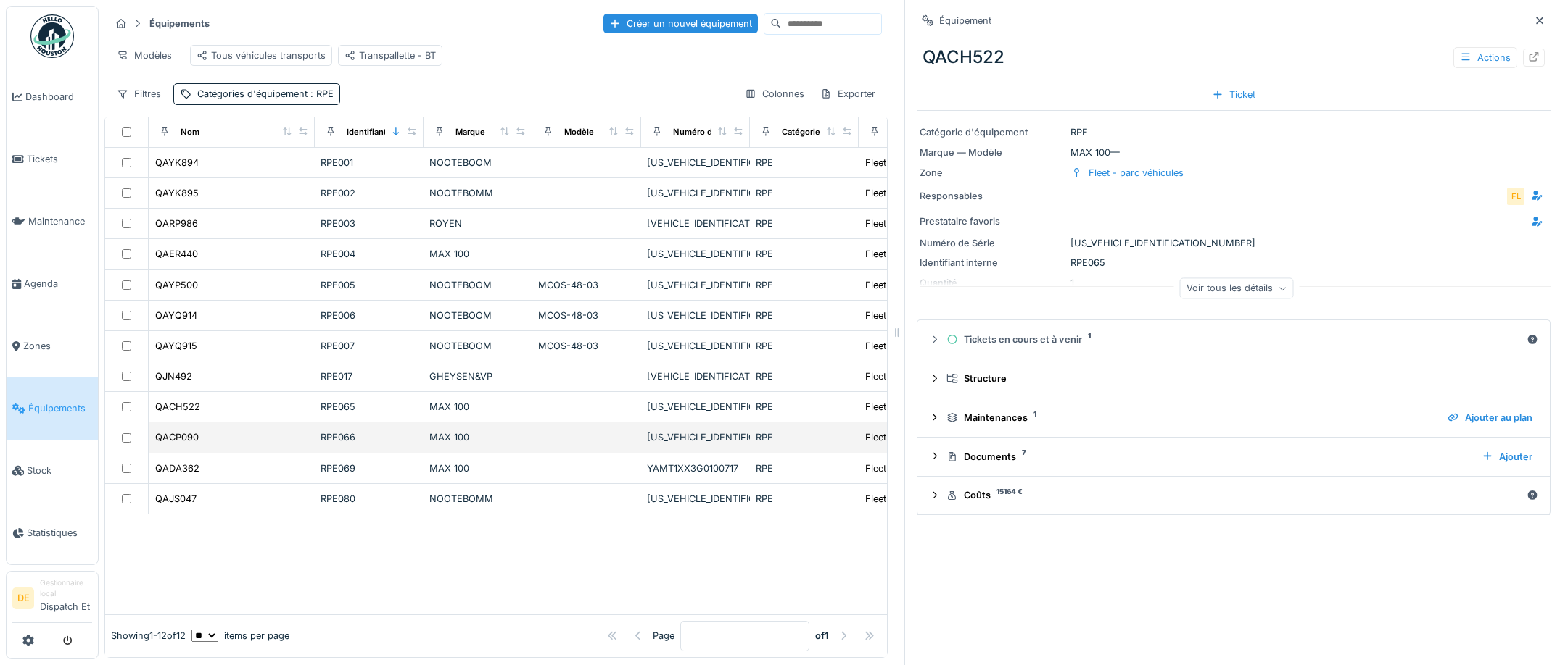
click at [372, 414] on div "RPE065" at bounding box center [368, 407] width 97 height 14
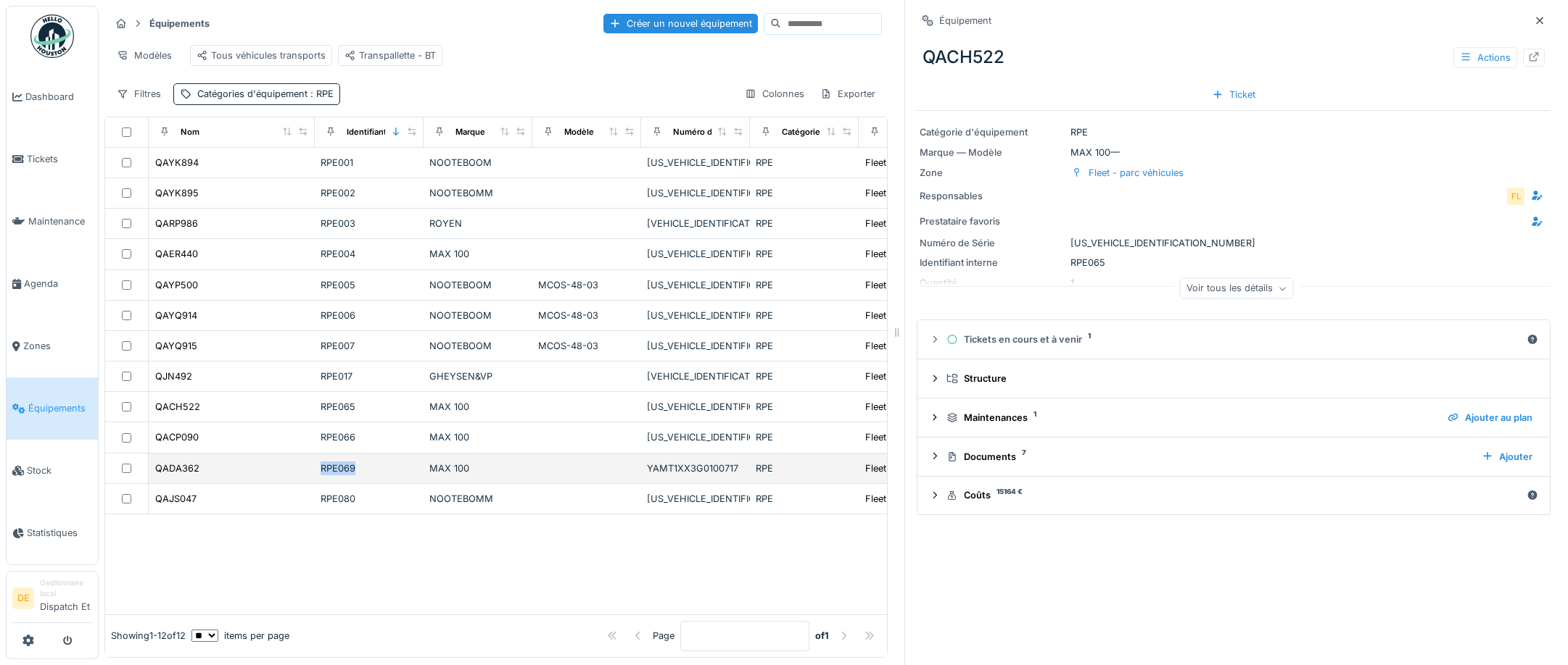
drag, startPoint x: 356, startPoint y: 478, endPoint x: 319, endPoint y: 480, distance: 37.1
click at [319, 480] on td "RPE069" at bounding box center [368, 469] width 109 height 31
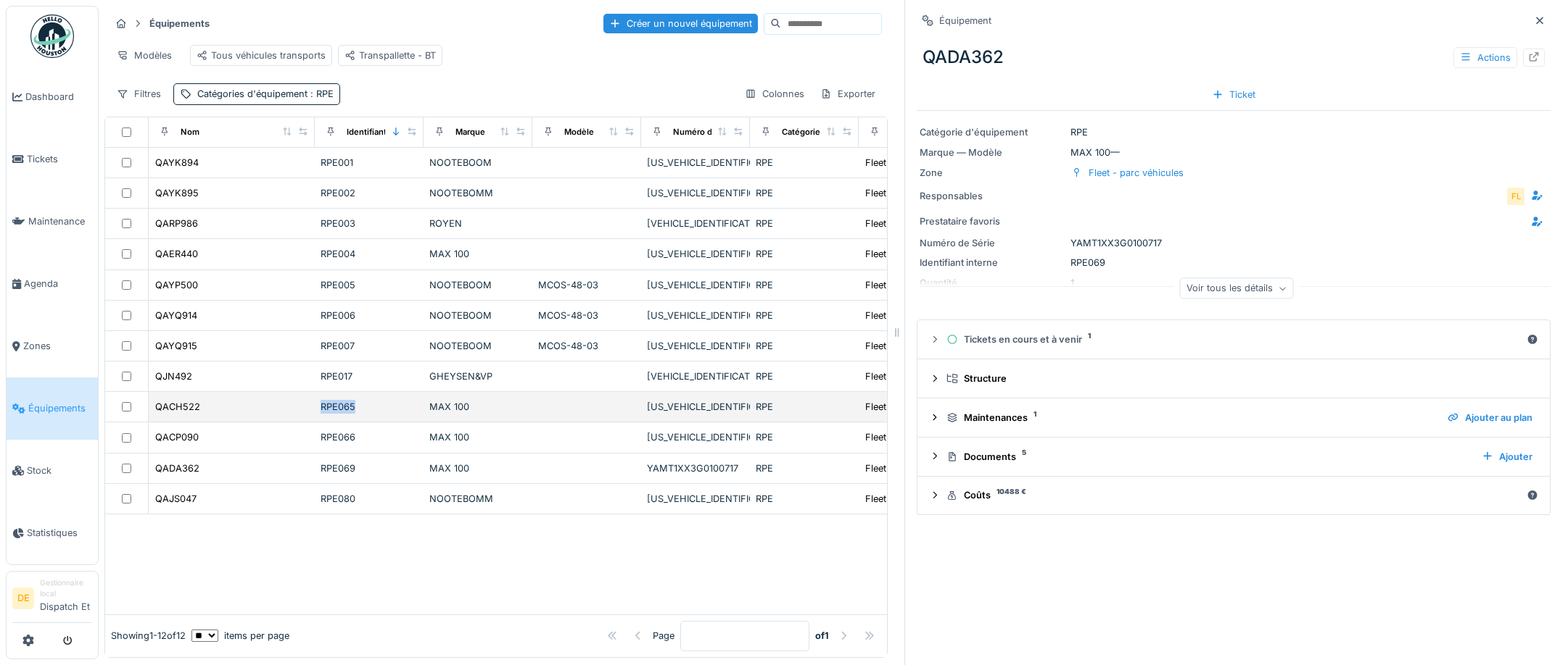
drag, startPoint x: 357, startPoint y: 419, endPoint x: 319, endPoint y: 423, distance: 38.2
click at [319, 422] on td "RPE065" at bounding box center [368, 408] width 109 height 31
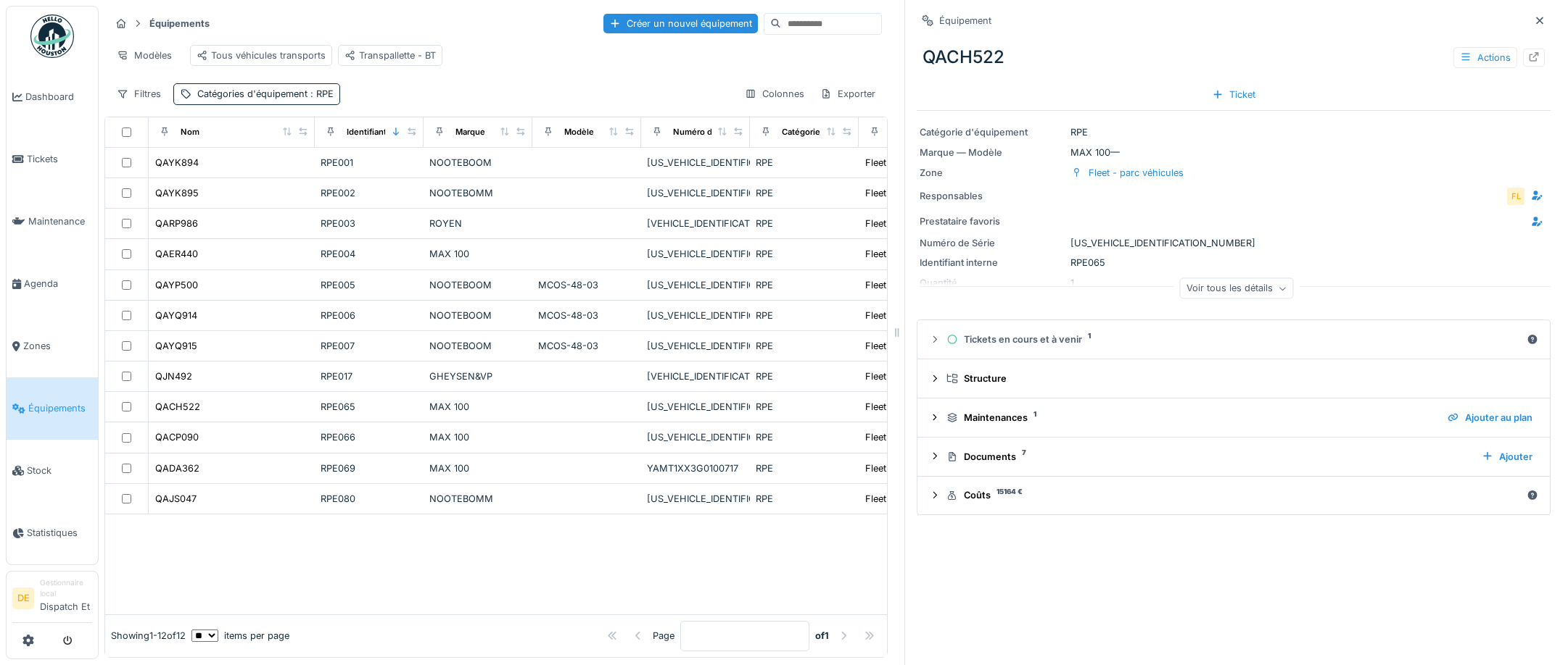
drag, startPoint x: 377, startPoint y: 534, endPoint x: 368, endPoint y: 538, distance: 9.8
click at [376, 535] on div at bounding box center [496, 564] width 782 height 100
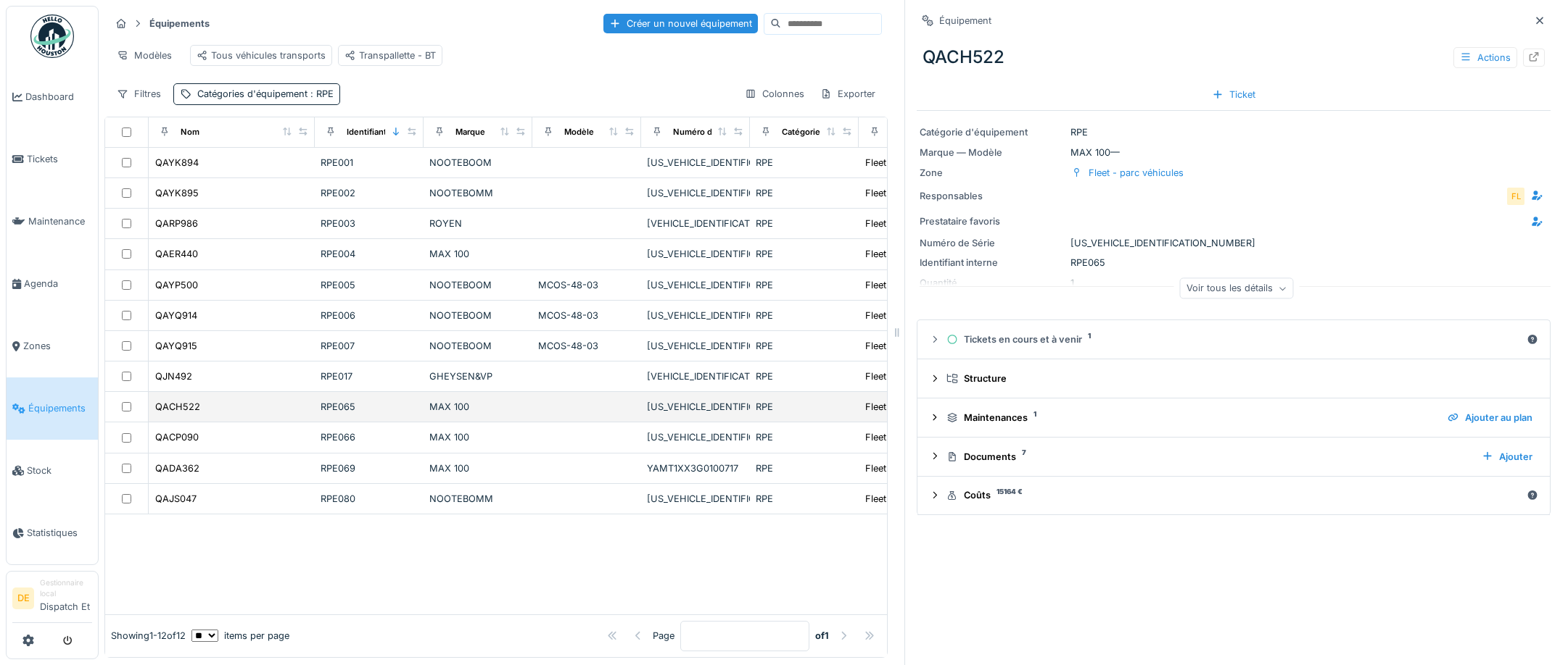
click at [359, 414] on div "RPE065" at bounding box center [368, 407] width 97 height 14
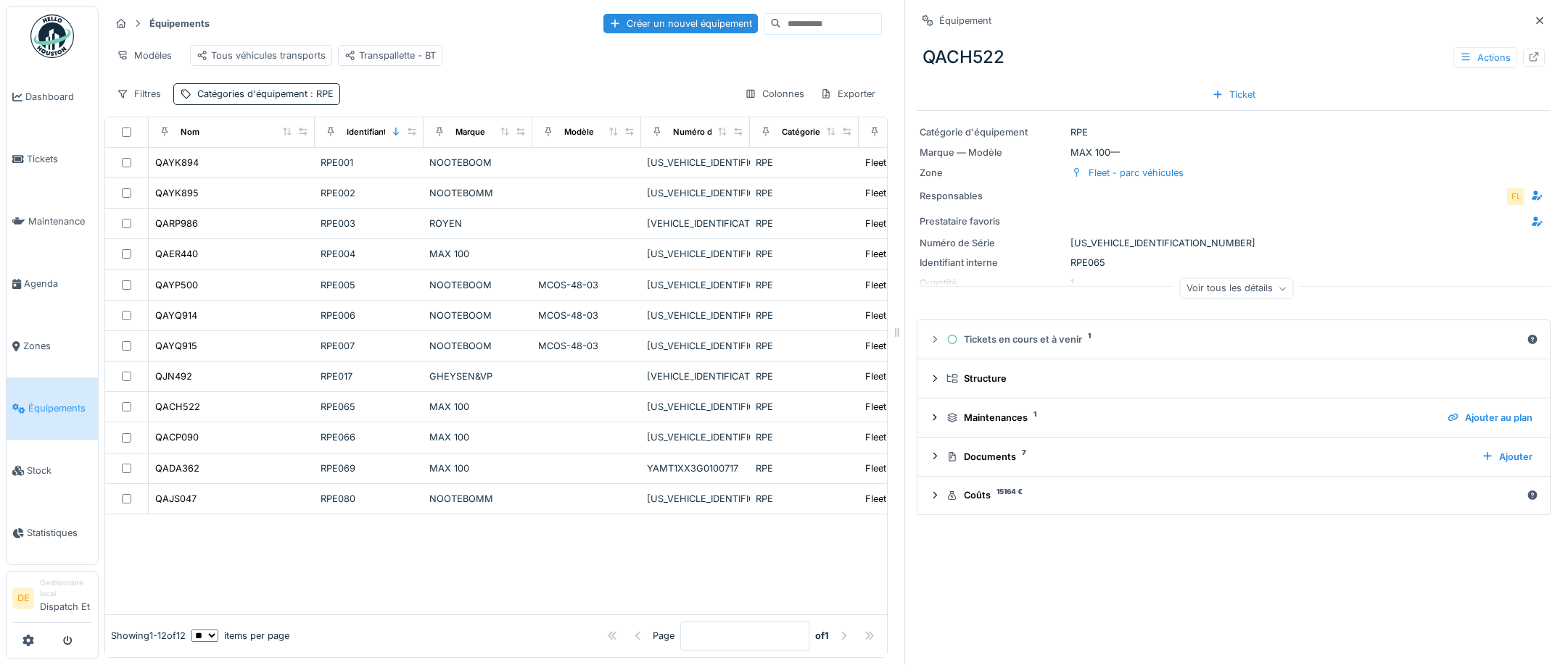
click at [350, 557] on div at bounding box center [496, 564] width 782 height 100
